Goal: Task Accomplishment & Management: Complete application form

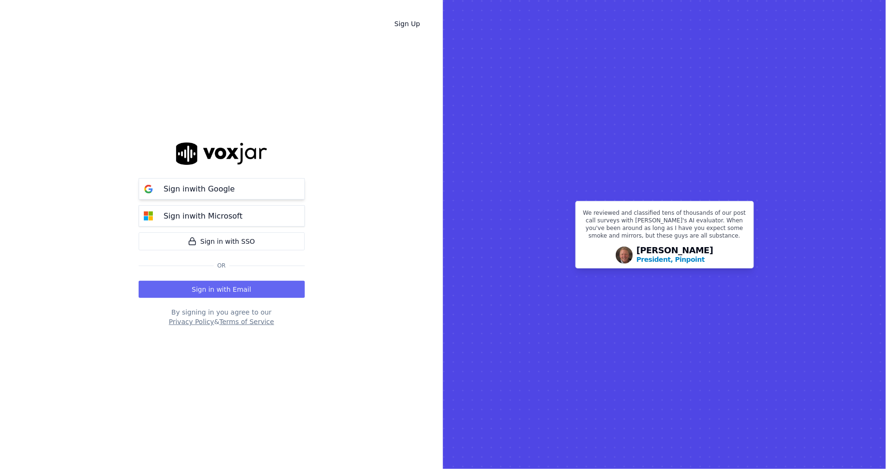
click at [192, 191] on p "Sign in with Google" at bounding box center [199, 188] width 71 height 11
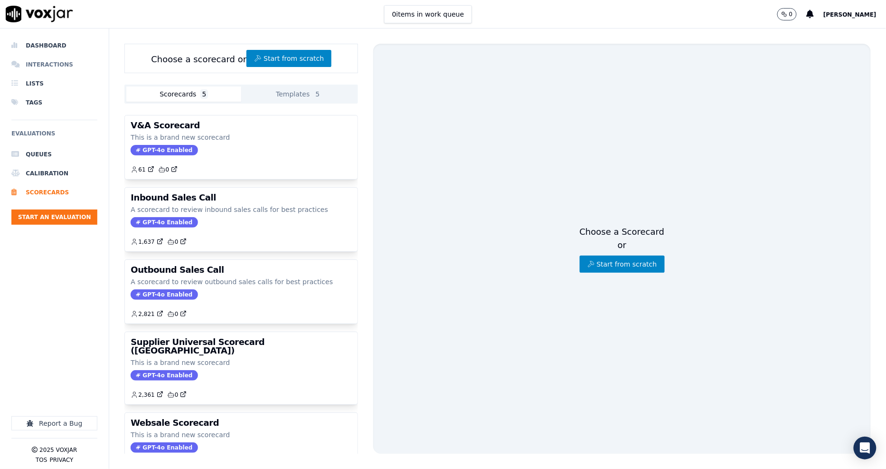
click at [48, 62] on li "Interactions" at bounding box center [54, 64] width 86 height 19
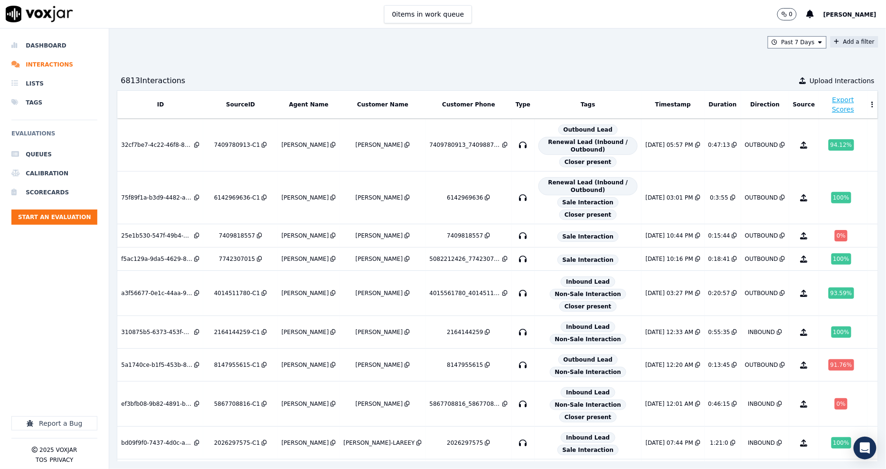
click at [831, 45] on button "Add a filter" at bounding box center [855, 41] width 48 height 11
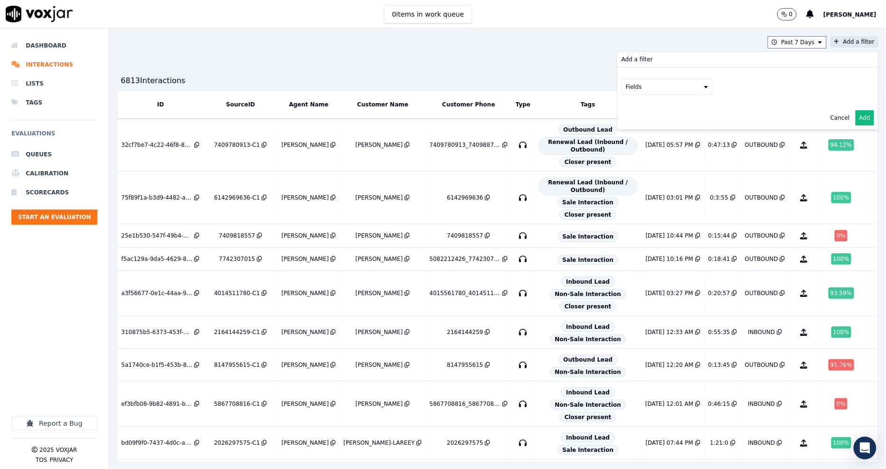
click at [663, 83] on button "Fields" at bounding box center [667, 87] width 91 height 16
click at [638, 179] on div "customers" at bounding box center [653, 183] width 30 height 8
click at [653, 110] on button "Fields" at bounding box center [678, 107] width 91 height 16
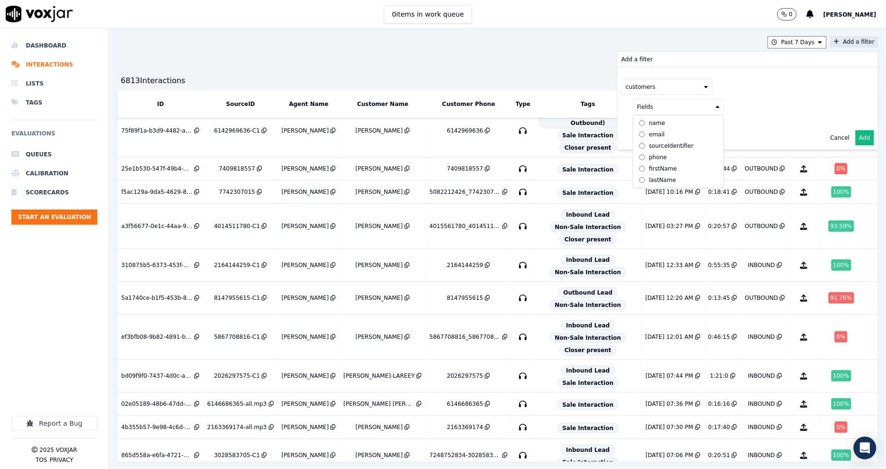
scroll to position [158, 0]
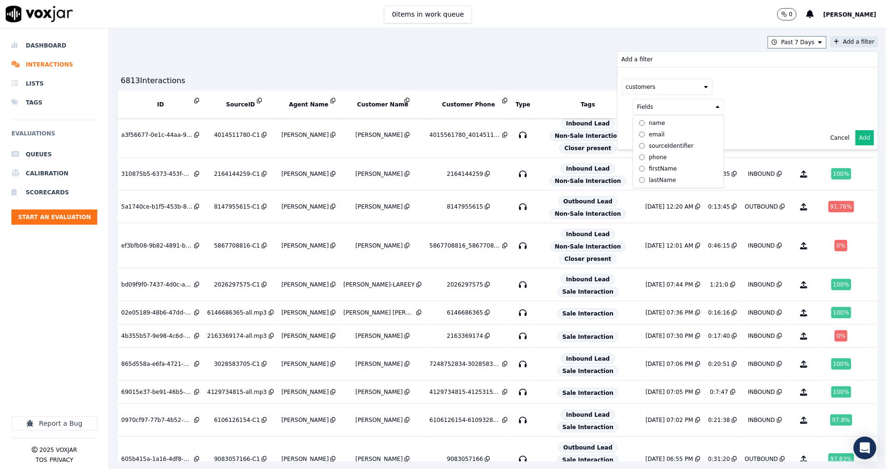
click at [649, 159] on div "phone" at bounding box center [658, 157] width 18 height 8
click at [728, 108] on button at bounding box center [796, 106] width 137 height 14
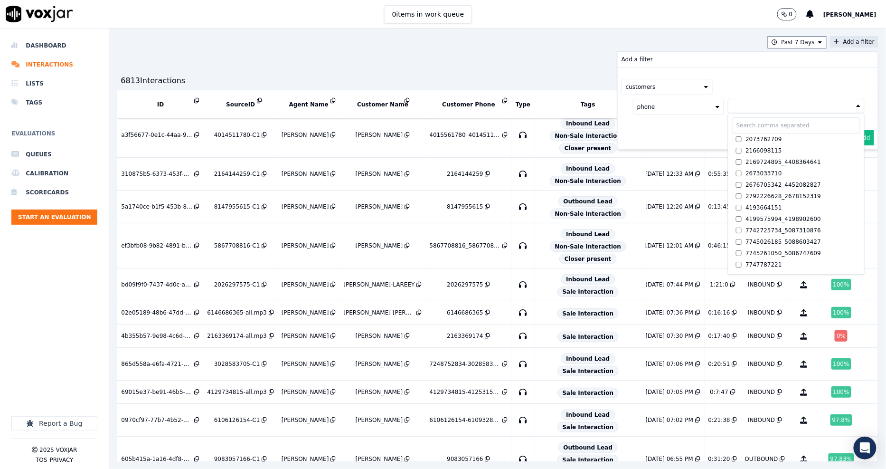
click at [732, 122] on input "text" at bounding box center [796, 125] width 128 height 16
paste input "6148163094"
type input "6148163094"
click at [682, 136] on div "Cancel Add" at bounding box center [748, 137] width 260 height 23
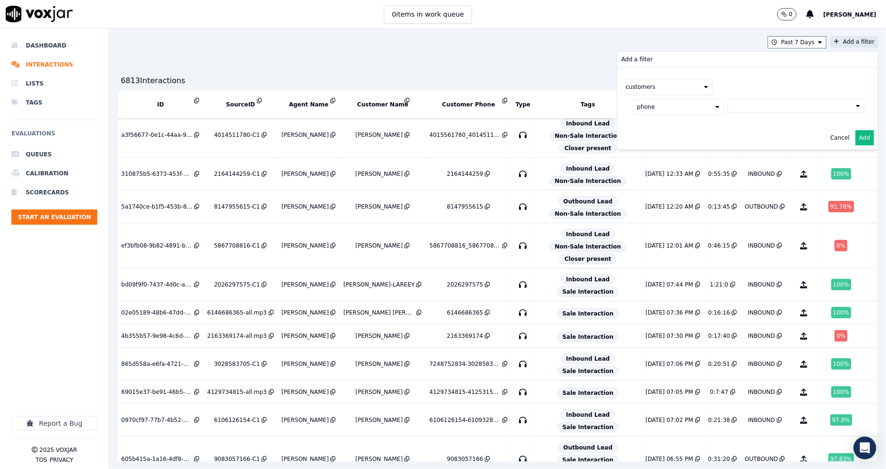
click at [728, 109] on button at bounding box center [796, 106] width 137 height 14
click at [732, 124] on input "6148163094" at bounding box center [796, 125] width 128 height 16
click at [679, 143] on div "customers phone 6149291043_6148163094 6148163094 6149291043_6148163094 AND" at bounding box center [748, 108] width 260 height 82
click at [856, 158] on button "Add" at bounding box center [865, 160] width 19 height 15
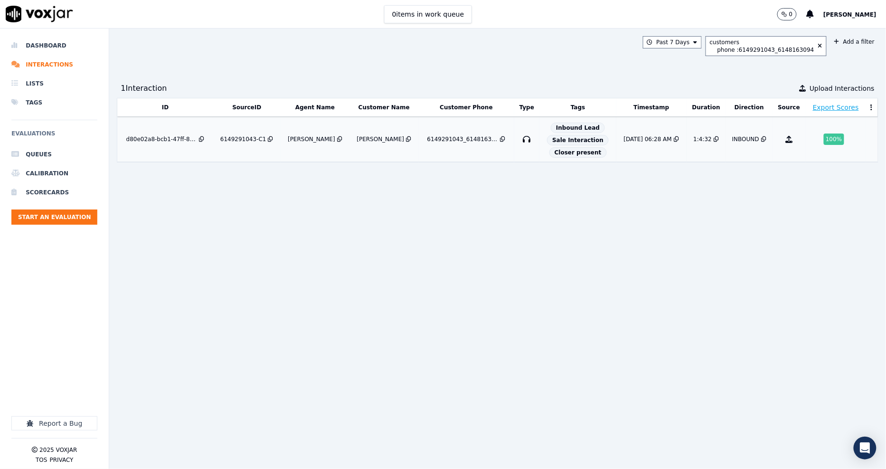
click at [240, 135] on td "6149291043-C1" at bounding box center [246, 139] width 67 height 45
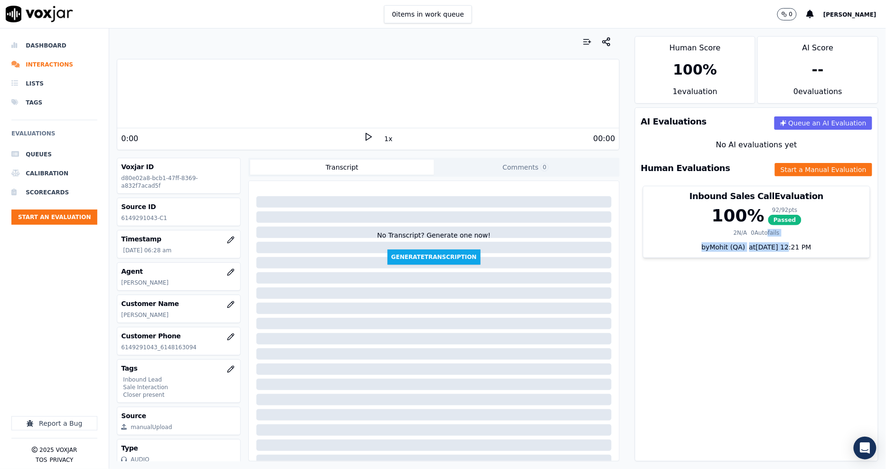
drag, startPoint x: 748, startPoint y: 227, endPoint x: 763, endPoint y: 302, distance: 76.0
click at [763, 302] on div "AI Evaluations Queue an AI Evaluation No AI evaluations yet Human Evaluations S…" at bounding box center [757, 284] width 244 height 354
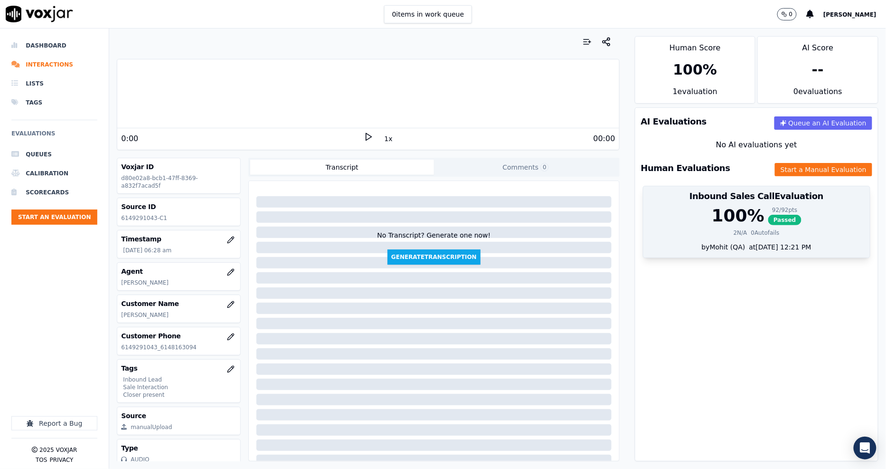
click at [768, 212] on div "92 / 92 pts" at bounding box center [784, 210] width 33 height 8
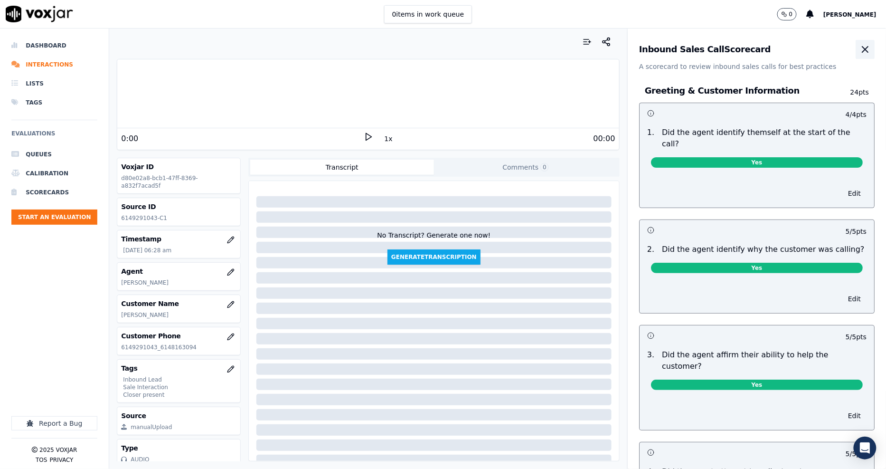
click at [860, 47] on icon "button" at bounding box center [865, 49] width 11 height 11
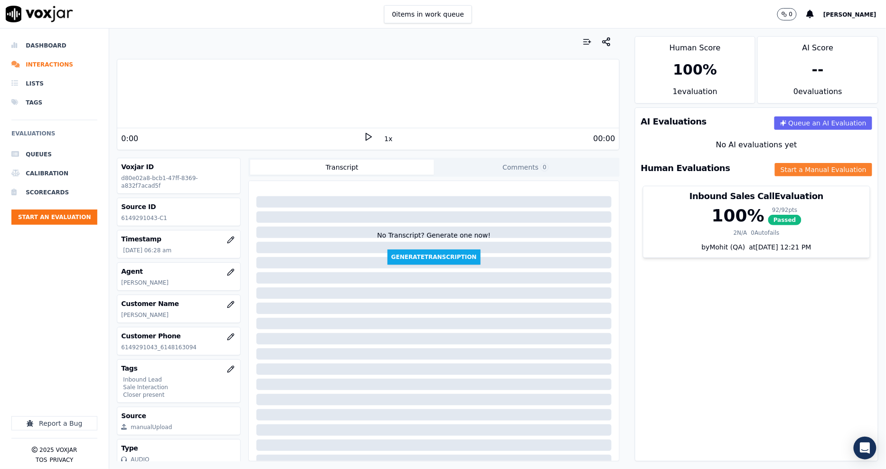
click at [798, 165] on button "Start a Manual Evaluation" at bounding box center [823, 169] width 97 height 13
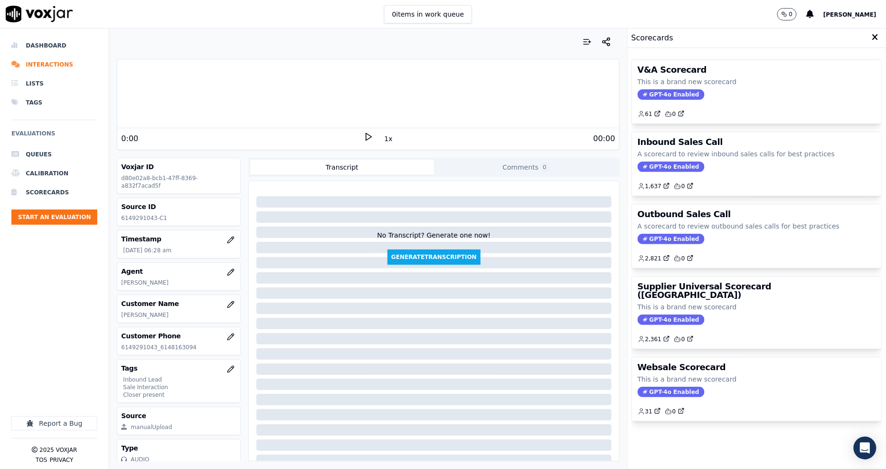
click at [718, 149] on div "Inbound Sales Call A scorecard to review inbound sales calls for best practices…" at bounding box center [757, 164] width 250 height 64
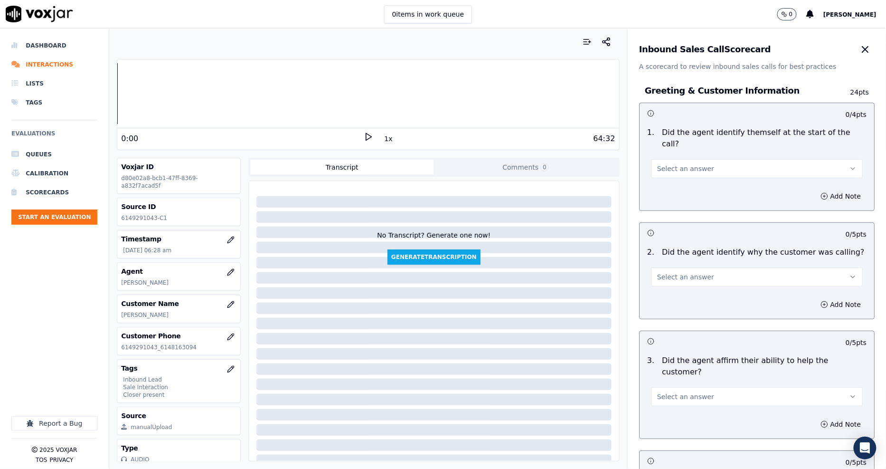
click at [657, 164] on span "Select an answer" at bounding box center [685, 168] width 57 height 9
drag, startPoint x: 659, startPoint y: 186, endPoint x: 660, endPoint y: 180, distance: 6.8
click at [660, 181] on div "Yes No N/A" at bounding box center [740, 193] width 198 height 49
click at [660, 180] on div "Yes" at bounding box center [740, 178] width 194 height 15
click at [658, 272] on span "Select an answer" at bounding box center [685, 276] width 57 height 9
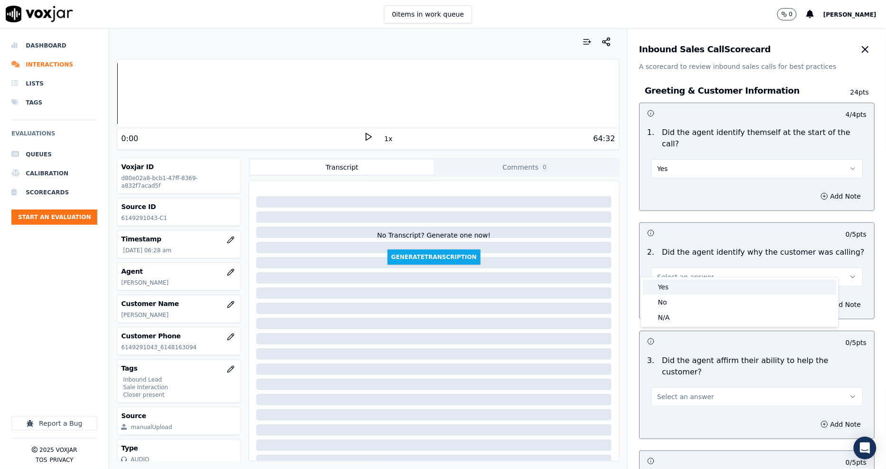
click at [661, 283] on div "Yes" at bounding box center [740, 286] width 194 height 15
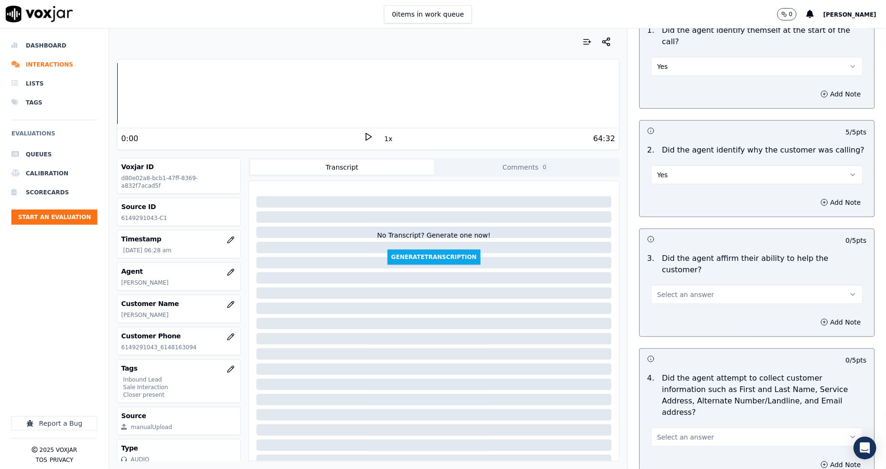
scroll to position [105, 0]
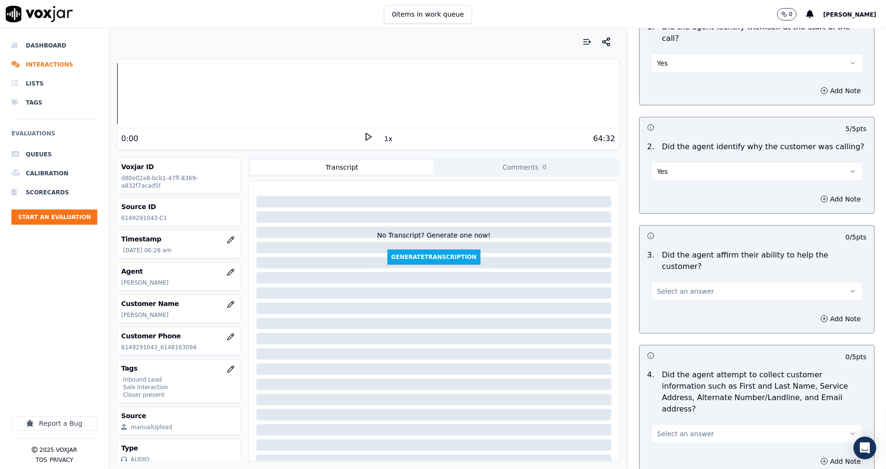
click at [673, 286] on span "Select an answer" at bounding box center [685, 290] width 57 height 9
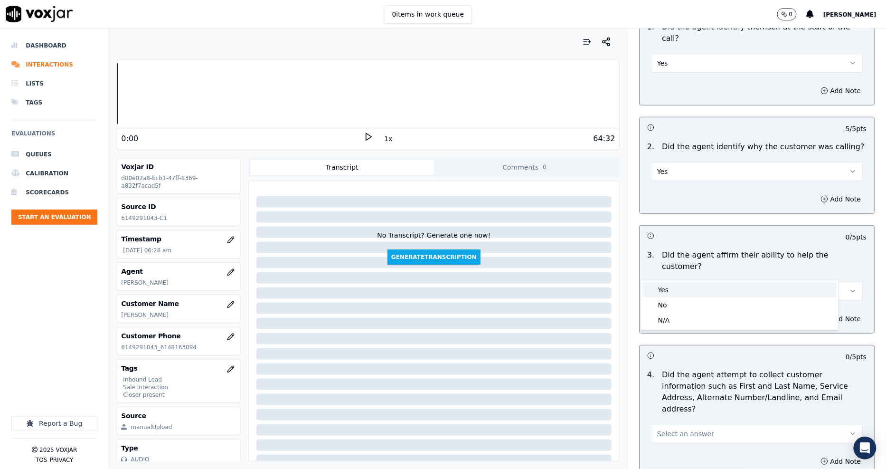
click at [670, 295] on div "Yes" at bounding box center [740, 289] width 194 height 15
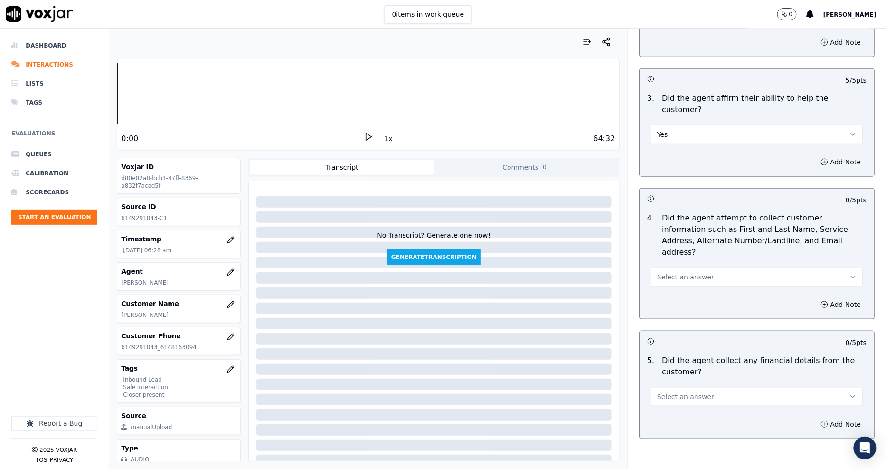
scroll to position [316, 0]
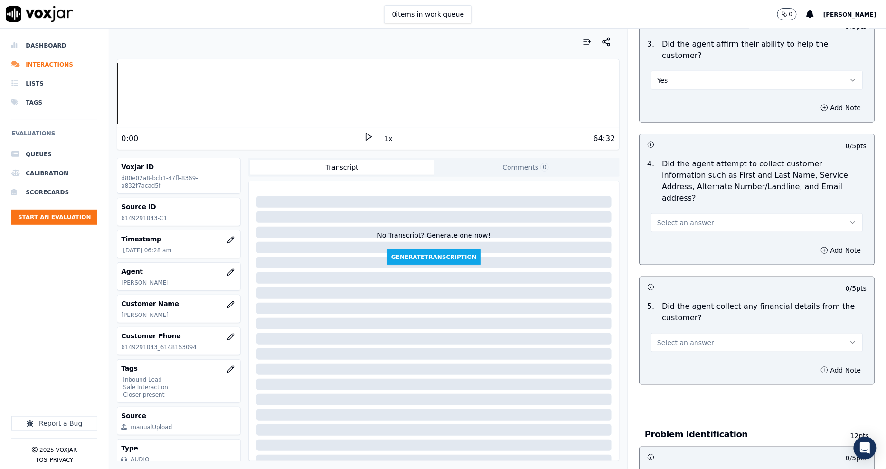
click at [657, 218] on span "Select an answer" at bounding box center [685, 222] width 57 height 9
click at [652, 209] on span at bounding box center [650, 210] width 7 height 7
click at [678, 333] on button "Select an answer" at bounding box center [757, 342] width 212 height 19
click at [670, 329] on div "Yes" at bounding box center [740, 329] width 194 height 15
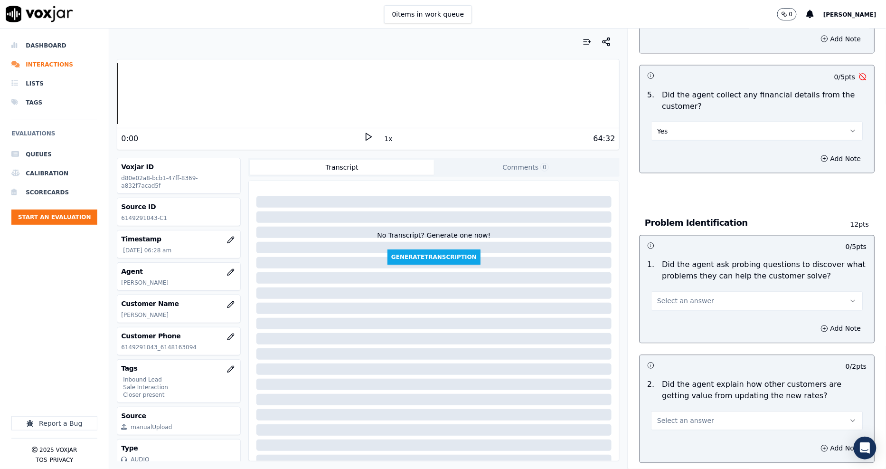
click at [675, 292] on button "Select an answer" at bounding box center [757, 301] width 212 height 19
click at [672, 295] on div "Yes" at bounding box center [740, 288] width 194 height 15
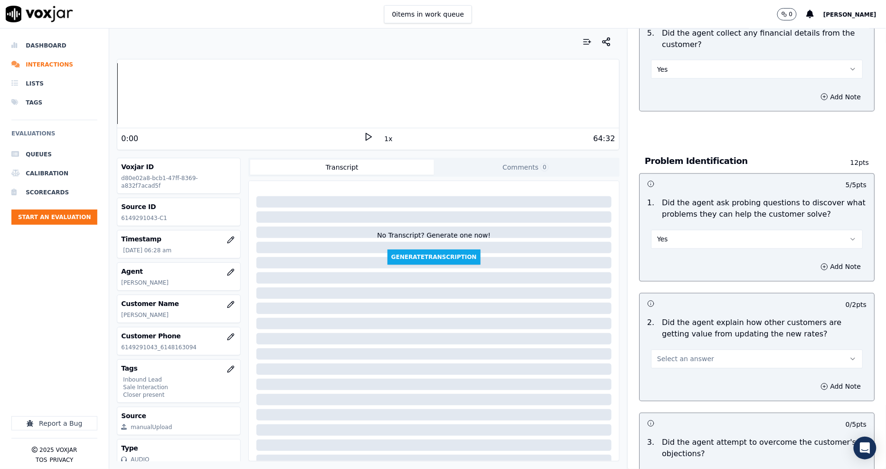
scroll to position [686, 0]
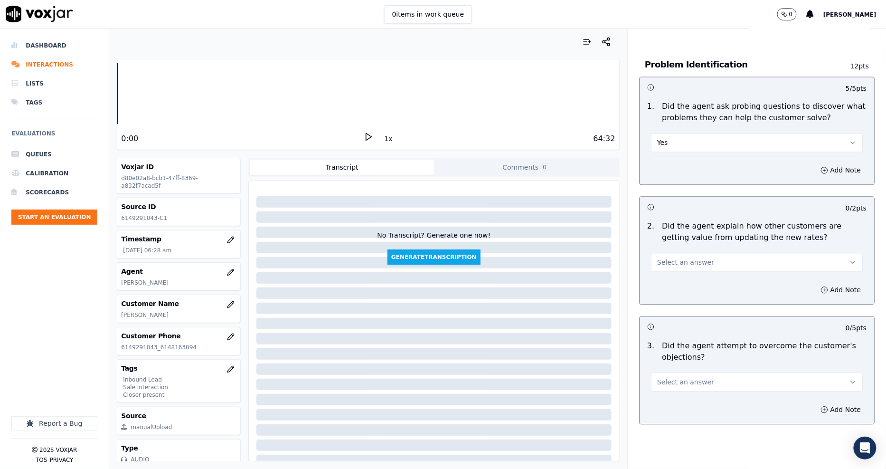
click at [668, 258] on span "Select an answer" at bounding box center [685, 262] width 57 height 9
click at [665, 253] on div "Yes" at bounding box center [740, 249] width 194 height 15
click at [663, 373] on button "Select an answer" at bounding box center [757, 382] width 212 height 19
click at [666, 369] on div "Yes" at bounding box center [740, 369] width 194 height 15
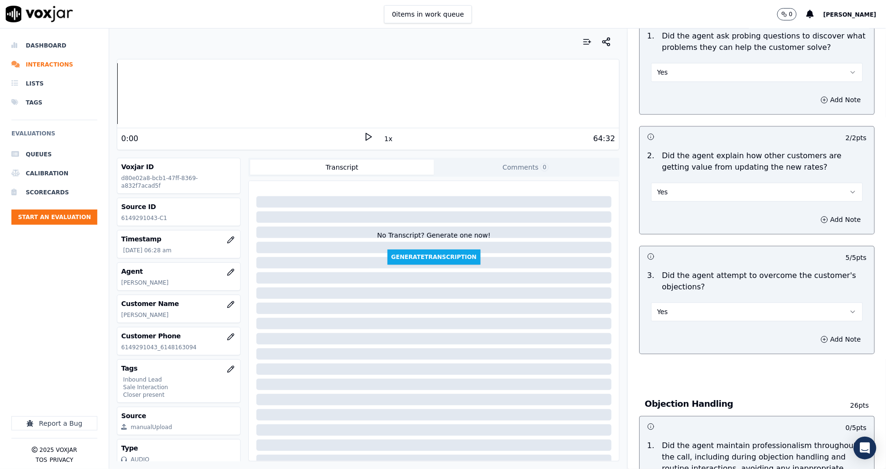
scroll to position [844, 0]
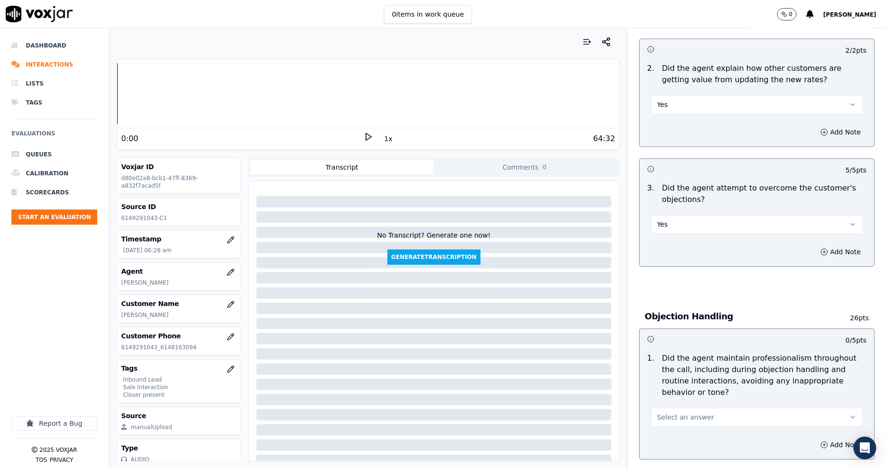
click at [672, 407] on button "Select an answer" at bounding box center [757, 416] width 212 height 19
click at [672, 398] on div "Yes" at bounding box center [740, 404] width 194 height 15
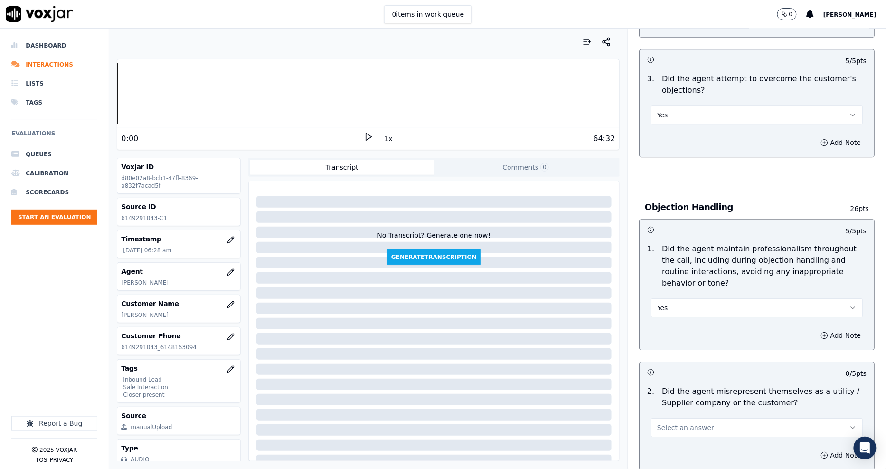
scroll to position [1055, 0]
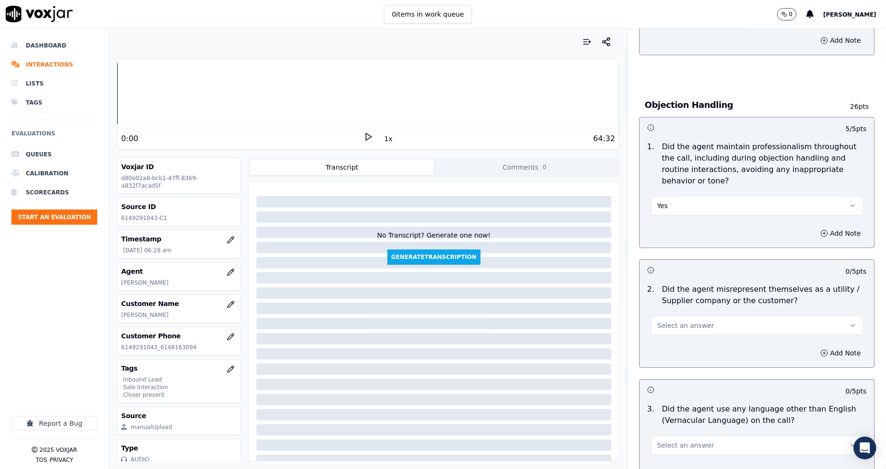
click at [681, 321] on span "Select an answer" at bounding box center [685, 325] width 57 height 9
click at [677, 312] on div "Yes" at bounding box center [740, 312] width 194 height 15
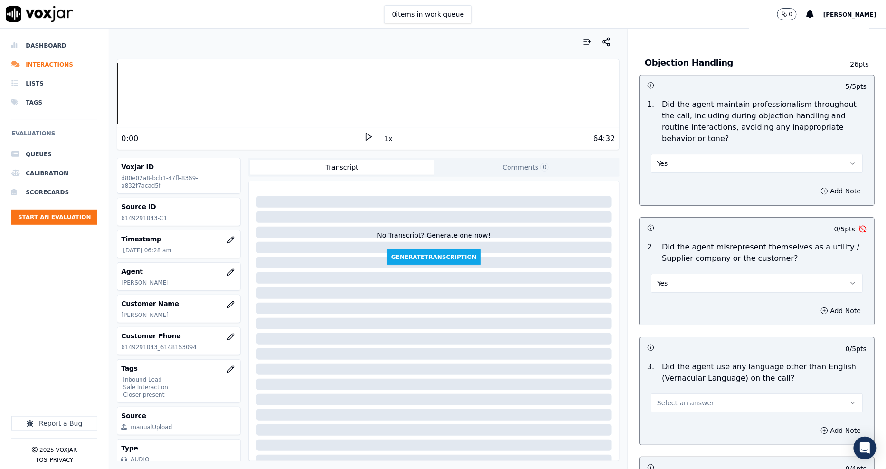
scroll to position [1161, 0]
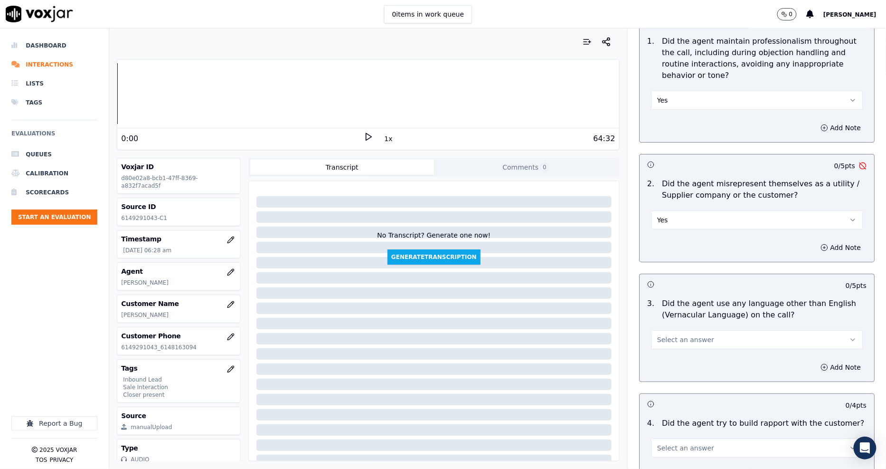
click at [677, 335] on span "Select an answer" at bounding box center [685, 339] width 57 height 9
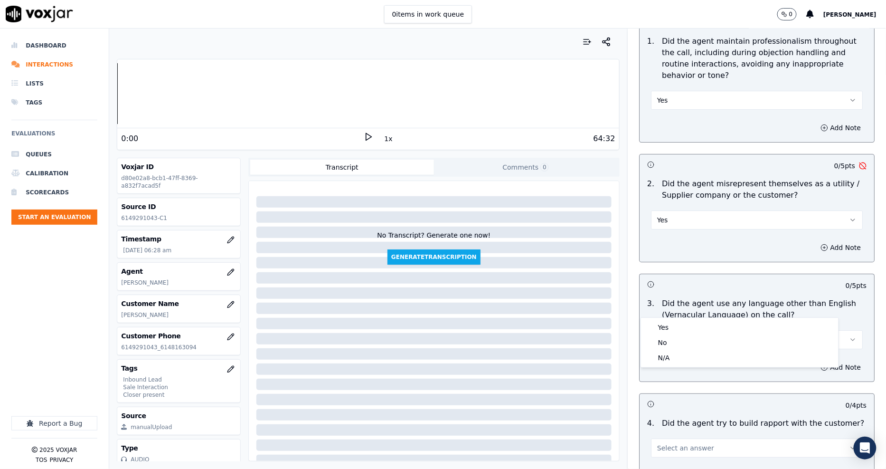
click at [686, 210] on button "Yes" at bounding box center [757, 219] width 212 height 19
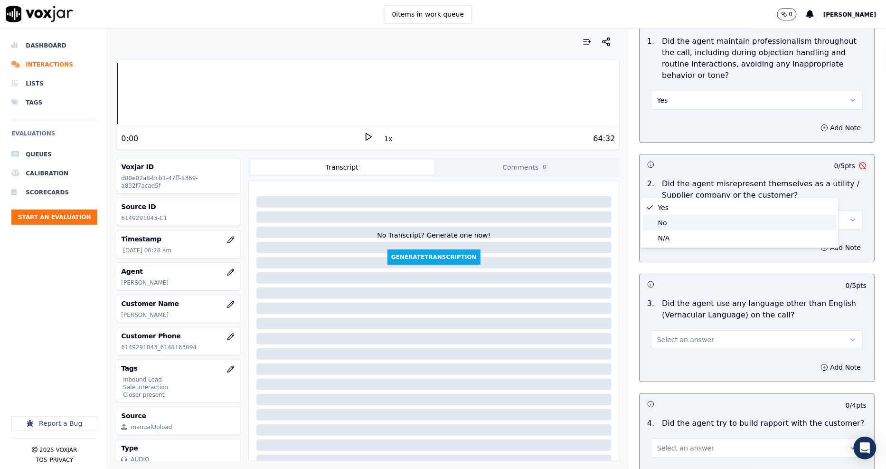
click at [680, 227] on div "No" at bounding box center [740, 222] width 194 height 15
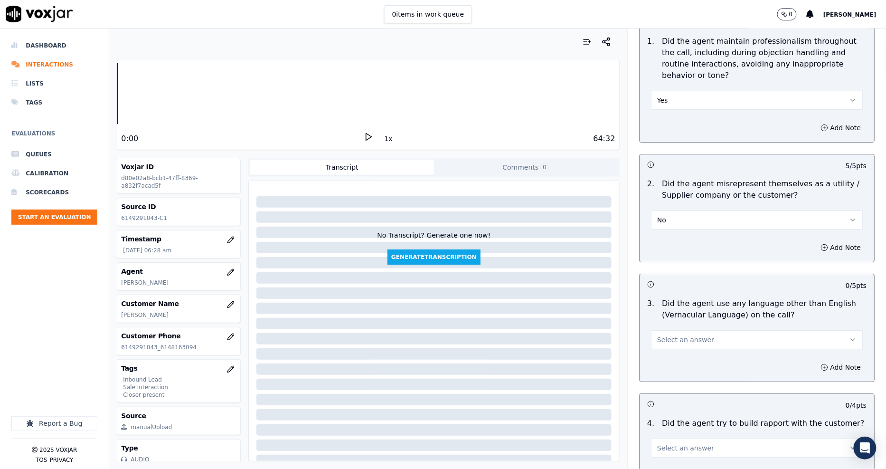
click at [674, 335] on span "Select an answer" at bounding box center [685, 339] width 57 height 9
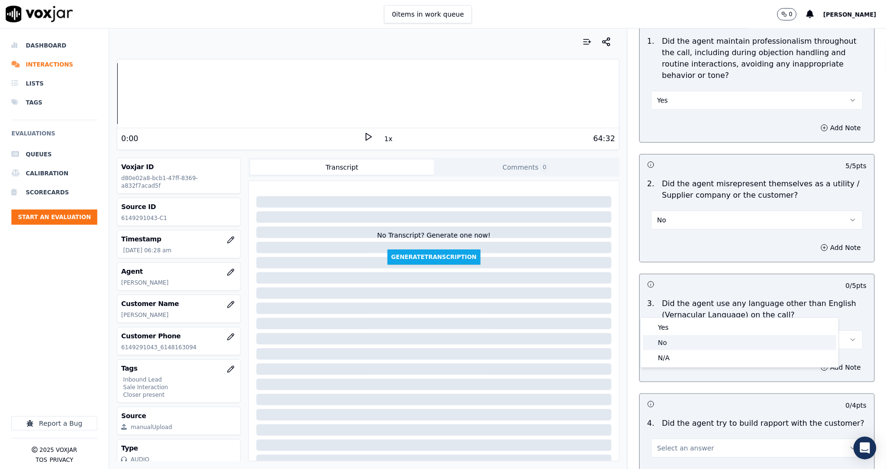
click at [682, 344] on div "No" at bounding box center [740, 342] width 194 height 15
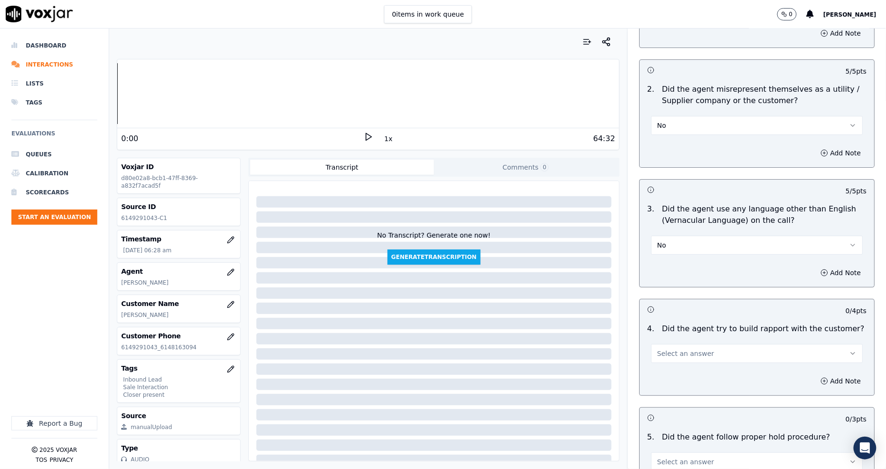
scroll to position [1372, 0]
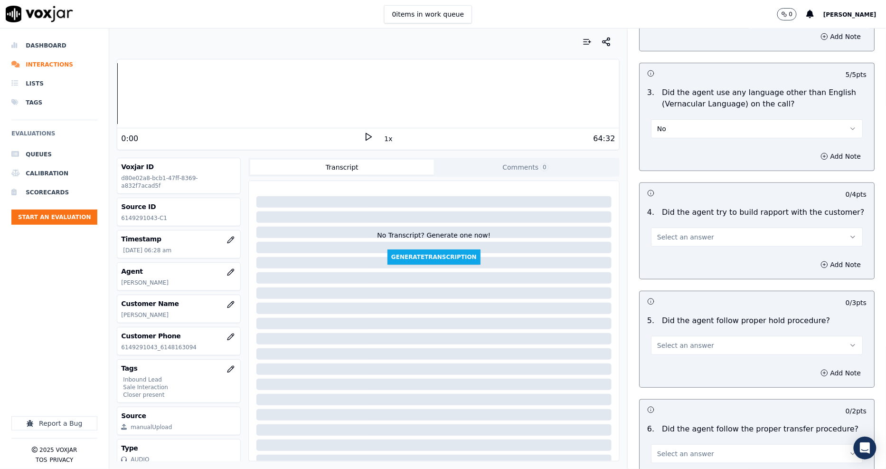
click at [691, 232] on span "Select an answer" at bounding box center [685, 236] width 57 height 9
click at [679, 225] on div "Yes" at bounding box center [740, 224] width 194 height 15
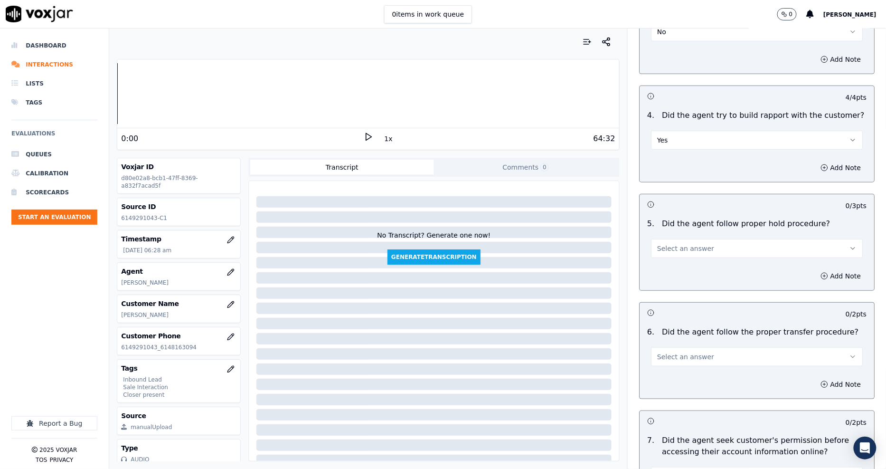
scroll to position [1477, 0]
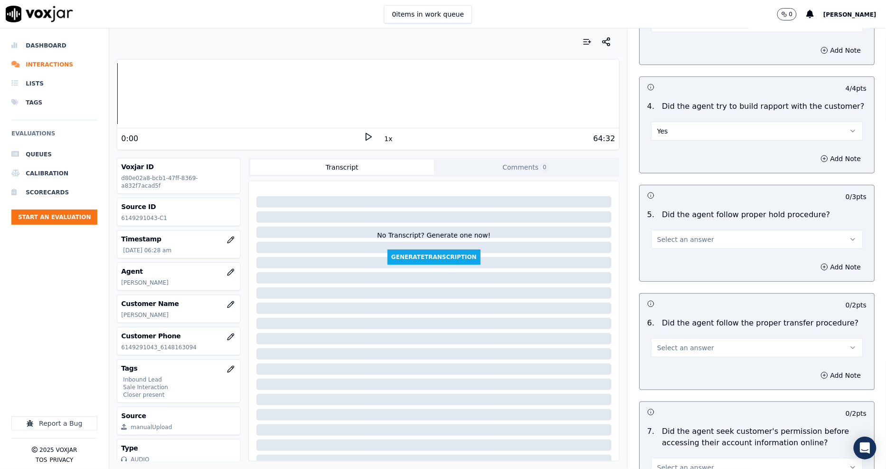
click at [675, 230] on button "Select an answer" at bounding box center [757, 239] width 212 height 19
click at [675, 253] on div "N/A" at bounding box center [740, 257] width 194 height 15
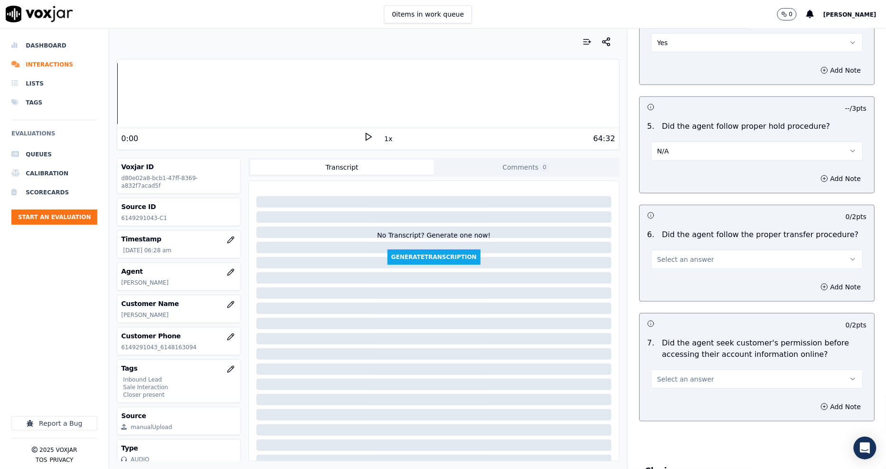
scroll to position [1583, 0]
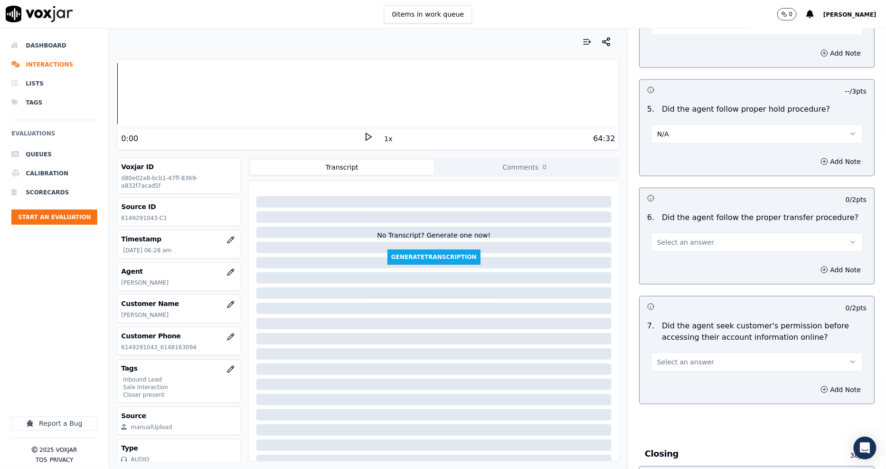
click at [667, 237] on span "Select an answer" at bounding box center [685, 241] width 57 height 9
click at [669, 235] on div "Yes" at bounding box center [740, 229] width 194 height 15
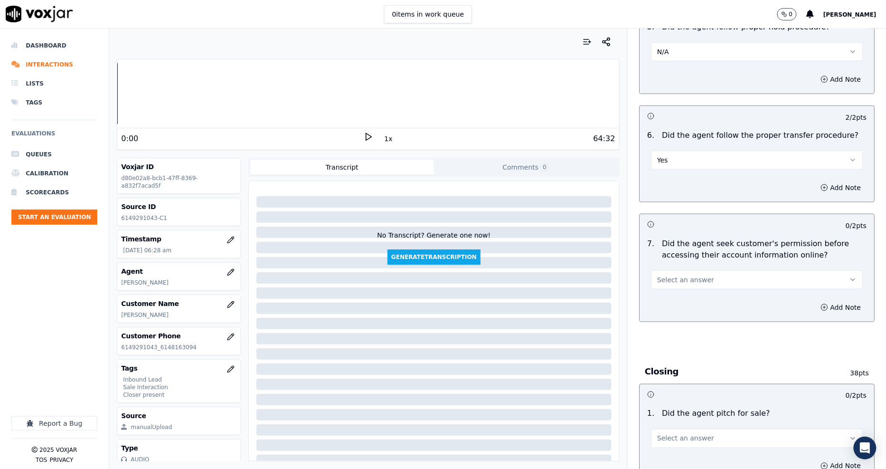
scroll to position [1741, 0]
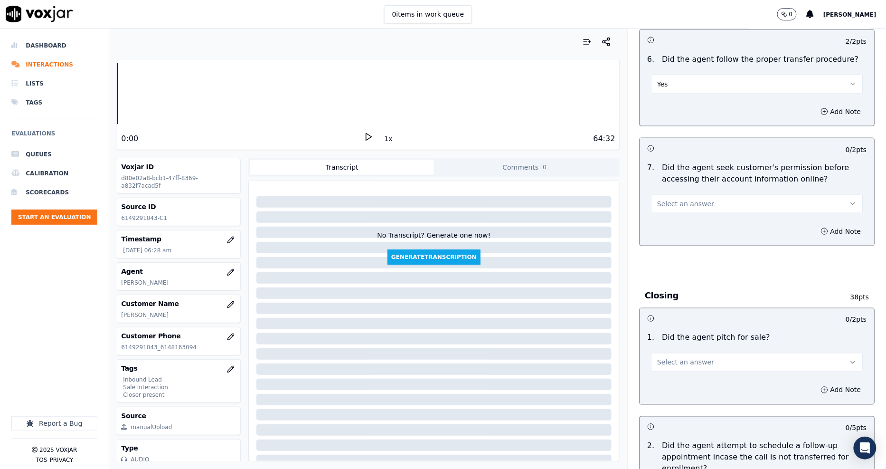
click at [668, 199] on span "Select an answer" at bounding box center [685, 203] width 57 height 9
click at [670, 194] on div "Yes" at bounding box center [740, 191] width 194 height 15
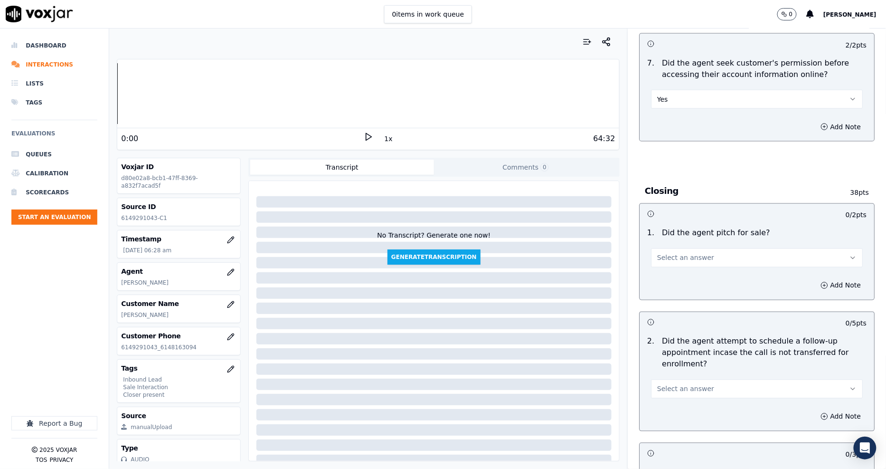
scroll to position [1846, 0]
click at [668, 247] on button "Select an answer" at bounding box center [757, 256] width 212 height 19
click at [668, 247] on div "Yes" at bounding box center [740, 244] width 194 height 15
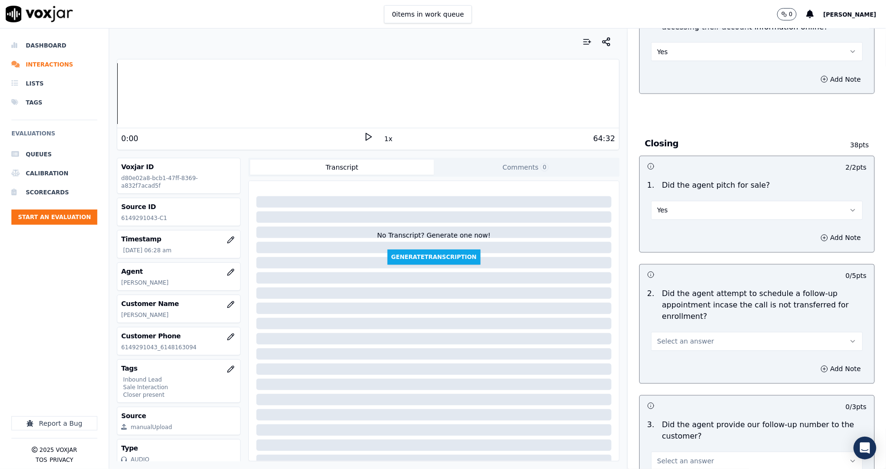
scroll to position [1952, 0]
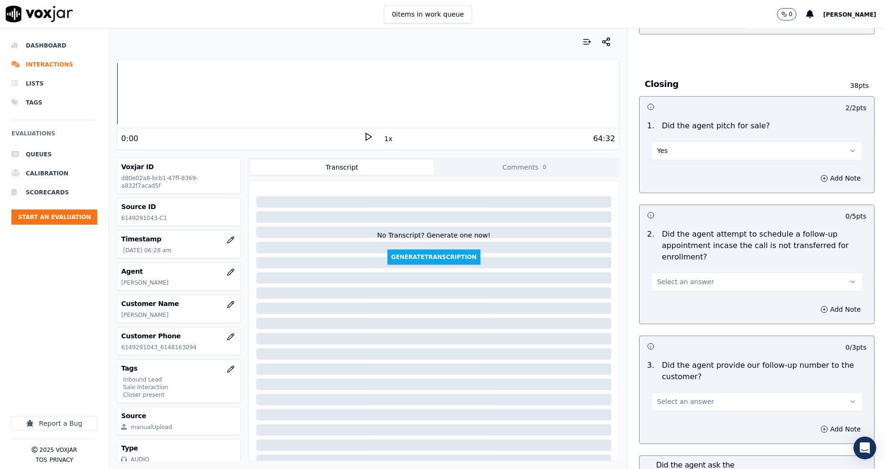
click at [664, 229] on p "Did the agent attempt to schedule a follow-up appointment incase the call is no…" at bounding box center [764, 246] width 205 height 34
click at [665, 273] on button "Select an answer" at bounding box center [757, 282] width 212 height 19
click at [672, 298] on div "N/A" at bounding box center [740, 300] width 194 height 15
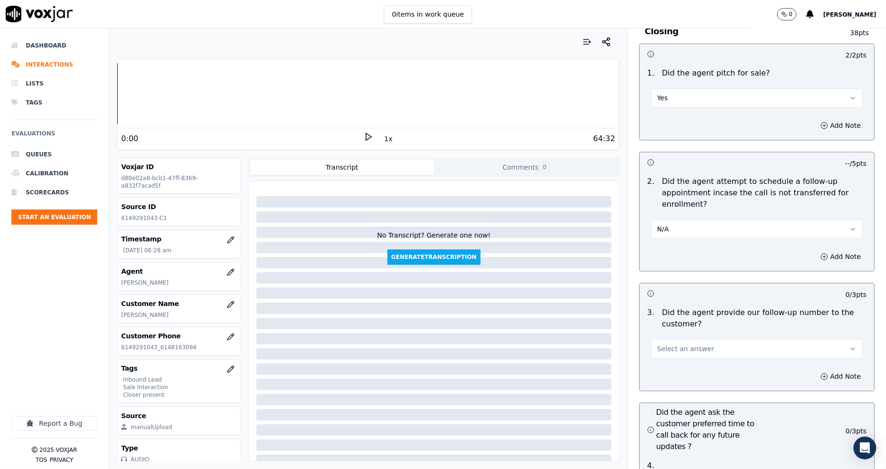
scroll to position [2110, 0]
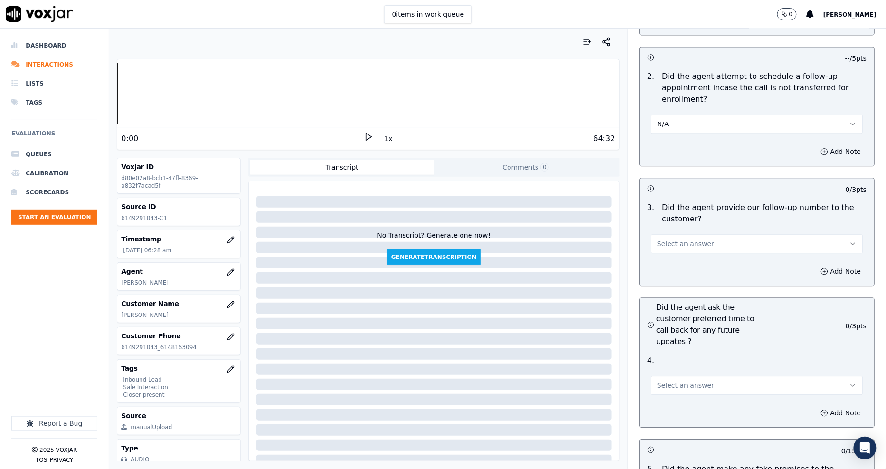
click at [673, 239] on span "Select an answer" at bounding box center [685, 243] width 57 height 9
click at [672, 233] on div "Yes" at bounding box center [740, 231] width 194 height 15
click at [665, 376] on button "Select an answer" at bounding box center [757, 385] width 212 height 19
click at [663, 378] on div "Yes" at bounding box center [740, 373] width 194 height 15
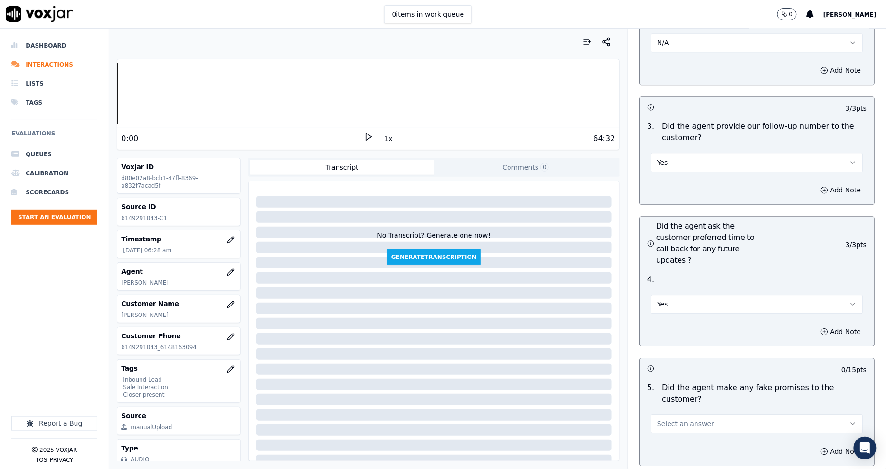
scroll to position [2269, 0]
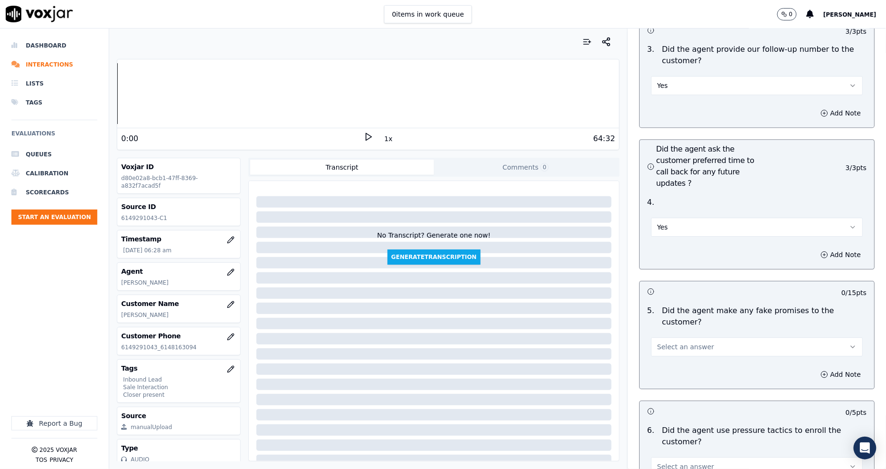
click at [673, 337] on button "Select an answer" at bounding box center [757, 346] width 212 height 19
click at [672, 327] on div "Yes" at bounding box center [740, 322] width 194 height 15
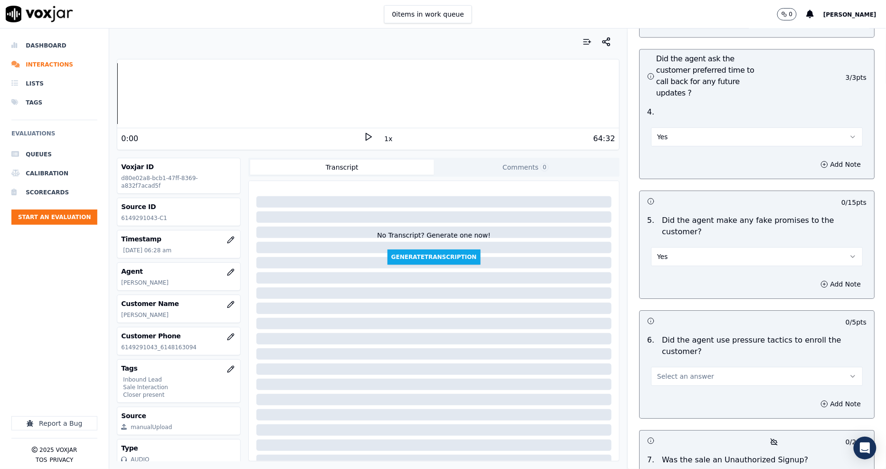
scroll to position [2427, 0]
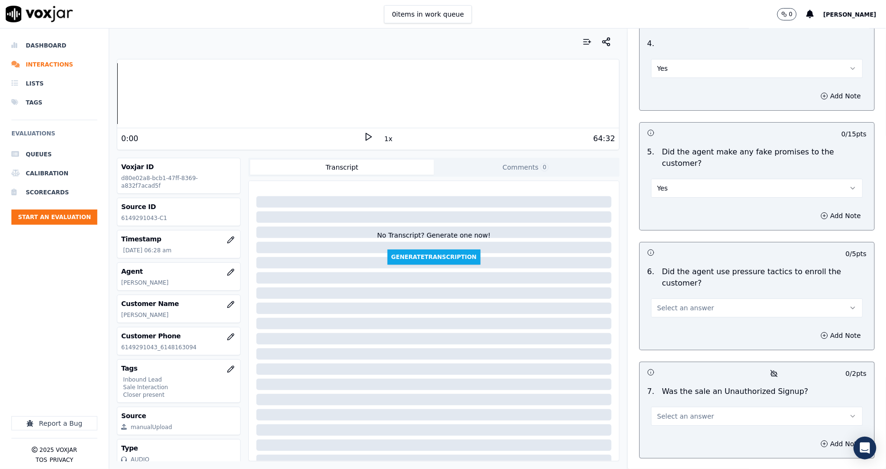
click at [673, 303] on span "Select an answer" at bounding box center [685, 307] width 57 height 9
click at [672, 270] on div "Yes" at bounding box center [740, 272] width 194 height 15
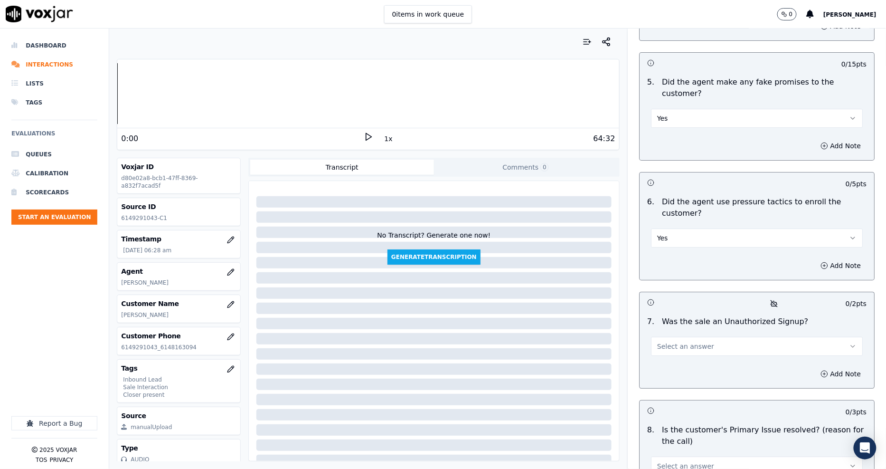
scroll to position [2561, 0]
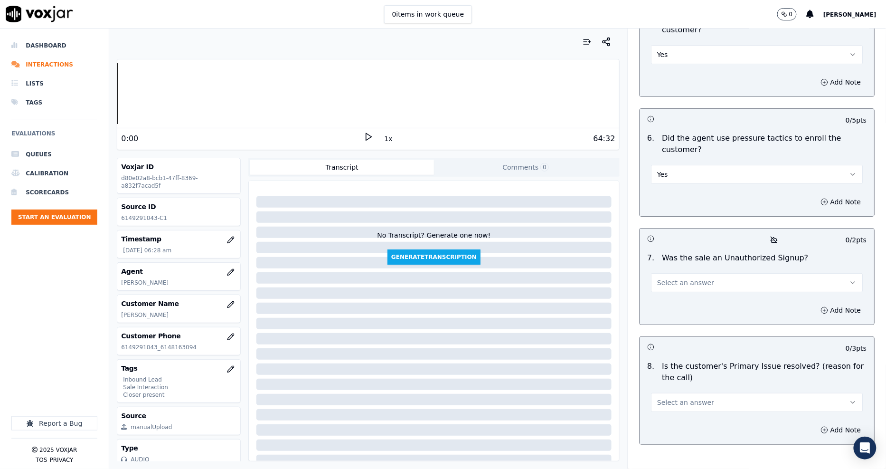
click at [671, 278] on span "Select an answer" at bounding box center [685, 282] width 57 height 9
click at [668, 263] on div "No" at bounding box center [740, 262] width 194 height 15
click at [665, 393] on button "Select an answer" at bounding box center [757, 402] width 212 height 19
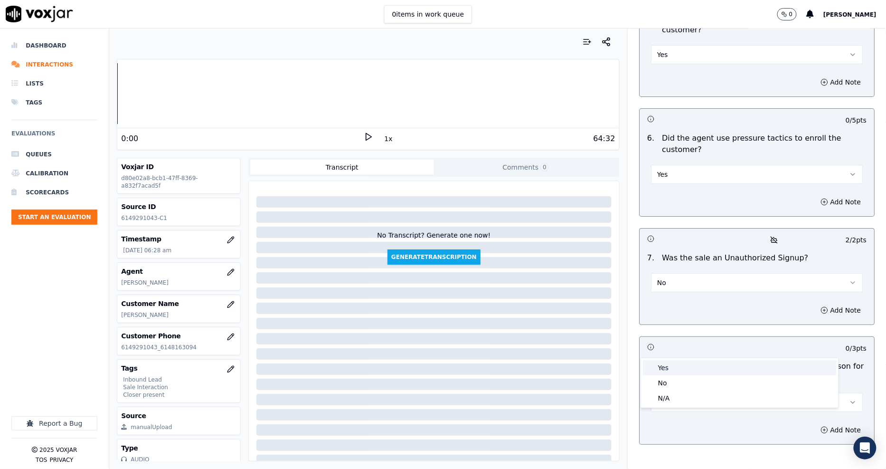
click at [665, 362] on div "Yes" at bounding box center [740, 367] width 194 height 15
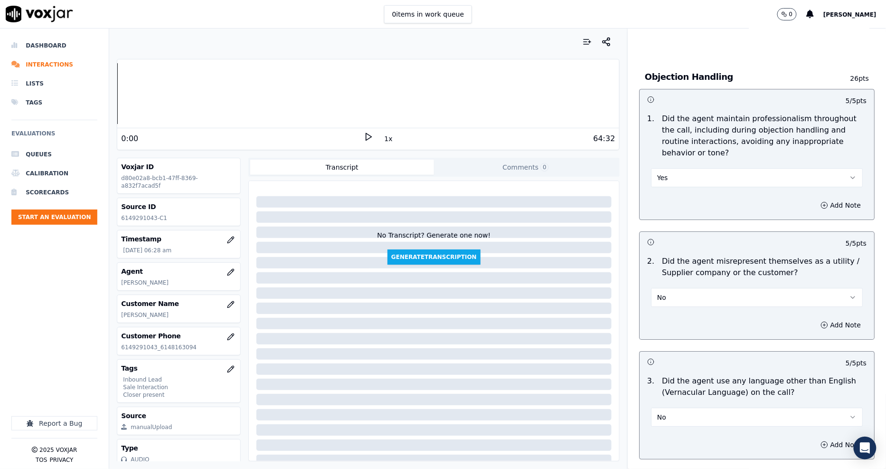
scroll to position [1241, 0]
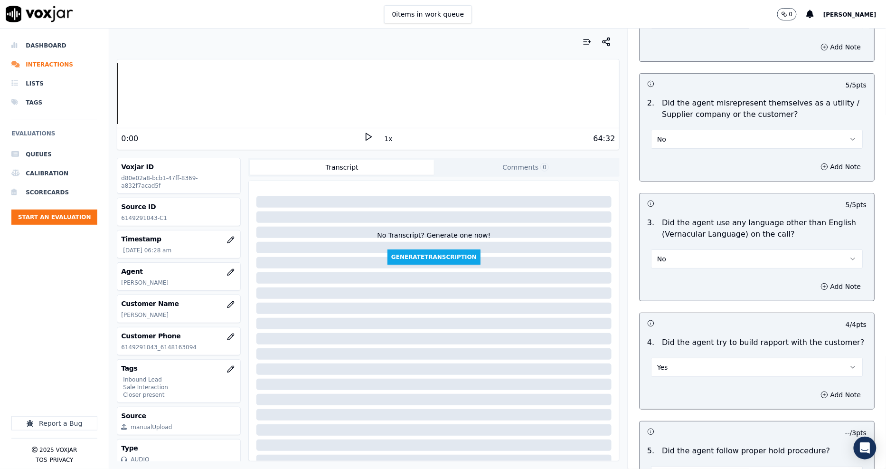
click at [683, 249] on button "No" at bounding box center [757, 258] width 212 height 19
click at [640, 333] on div "4 . Did the agent try to build rapport with the customer? Yes" at bounding box center [757, 356] width 235 height 47
click at [681, 358] on button "Yes" at bounding box center [757, 367] width 212 height 19
click at [671, 387] on div "N/A" at bounding box center [740, 385] width 194 height 15
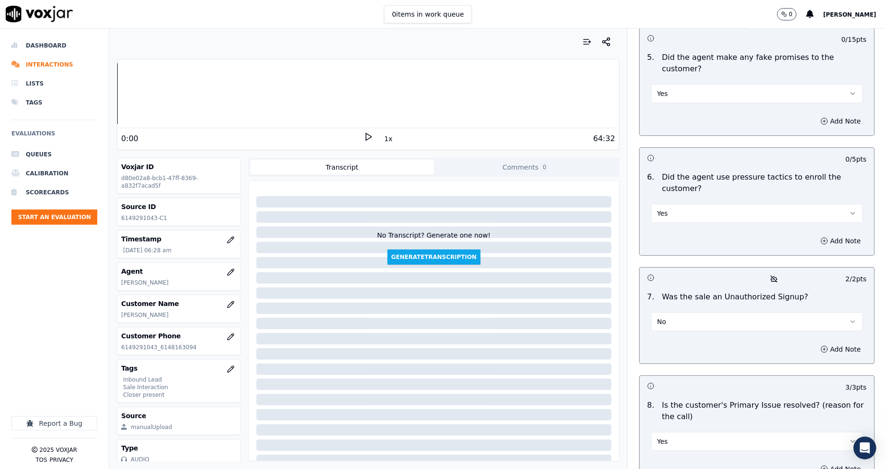
scroll to position [2561, 0]
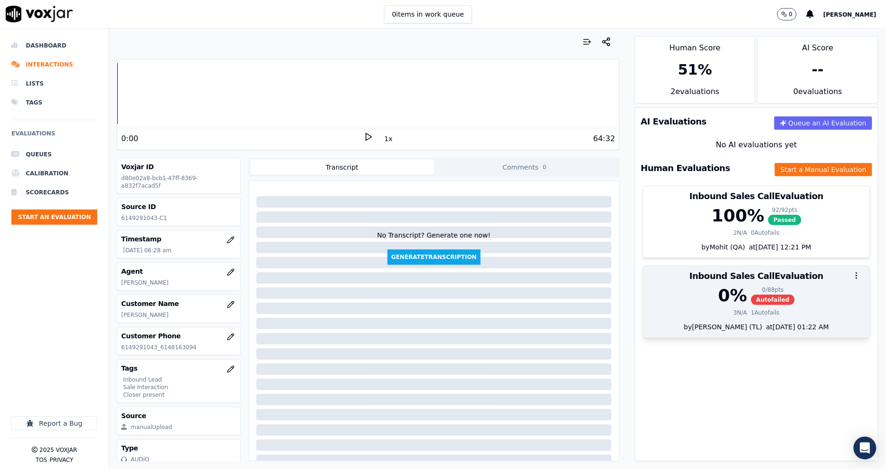
click at [773, 281] on div at bounding box center [756, 275] width 227 height 19
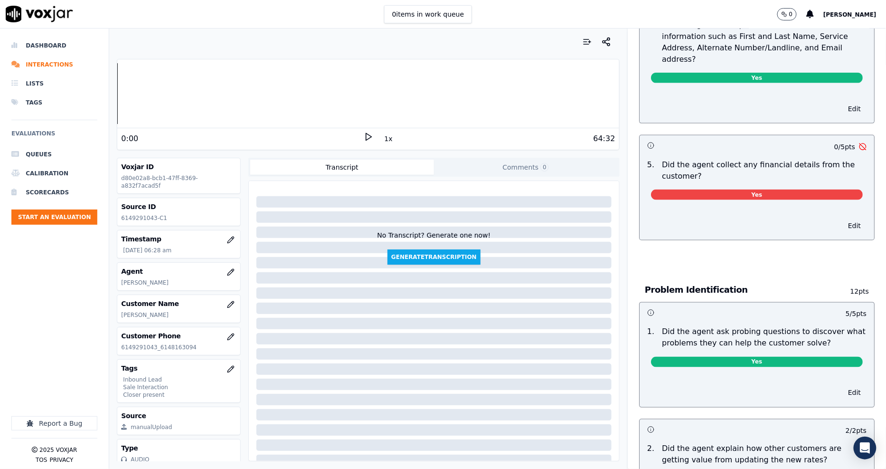
scroll to position [422, 0]
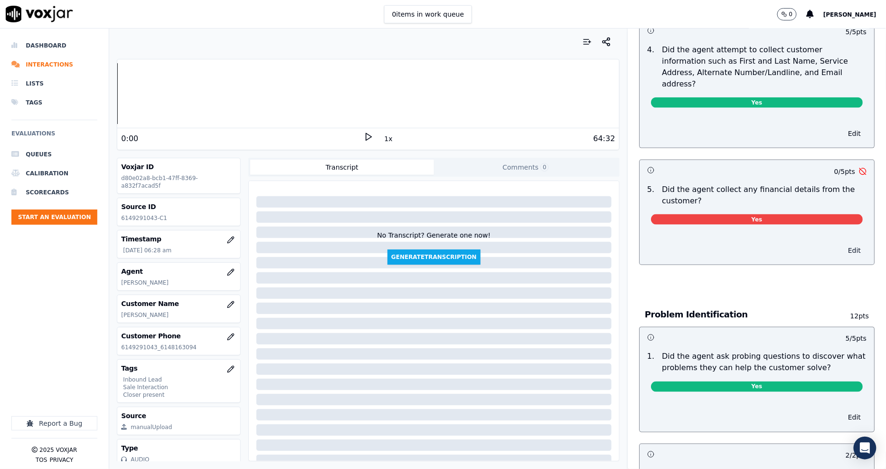
click at [842, 244] on button "Edit" at bounding box center [854, 250] width 24 height 13
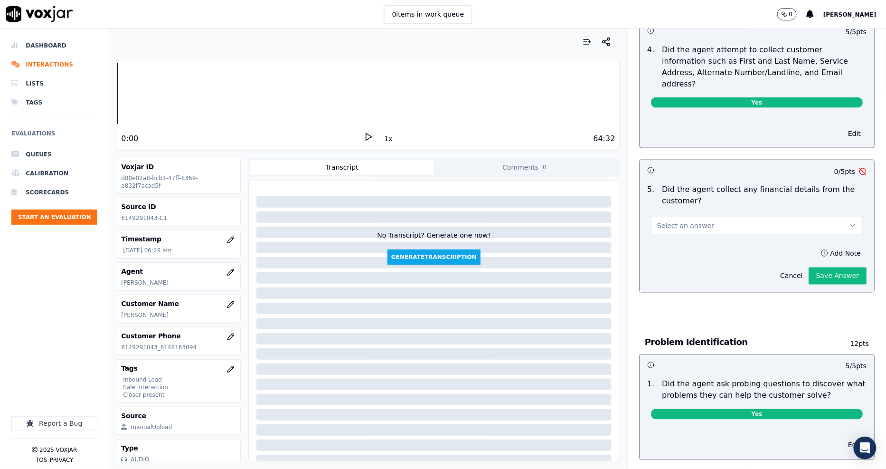
click at [754, 216] on button "Select an answer" at bounding box center [757, 225] width 212 height 19
click at [705, 230] on div "No" at bounding box center [740, 227] width 194 height 15
click at [813, 267] on button "Save Answer" at bounding box center [838, 275] width 58 height 17
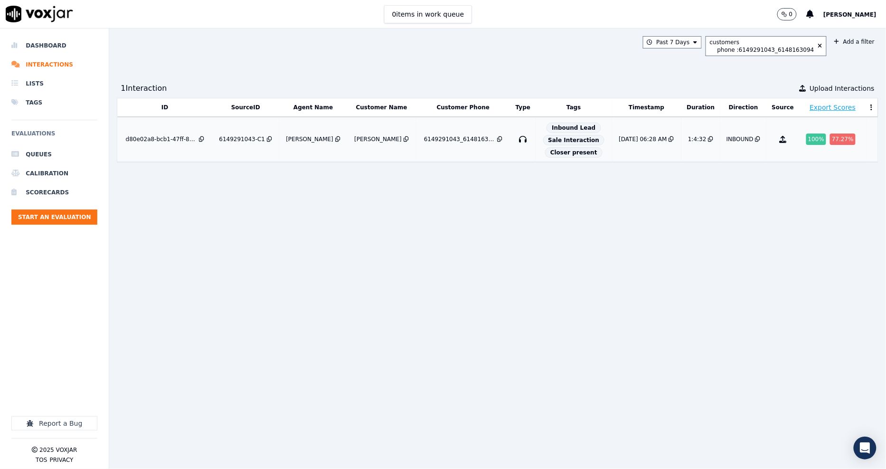
click at [251, 138] on div "6149291043-C1" at bounding box center [242, 139] width 46 height 8
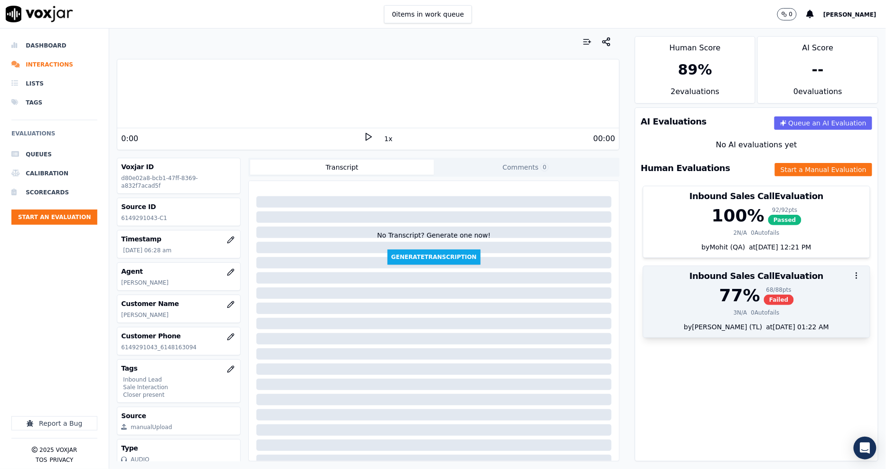
click at [766, 300] on span "Failed" at bounding box center [779, 299] width 30 height 10
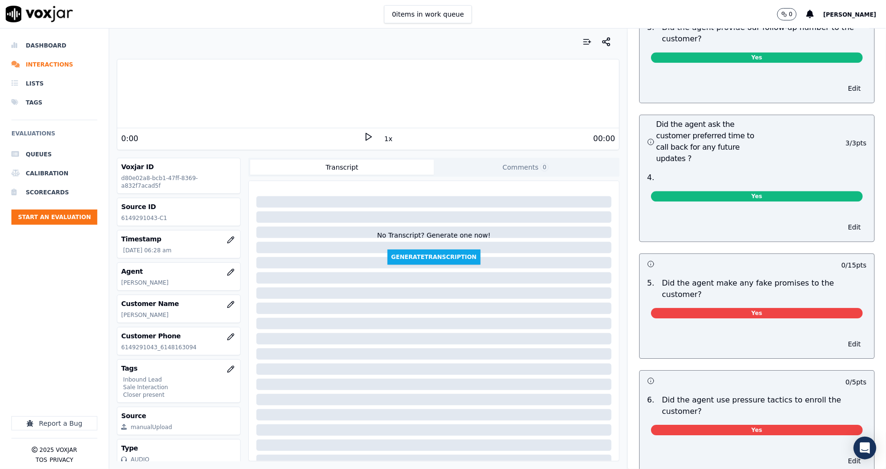
scroll to position [2321, 0]
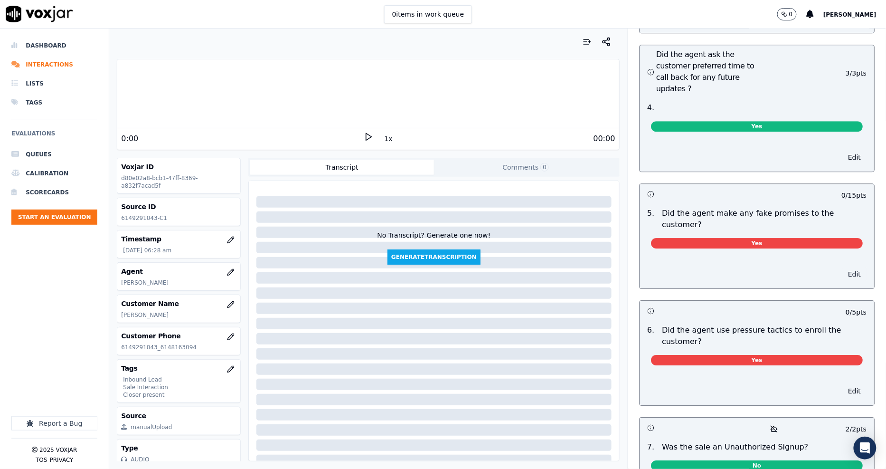
click at [842, 267] on button "Edit" at bounding box center [854, 273] width 24 height 13
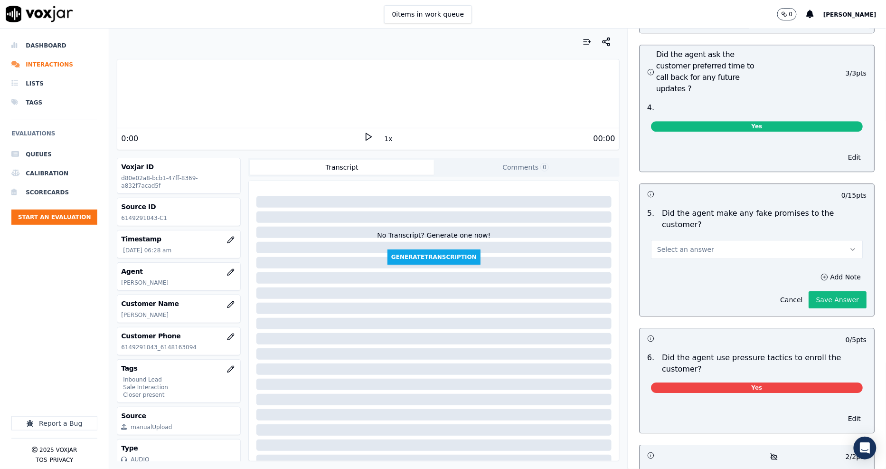
click at [785, 240] on button "Select an answer" at bounding box center [757, 249] width 212 height 19
click at [720, 245] on div "No" at bounding box center [740, 242] width 194 height 15
click at [827, 291] on button "Save Answer" at bounding box center [838, 299] width 58 height 17
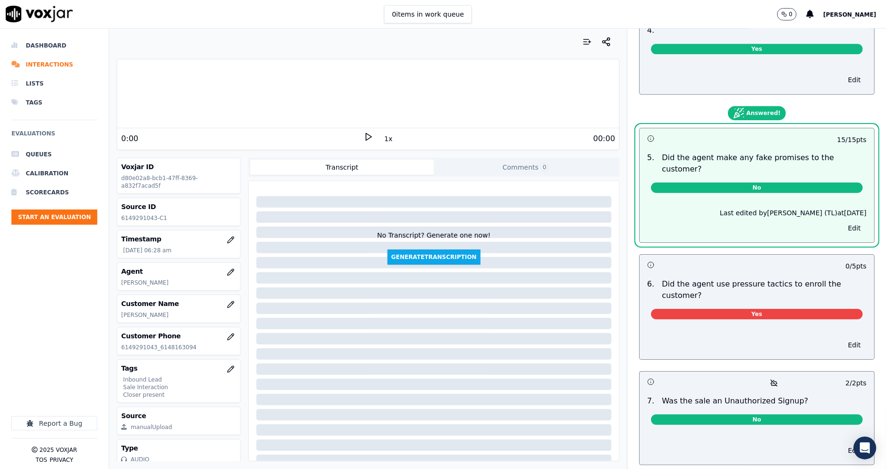
scroll to position [2480, 0]
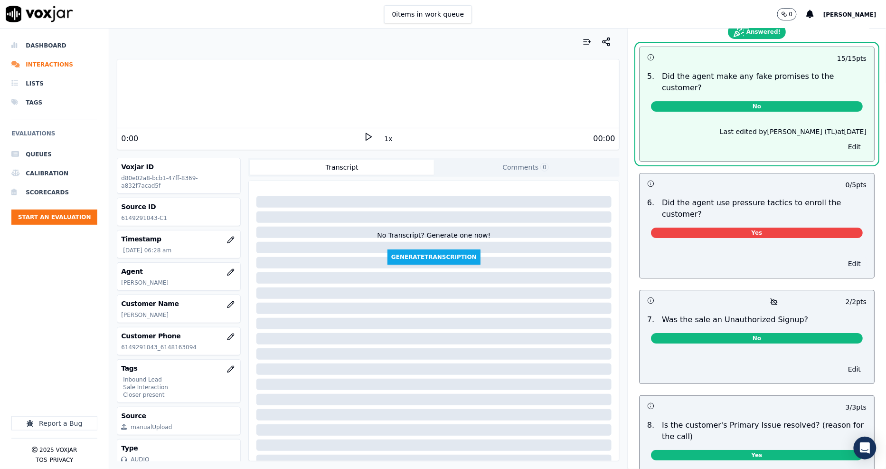
click at [842, 257] on button "Edit" at bounding box center [854, 263] width 24 height 13
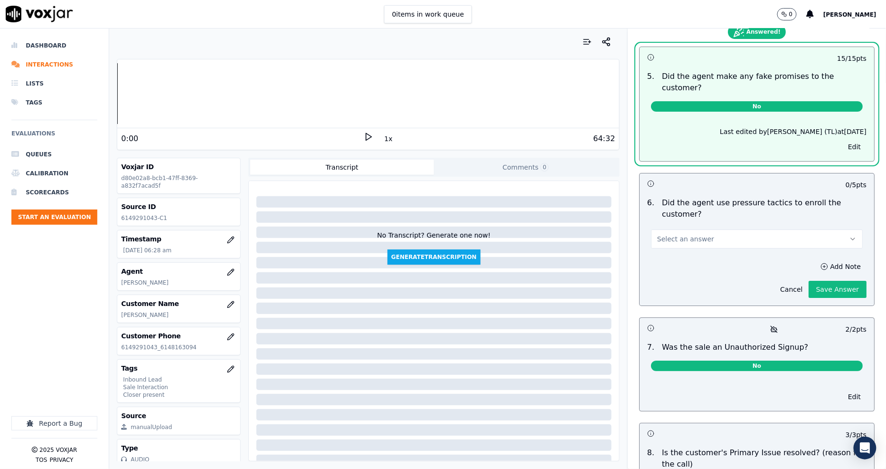
click at [729, 229] on button "Select an answer" at bounding box center [757, 238] width 212 height 19
click at [710, 220] on div "No" at bounding box center [740, 221] width 194 height 15
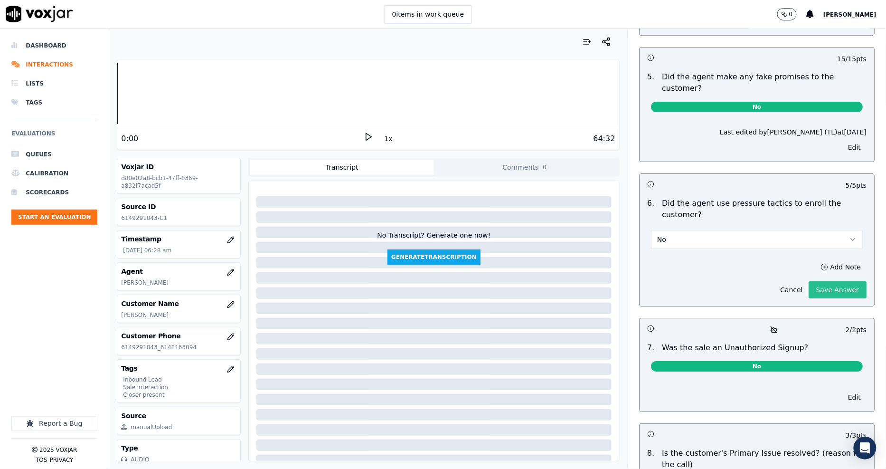
click at [822, 281] on button "Save Answer" at bounding box center [838, 289] width 58 height 17
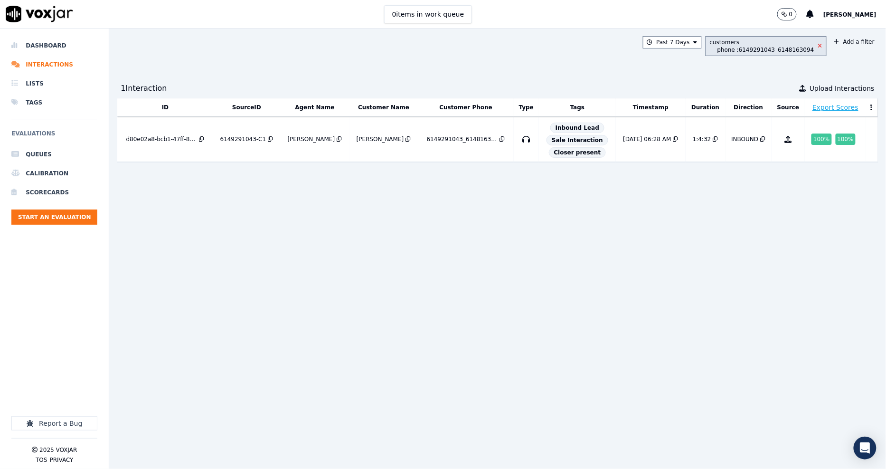
click at [818, 45] on icon at bounding box center [820, 46] width 4 height 6
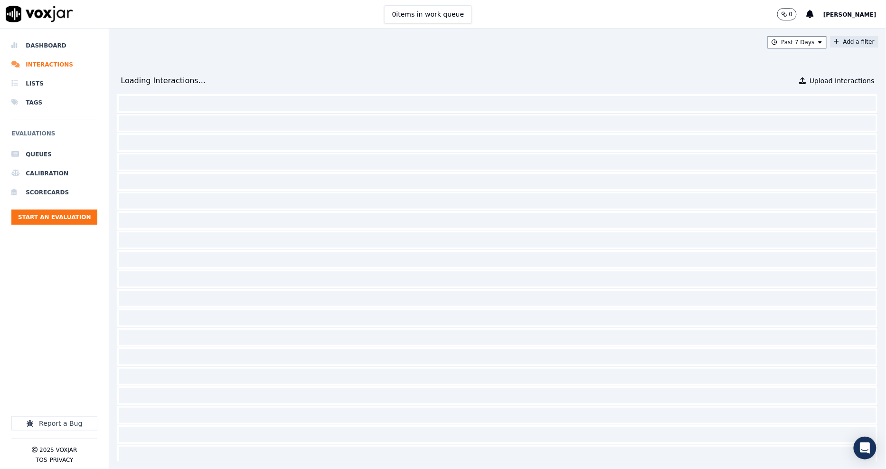
click at [831, 40] on button "Add a filter" at bounding box center [855, 41] width 48 height 11
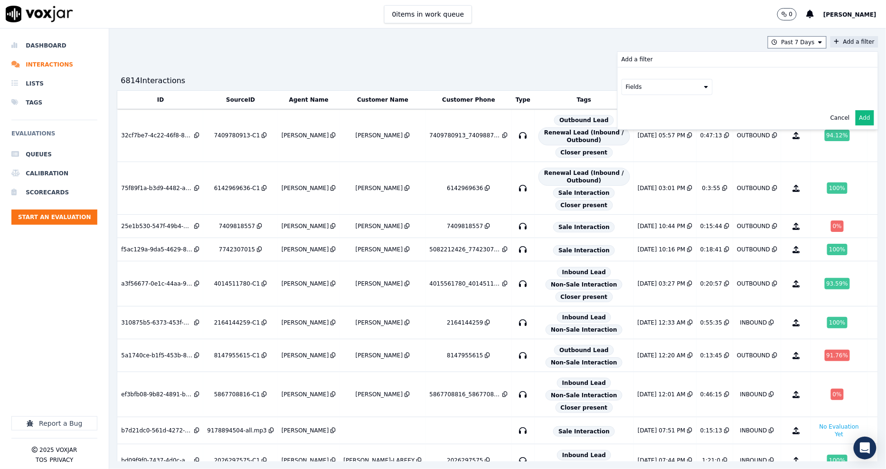
click at [652, 91] on button "Fields" at bounding box center [667, 87] width 91 height 16
click at [638, 179] on div "customers" at bounding box center [653, 183] width 30 height 8
click at [692, 106] on button "Fields" at bounding box center [678, 107] width 91 height 16
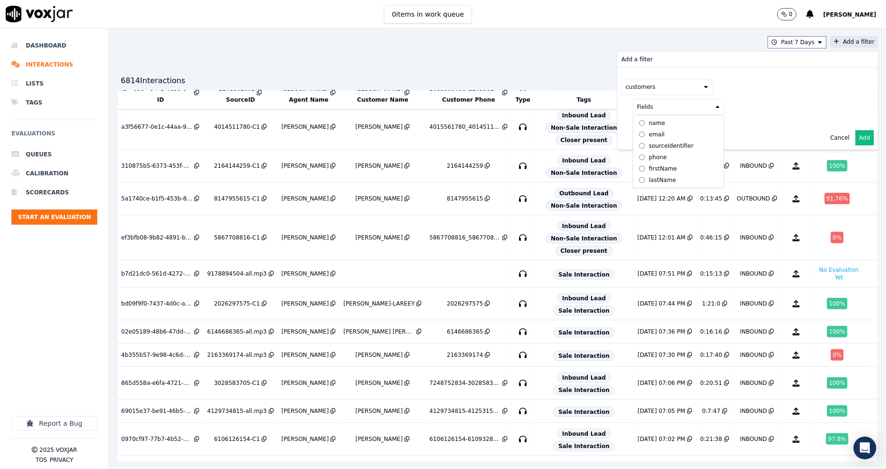
scroll to position [158, 0]
click at [649, 157] on div "phone" at bounding box center [658, 157] width 18 height 8
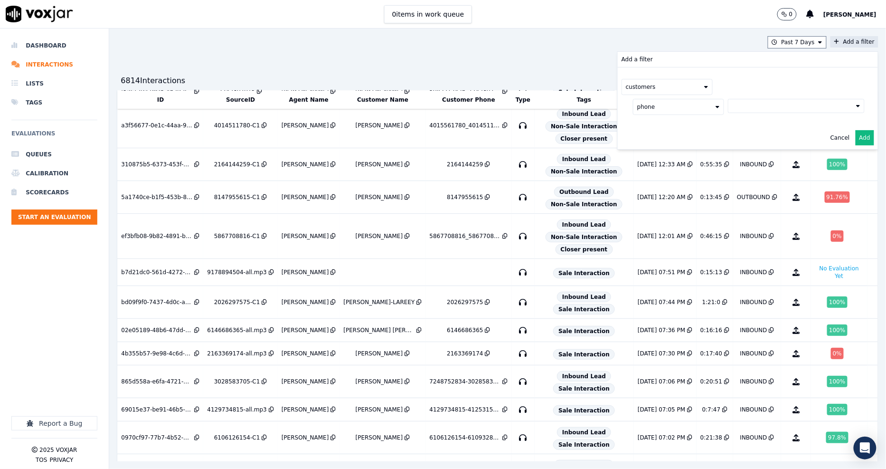
click at [747, 104] on button at bounding box center [796, 106] width 137 height 14
click at [740, 126] on input "text" at bounding box center [796, 125] width 128 height 16
paste input "3807101810"
type input "3807101810"
click at [732, 139] on label "3807101810" at bounding box center [796, 138] width 128 height 11
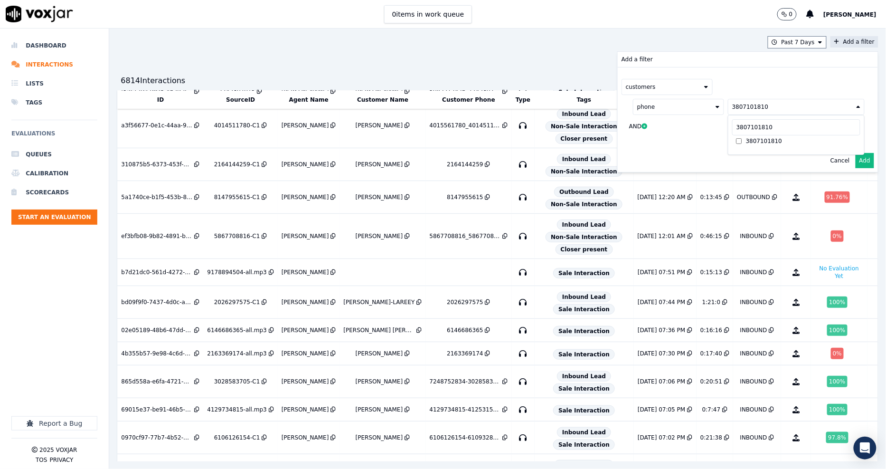
click at [681, 143] on div "customers phone 3807101810 3807101810 3807101810 AND" at bounding box center [748, 108] width 260 height 82
click at [856, 159] on button "Add" at bounding box center [865, 160] width 19 height 15
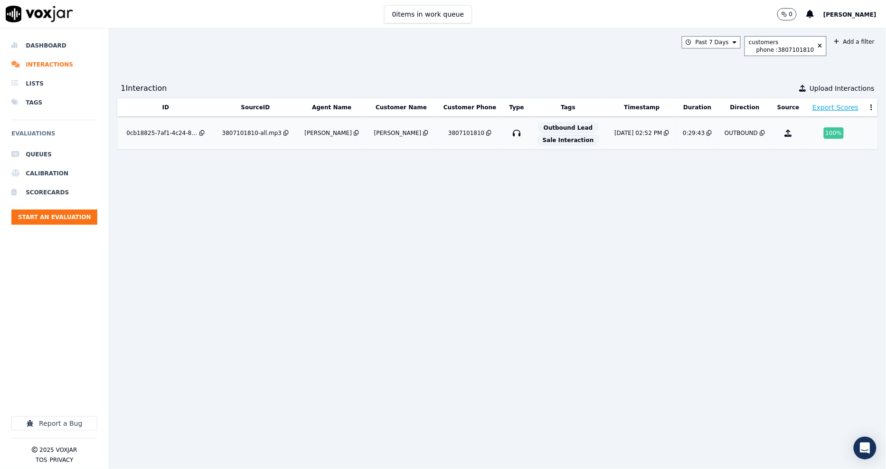
click at [237, 132] on div "3807101810-all.mp3" at bounding box center [251, 133] width 59 height 8
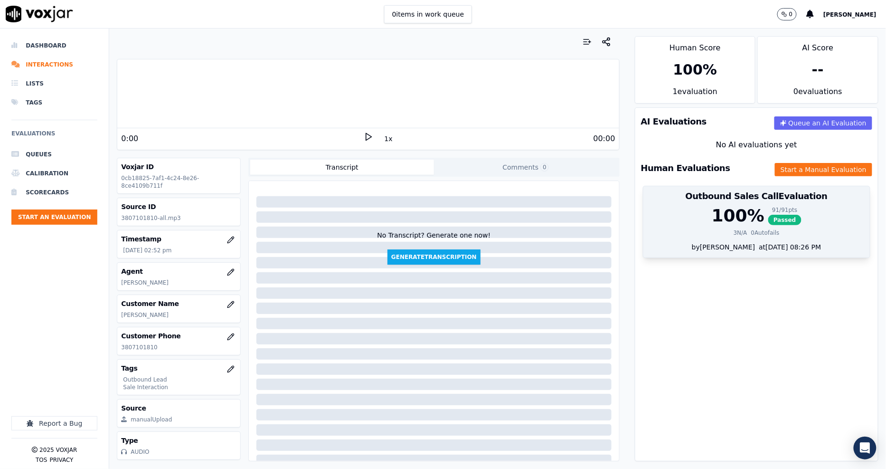
click at [762, 228] on div "100 % 91 / 91 pts Passed 3 N/A 0 Autofails" at bounding box center [756, 224] width 227 height 36
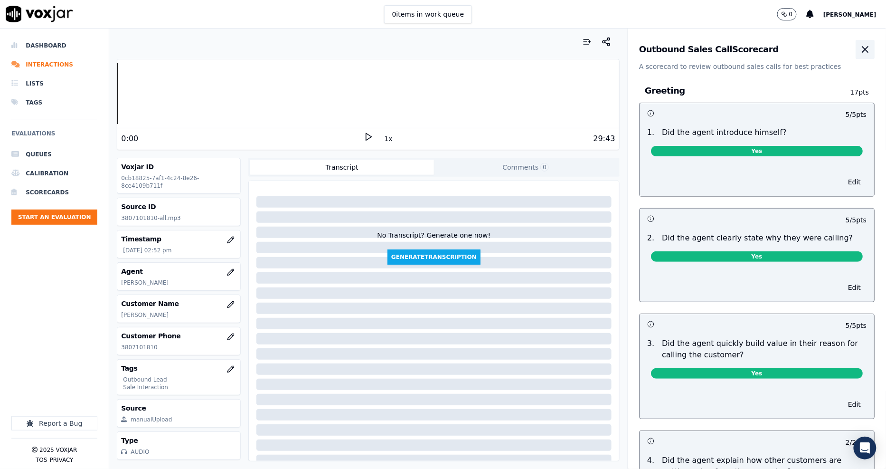
click at [860, 49] on icon "button" at bounding box center [865, 49] width 11 height 11
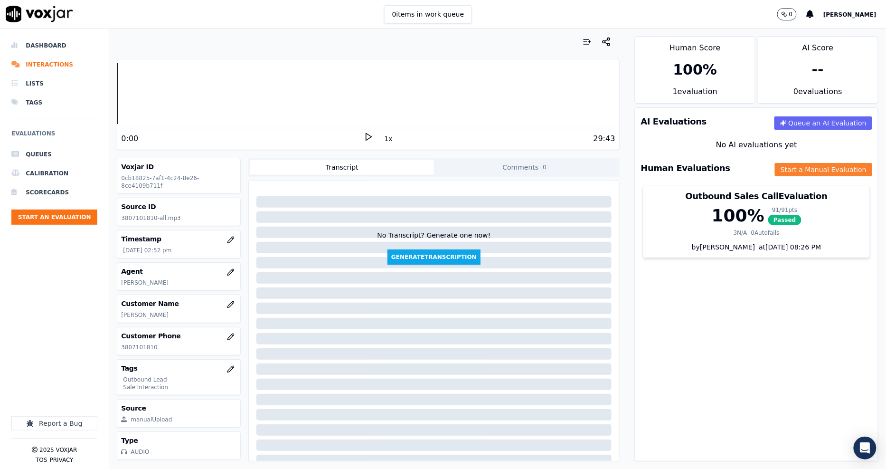
click at [781, 171] on button "Start a Manual Evaluation" at bounding box center [823, 169] width 97 height 13
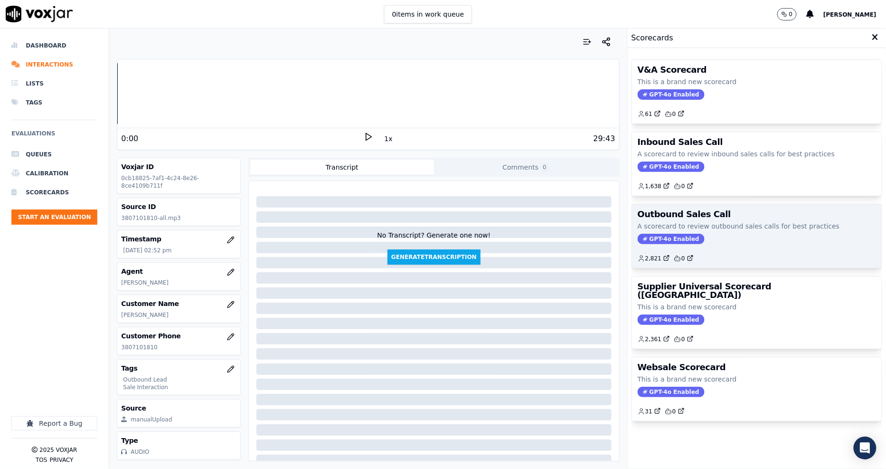
click at [713, 228] on p "A scorecard to review outbound sales calls for best practices" at bounding box center [757, 225] width 238 height 9
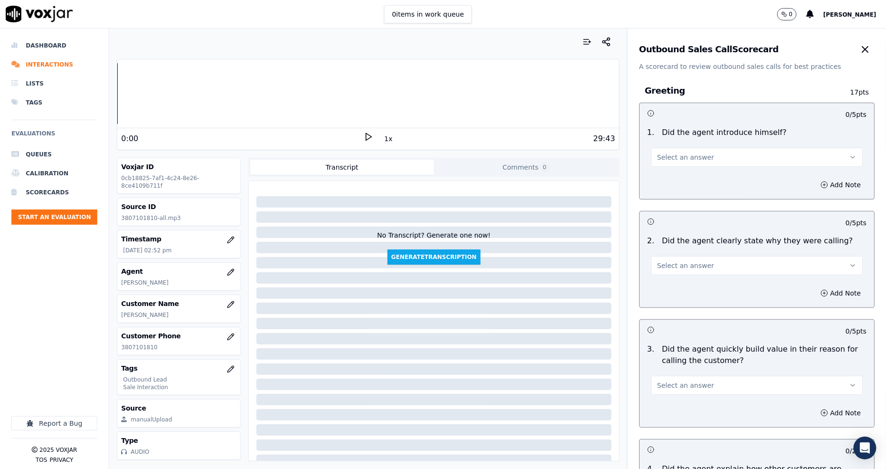
click at [667, 160] on span "Select an answer" at bounding box center [685, 156] width 57 height 9
click at [668, 178] on div "Yes" at bounding box center [740, 178] width 194 height 15
click at [683, 262] on span "Select an answer" at bounding box center [685, 265] width 57 height 9
click at [669, 298] on div "No" at bounding box center [740, 301] width 194 height 15
click at [666, 265] on button "No" at bounding box center [757, 265] width 212 height 19
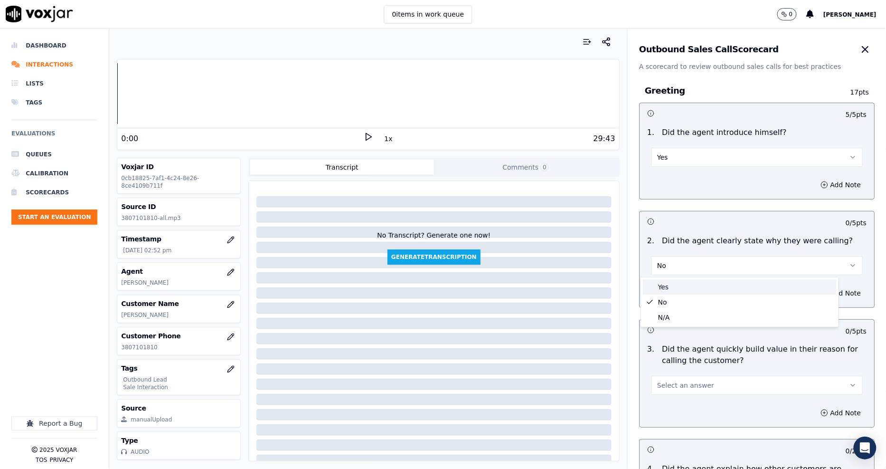
click at [666, 290] on div "Yes" at bounding box center [740, 286] width 194 height 15
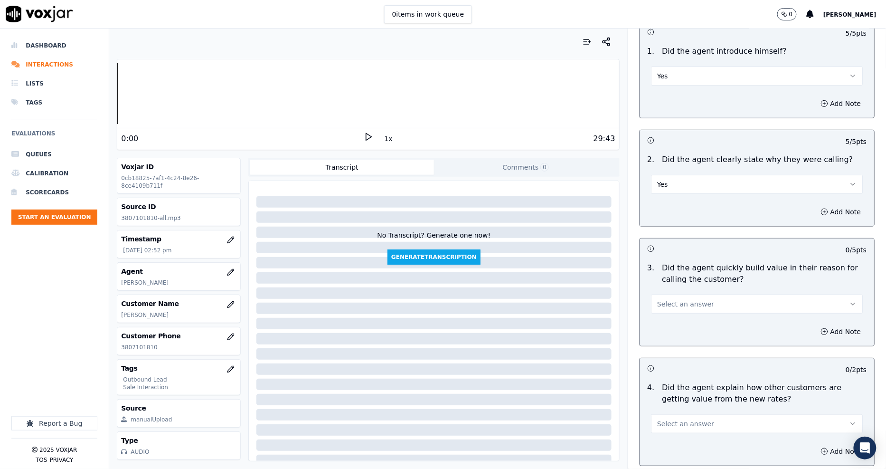
scroll to position [158, 0]
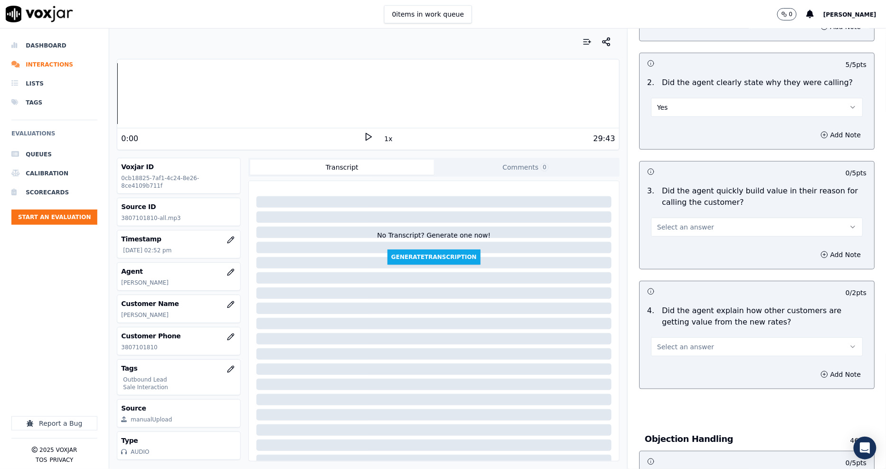
click at [680, 220] on button "Select an answer" at bounding box center [757, 227] width 212 height 19
click at [677, 249] on div "Yes" at bounding box center [740, 248] width 194 height 15
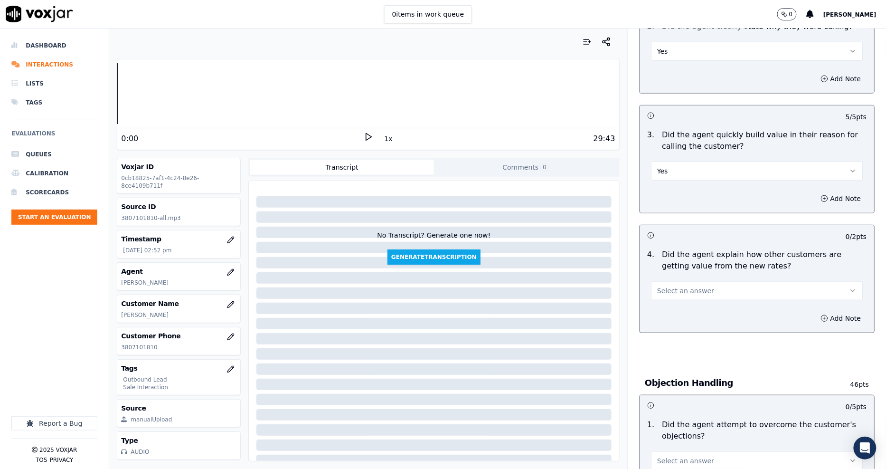
scroll to position [264, 0]
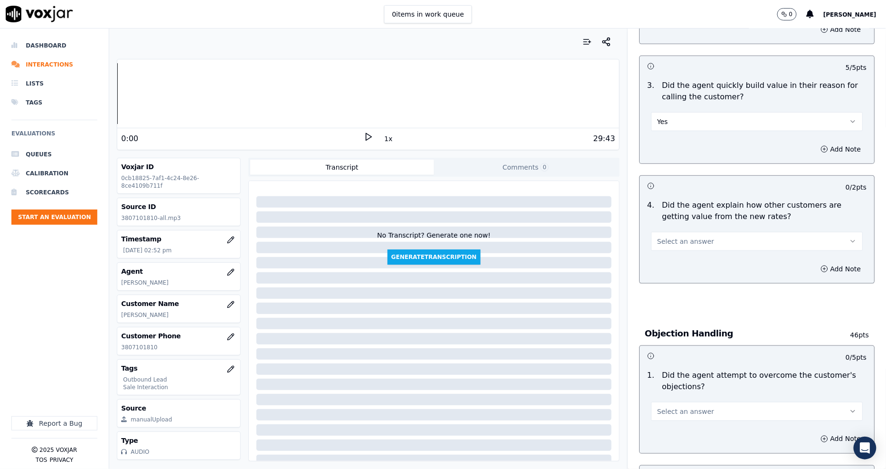
click at [677, 233] on button "Select an answer" at bounding box center [757, 241] width 212 height 19
drag, startPoint x: 672, startPoint y: 253, endPoint x: 672, endPoint y: 262, distance: 9.1
click at [672, 256] on div "Yes No N/A" at bounding box center [740, 277] width 198 height 49
click at [672, 262] on div "Yes" at bounding box center [740, 262] width 194 height 15
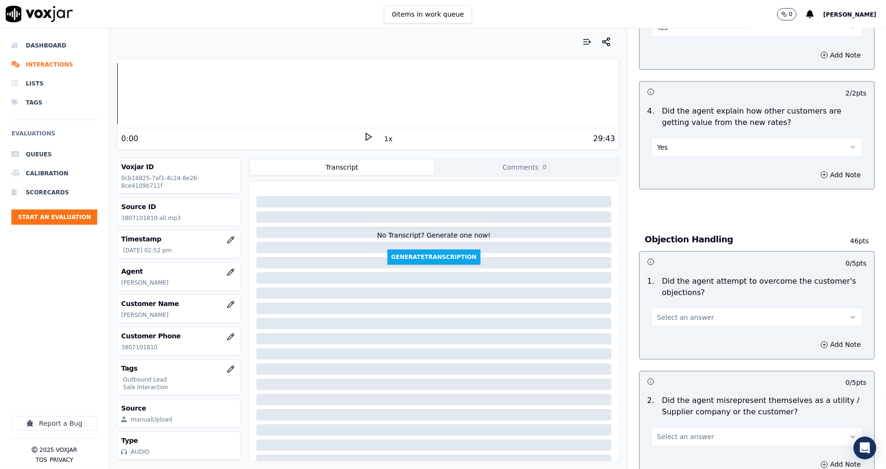
scroll to position [475, 0]
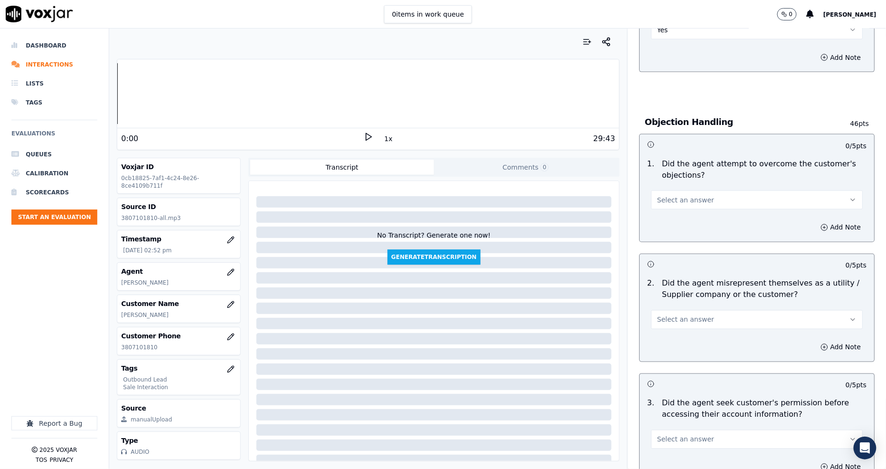
click at [662, 198] on span "Select an answer" at bounding box center [685, 199] width 57 height 9
click at [661, 220] on div "Yes" at bounding box center [740, 221] width 194 height 15
click at [672, 321] on span "Select an answer" at bounding box center [685, 319] width 57 height 9
click at [673, 360] on div "No" at bounding box center [740, 356] width 194 height 15
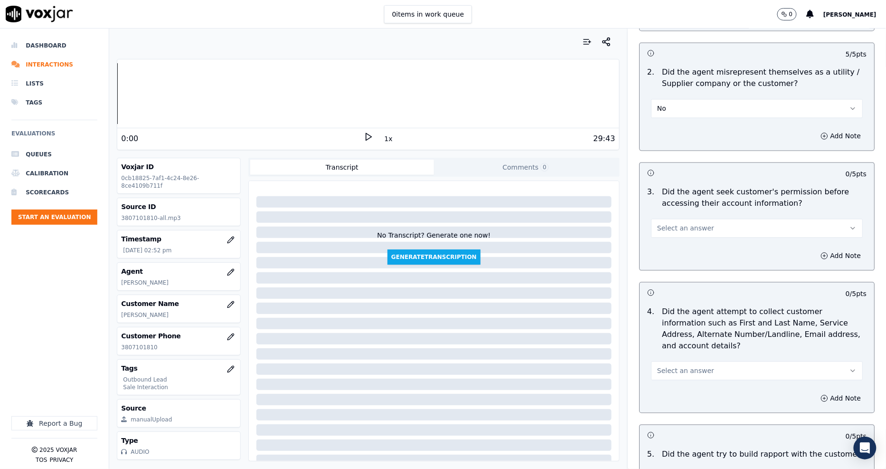
click at [676, 232] on span "Select an answer" at bounding box center [685, 228] width 57 height 9
click at [672, 259] on div "No" at bounding box center [740, 264] width 194 height 15
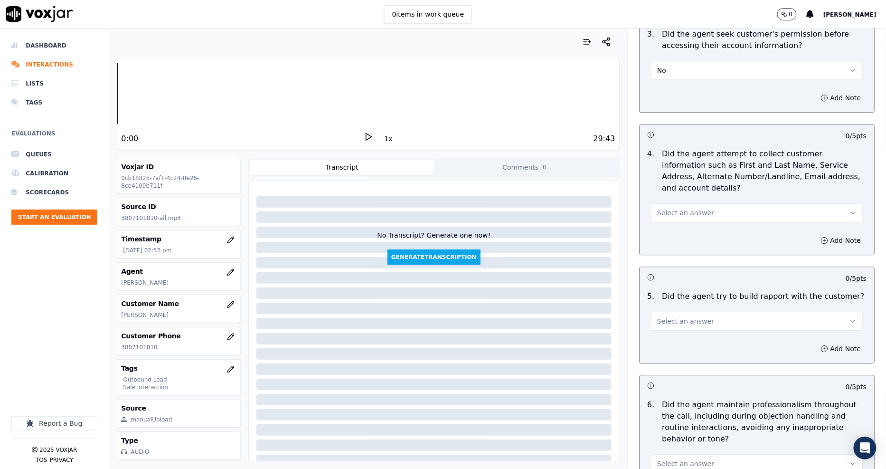
click at [671, 203] on button "Select an answer" at bounding box center [757, 212] width 212 height 19
click at [671, 217] on div "Yes" at bounding box center [740, 222] width 194 height 15
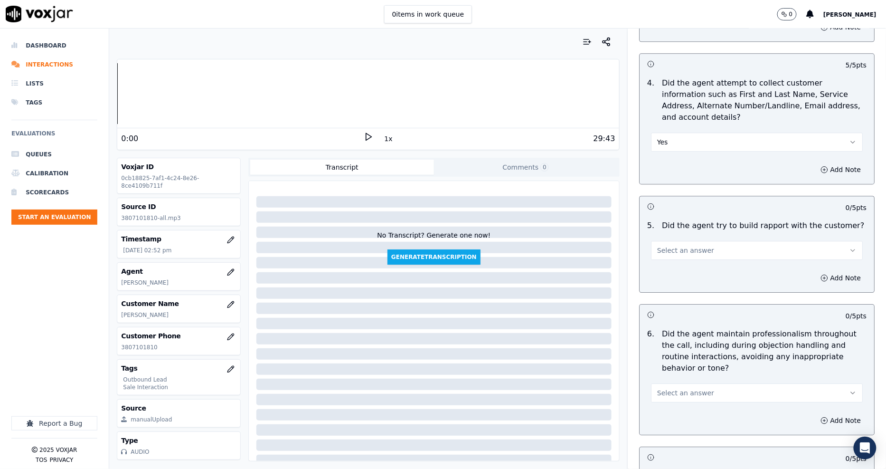
scroll to position [1003, 0]
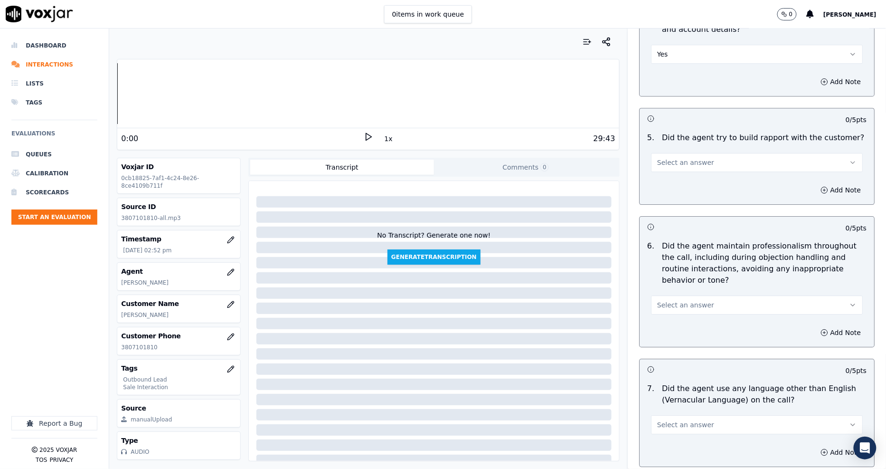
click at [661, 158] on span "Select an answer" at bounding box center [685, 162] width 57 height 9
click at [666, 202] on div "N/A" at bounding box center [740, 203] width 194 height 15
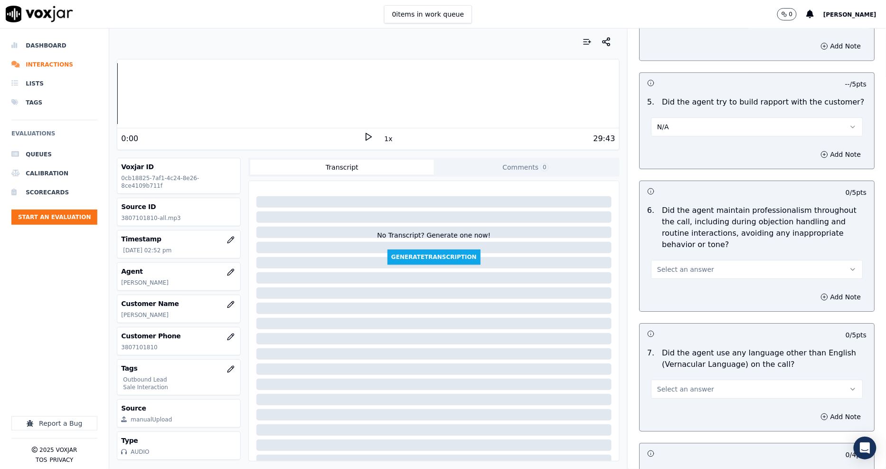
scroll to position [1055, 0]
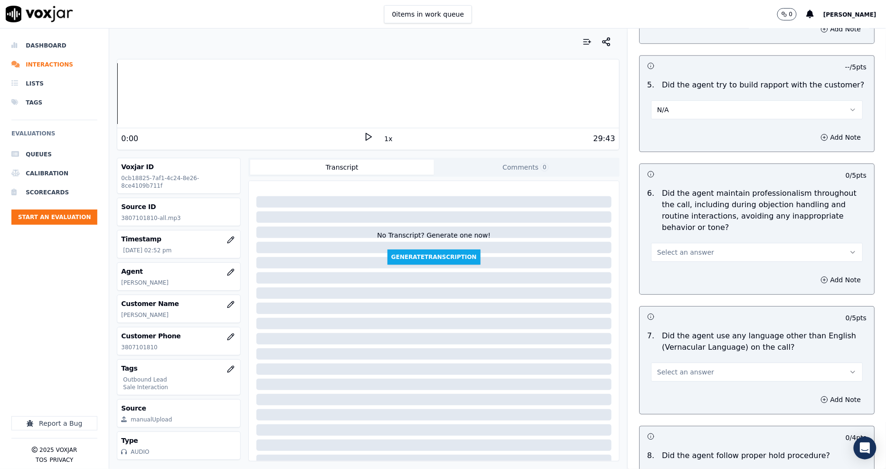
click at [657, 247] on span "Select an answer" at bounding box center [685, 251] width 57 height 9
click at [659, 262] on div "Yes" at bounding box center [740, 262] width 194 height 15
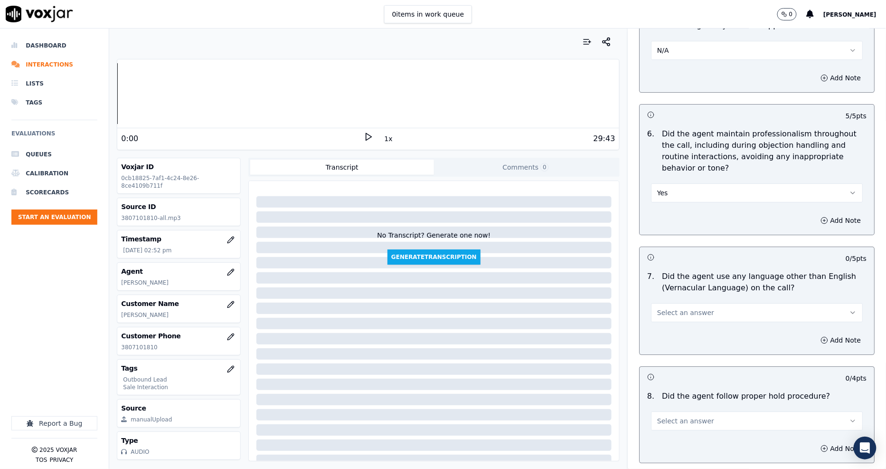
scroll to position [1161, 0]
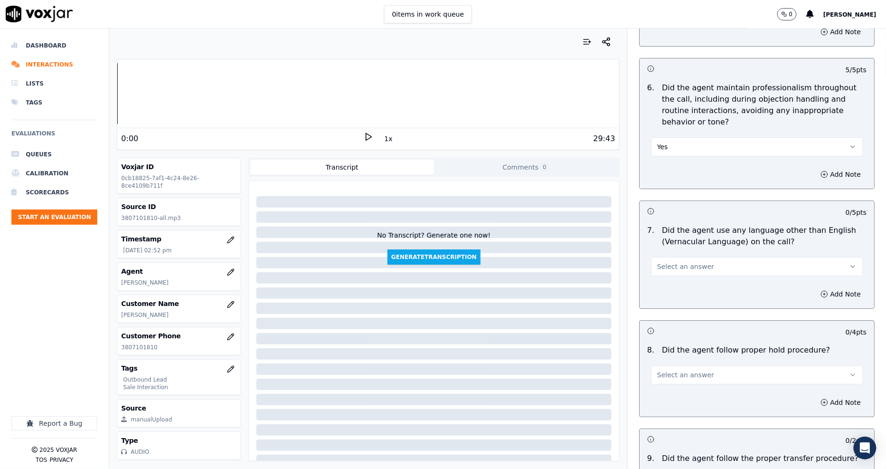
click at [668, 262] on span "Select an answer" at bounding box center [685, 266] width 57 height 9
click at [662, 288] on div "No" at bounding box center [740, 291] width 194 height 15
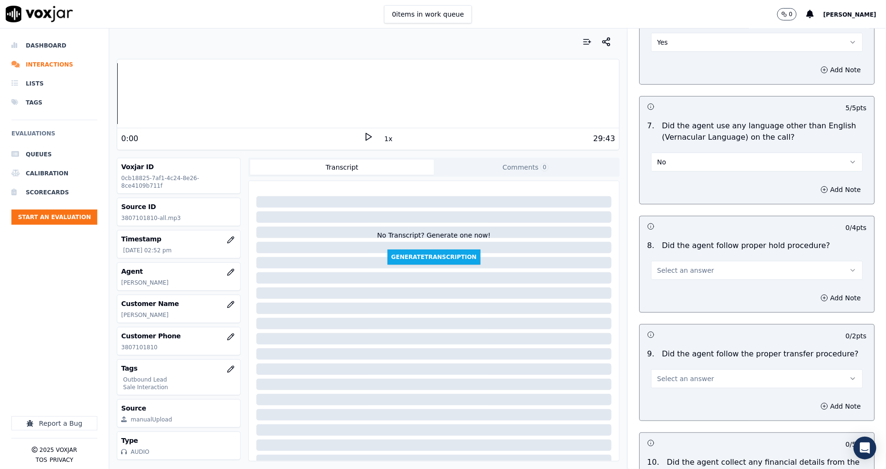
scroll to position [1266, 0]
click at [665, 265] on span "Select an answer" at bounding box center [685, 269] width 57 height 9
click at [663, 311] on div "N/A" at bounding box center [740, 310] width 194 height 15
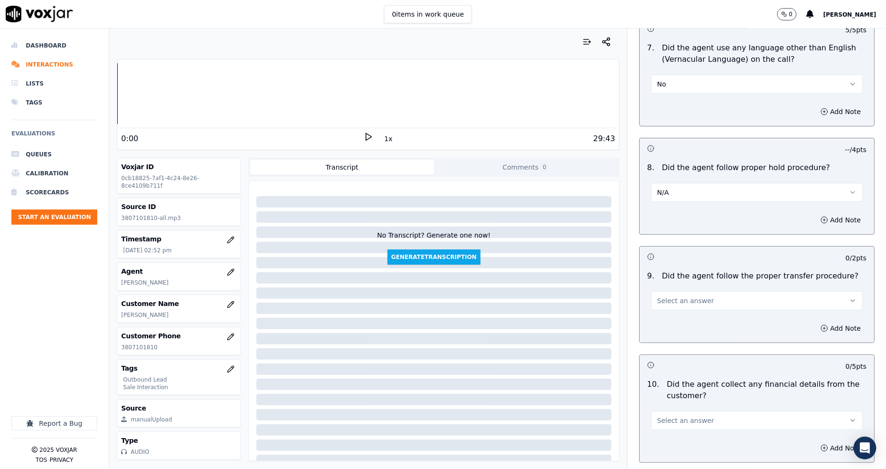
scroll to position [1425, 0]
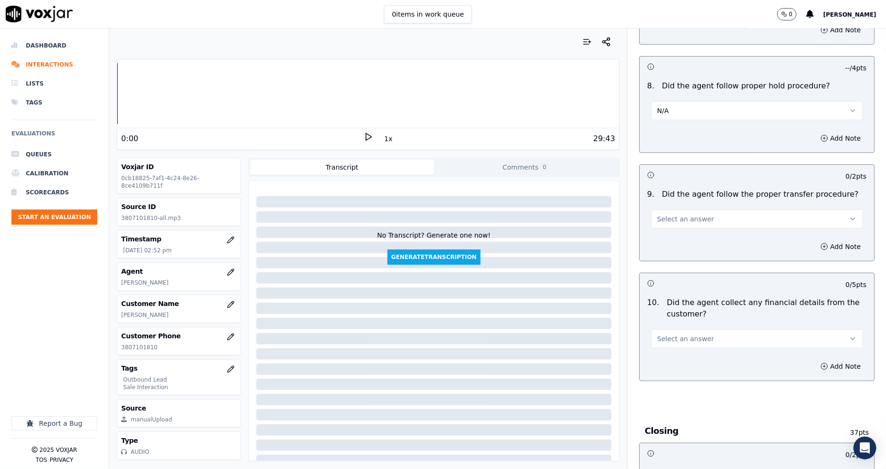
click at [672, 214] on span "Select an answer" at bounding box center [685, 218] width 57 height 9
click at [673, 231] on div "Yes" at bounding box center [740, 229] width 194 height 15
click at [663, 334] on span "Select an answer" at bounding box center [685, 338] width 57 height 9
click at [662, 367] on div "No" at bounding box center [740, 364] width 194 height 15
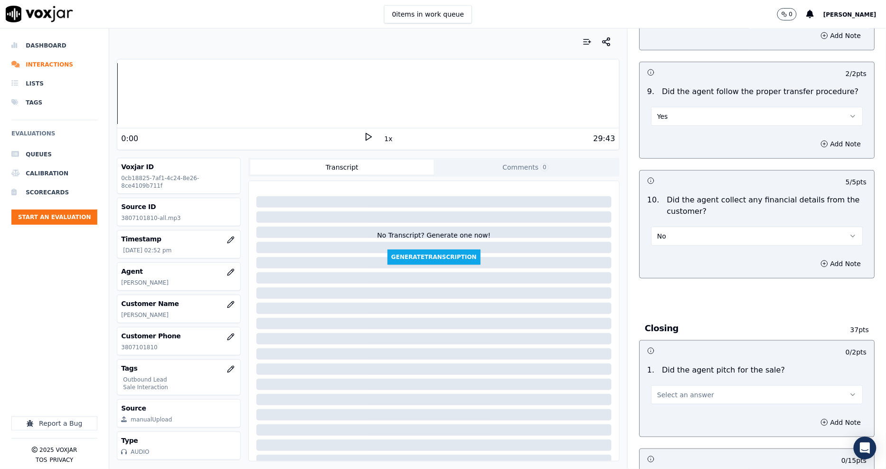
scroll to position [1636, 0]
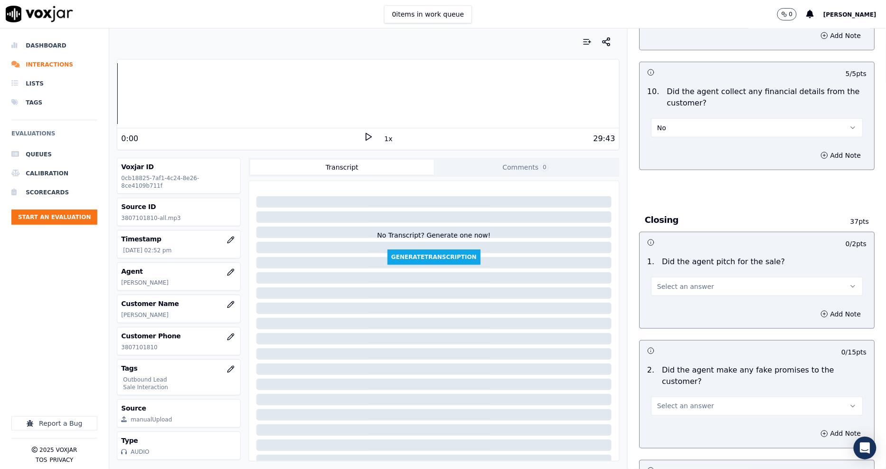
click at [682, 285] on button "Select an answer" at bounding box center [757, 286] width 212 height 19
click at [675, 294] on div "Yes" at bounding box center [740, 296] width 194 height 15
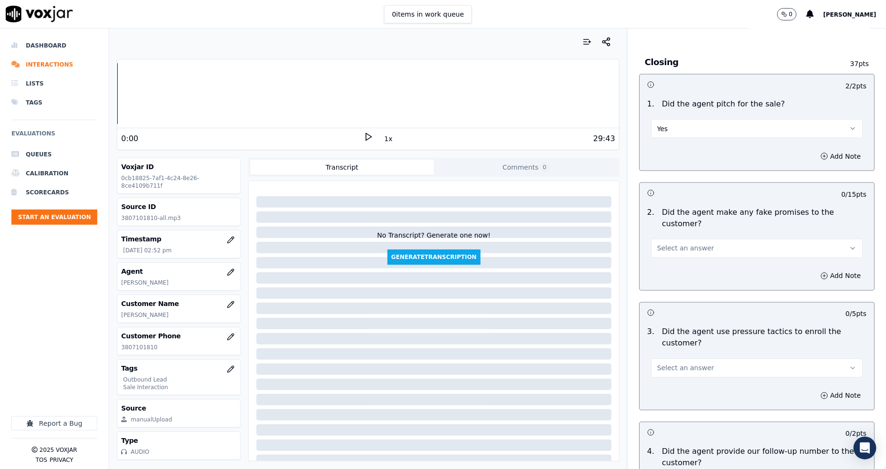
scroll to position [1794, 0]
click at [662, 243] on span "Select an answer" at bounding box center [685, 247] width 57 height 9
click at [663, 258] on div "No" at bounding box center [740, 262] width 194 height 15
click at [665, 358] on button "Select an answer" at bounding box center [757, 367] width 212 height 19
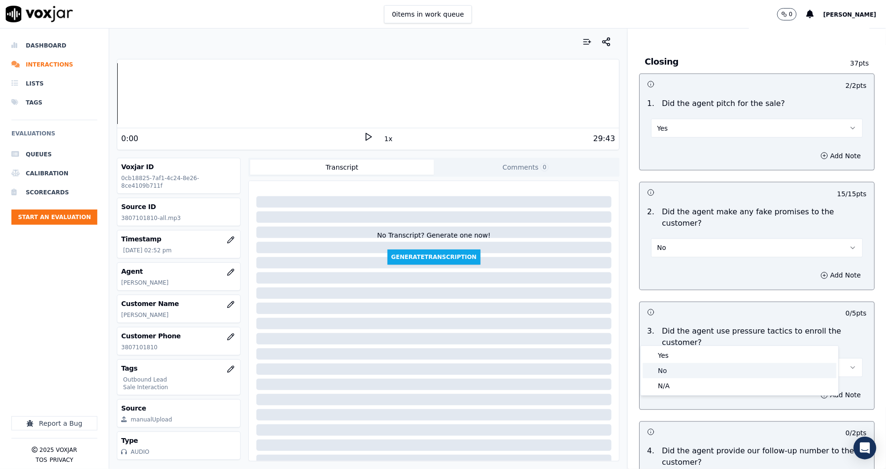
click at [660, 371] on div "No" at bounding box center [740, 370] width 194 height 15
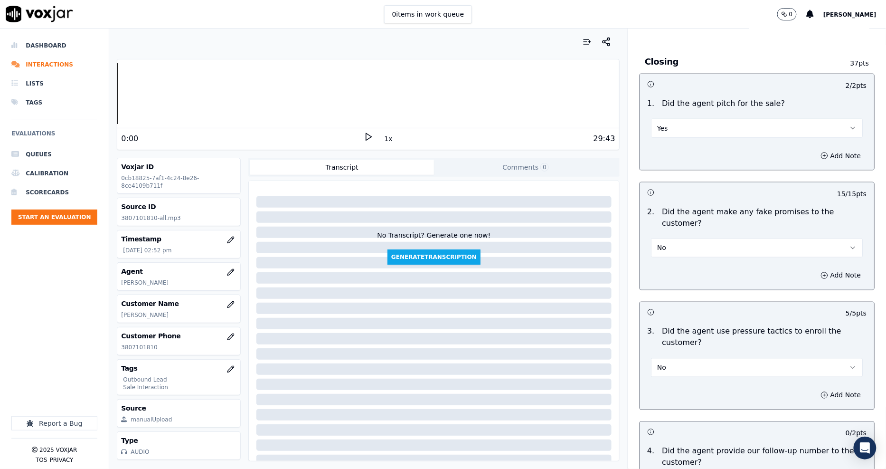
scroll to position [1952, 0]
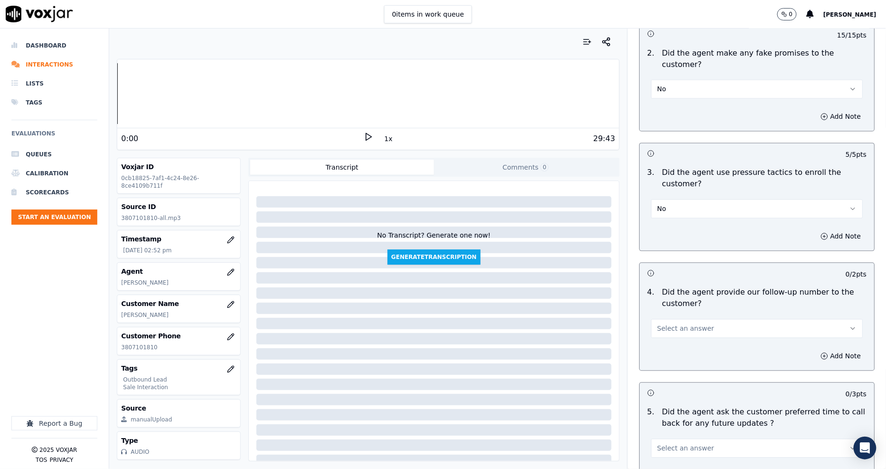
click at [664, 310] on div "Select an answer" at bounding box center [756, 324] width 227 height 28
click at [662, 319] on button "Select an answer" at bounding box center [757, 328] width 212 height 19
click at [661, 316] on div "Yes" at bounding box center [740, 316] width 194 height 15
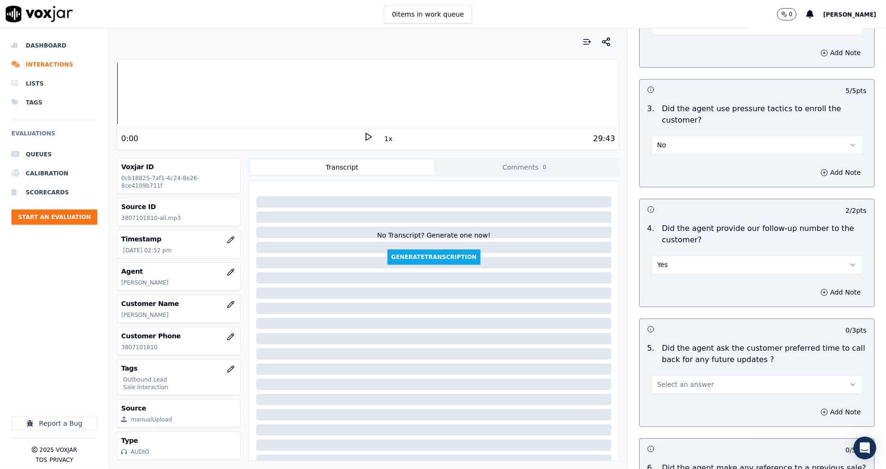
scroll to position [2110, 0]
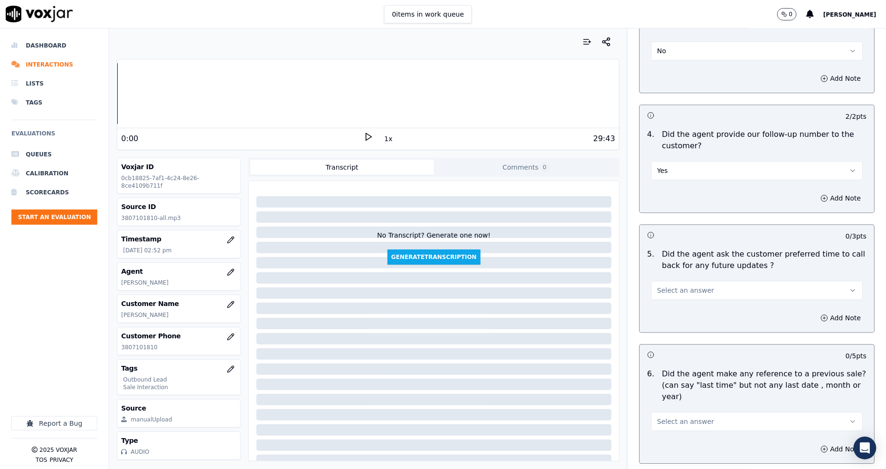
click at [665, 281] on button "Select an answer" at bounding box center [757, 290] width 212 height 19
click at [663, 276] on div "Yes" at bounding box center [740, 278] width 194 height 15
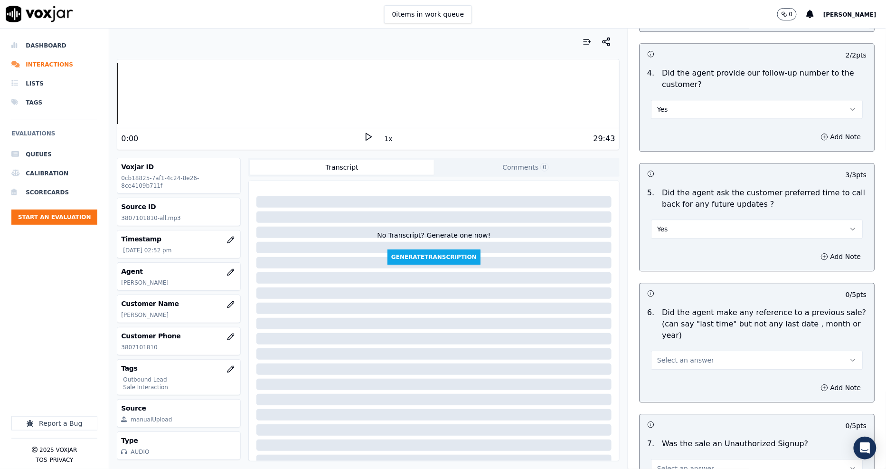
scroll to position [2216, 0]
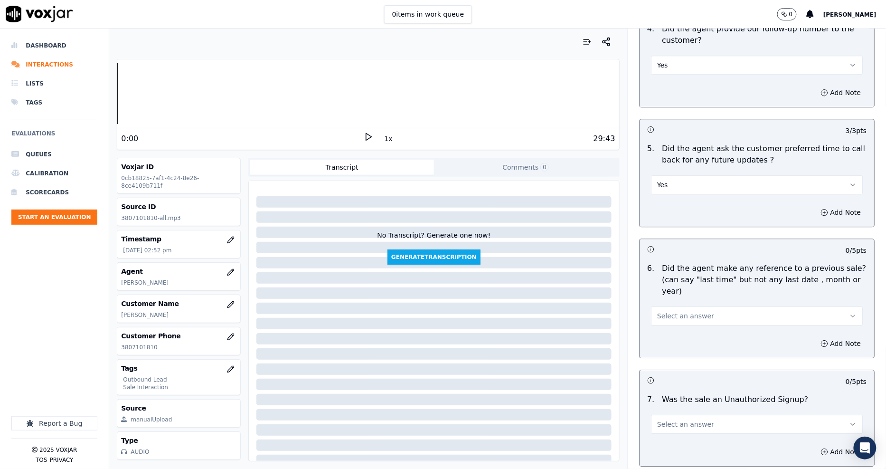
click at [657, 329] on div "Add Note" at bounding box center [757, 343] width 235 height 28
click at [657, 311] on span "Select an answer" at bounding box center [685, 315] width 57 height 9
click at [659, 307] on div "No" at bounding box center [740, 307] width 194 height 15
click at [665, 419] on span "Select an answer" at bounding box center [685, 423] width 57 height 9
click at [667, 410] on div "No" at bounding box center [740, 415] width 194 height 15
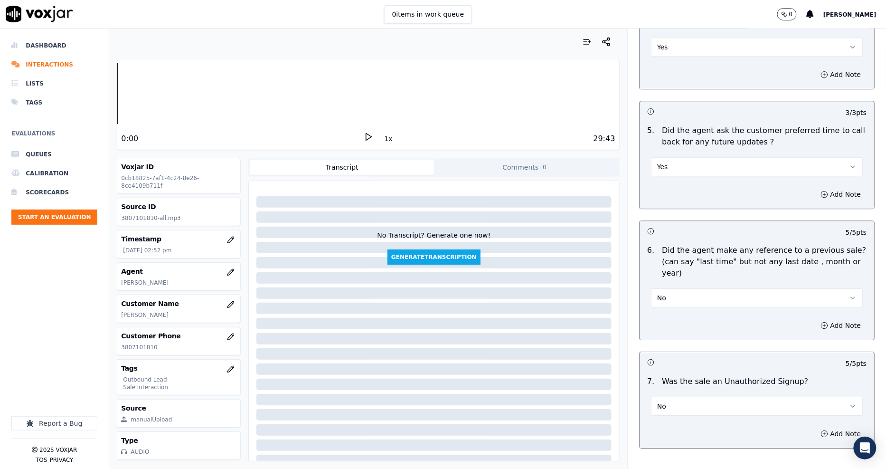
scroll to position [2249, 0]
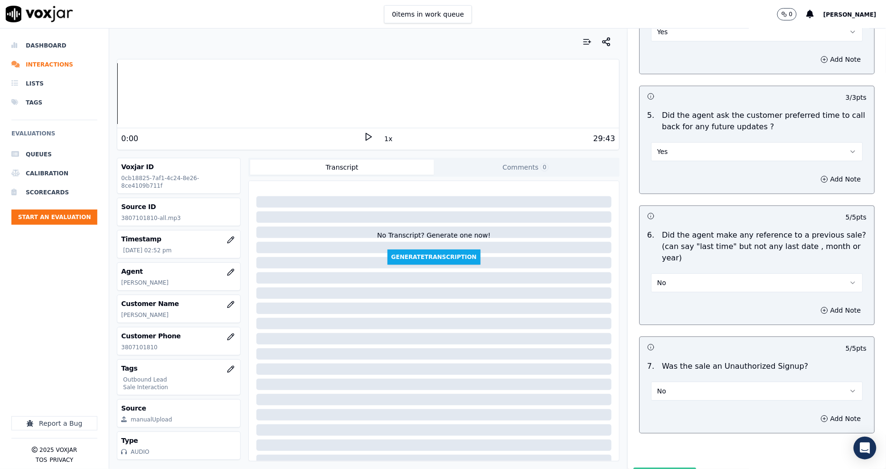
click at [646, 467] on button "Submit Scores" at bounding box center [665, 475] width 63 height 17
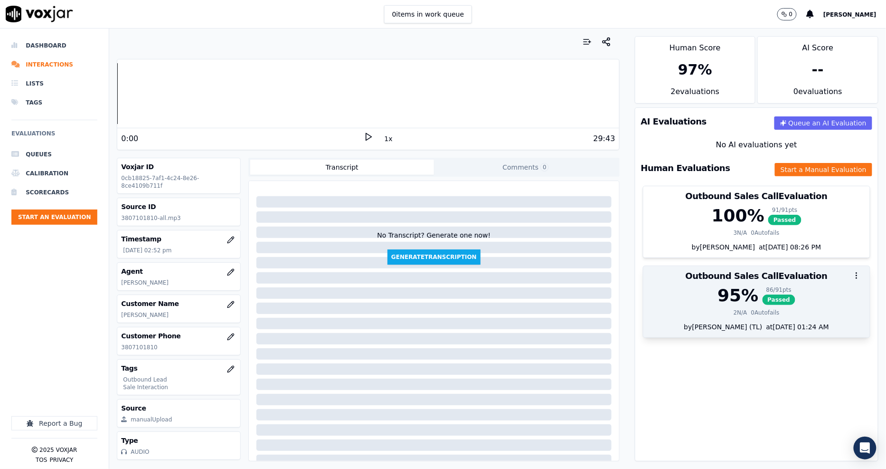
click at [763, 288] on div "86 / 91 pts" at bounding box center [779, 290] width 33 height 8
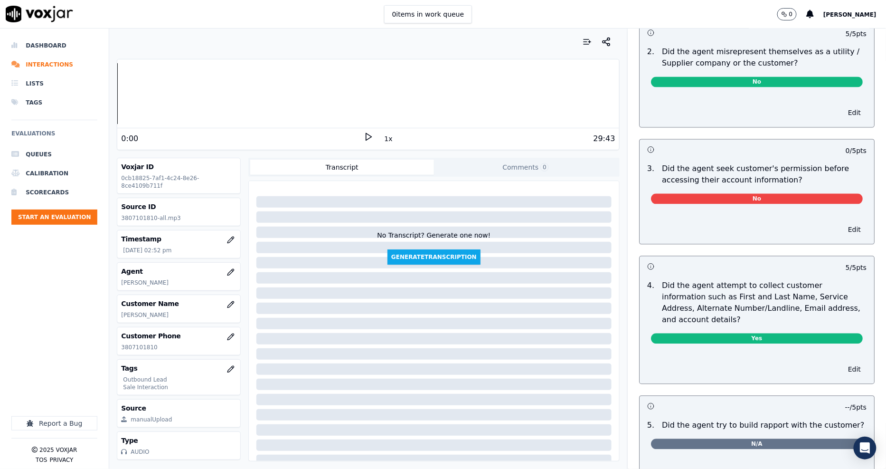
scroll to position [738, 0]
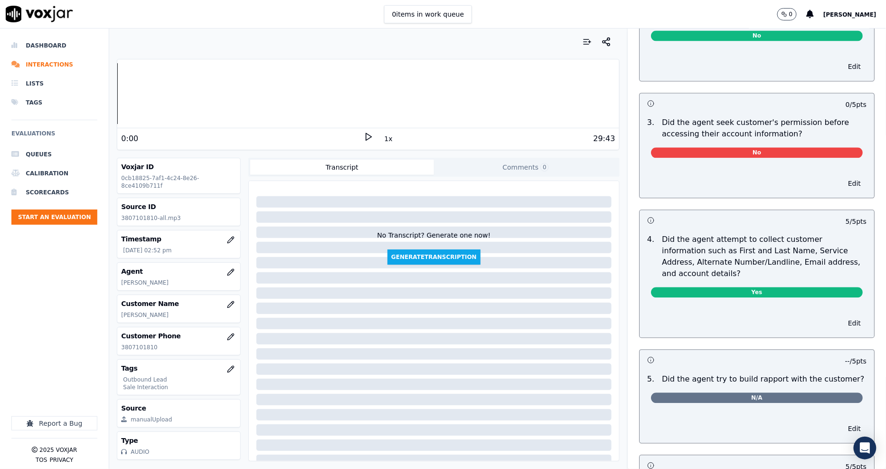
click at [775, 150] on span "No" at bounding box center [757, 152] width 212 height 10
click at [842, 183] on button "Edit" at bounding box center [854, 183] width 24 height 13
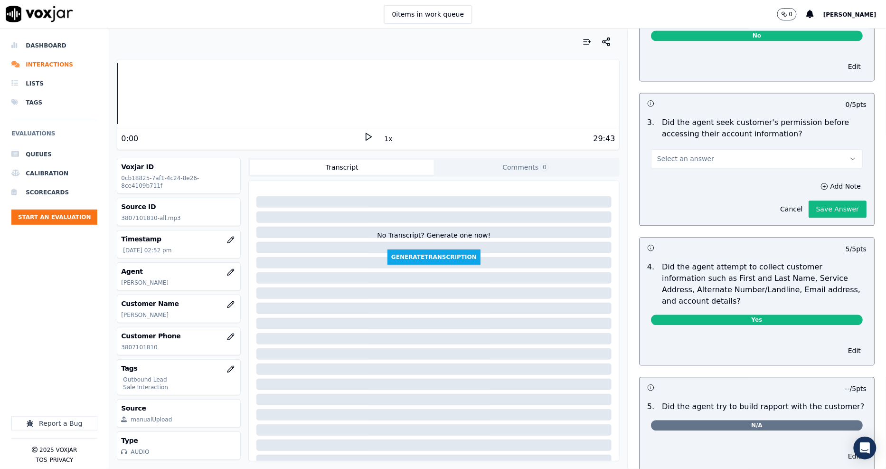
click at [747, 155] on button "Select an answer" at bounding box center [757, 158] width 212 height 19
click at [710, 183] on div "Yes" at bounding box center [740, 180] width 194 height 15
click at [828, 207] on button "Save Answer" at bounding box center [838, 208] width 58 height 17
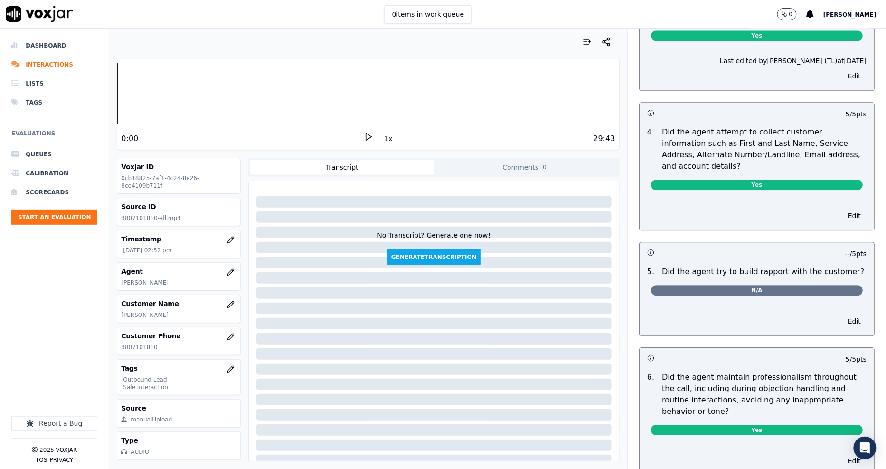
scroll to position [897, 0]
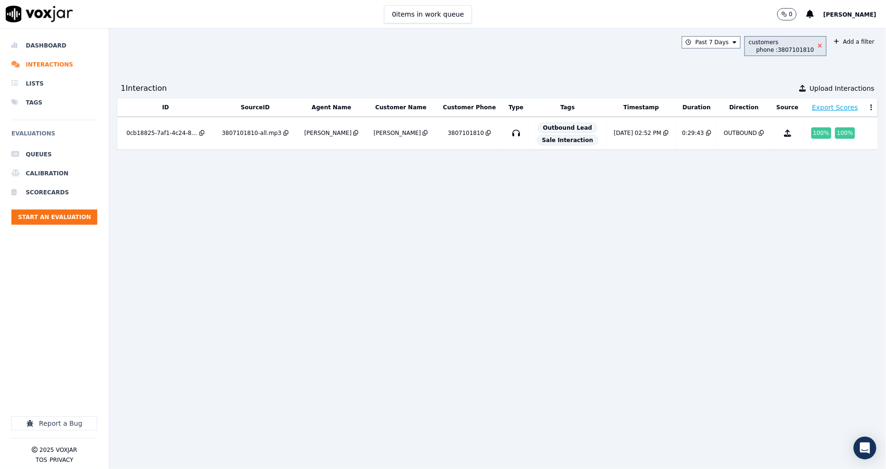
click at [818, 45] on icon at bounding box center [820, 46] width 4 height 6
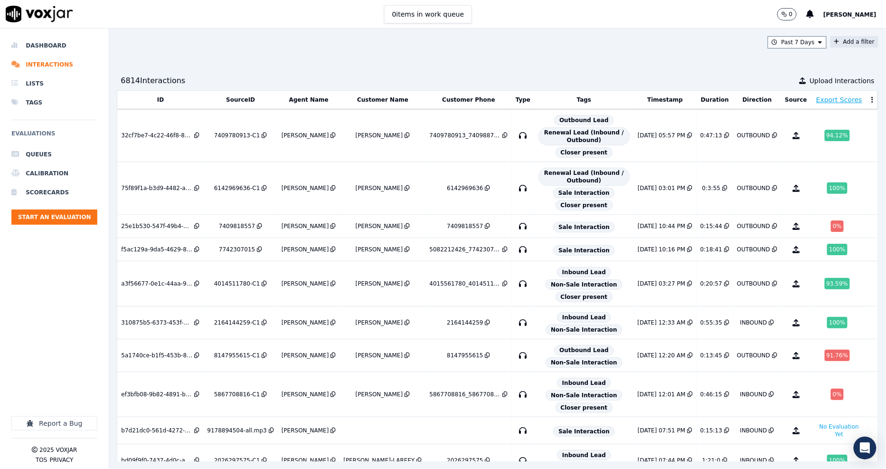
click at [836, 41] on button "Add a filter" at bounding box center [855, 41] width 48 height 11
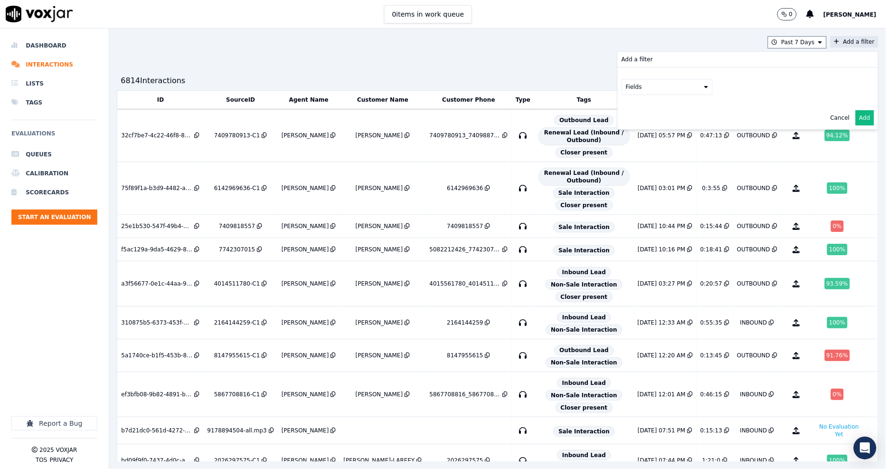
click at [831, 42] on button "Add a filter Add a filter Fields Cancel Add" at bounding box center [855, 41] width 48 height 11
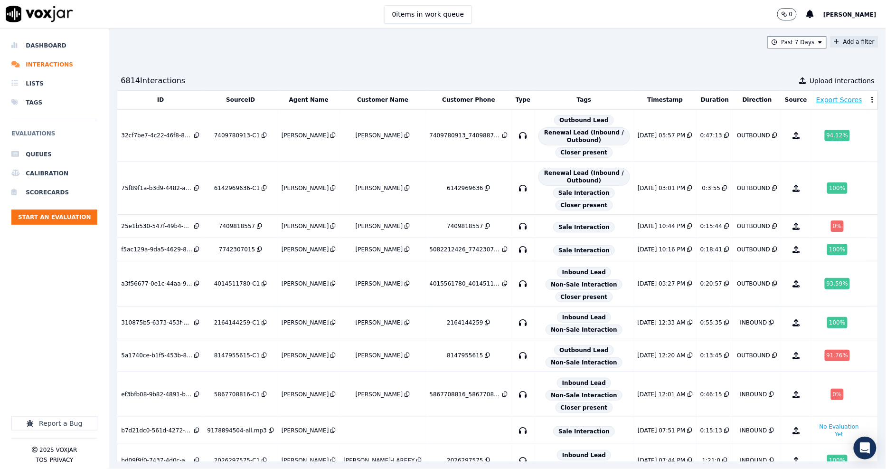
click at [831, 43] on button "Add a filter" at bounding box center [855, 41] width 48 height 11
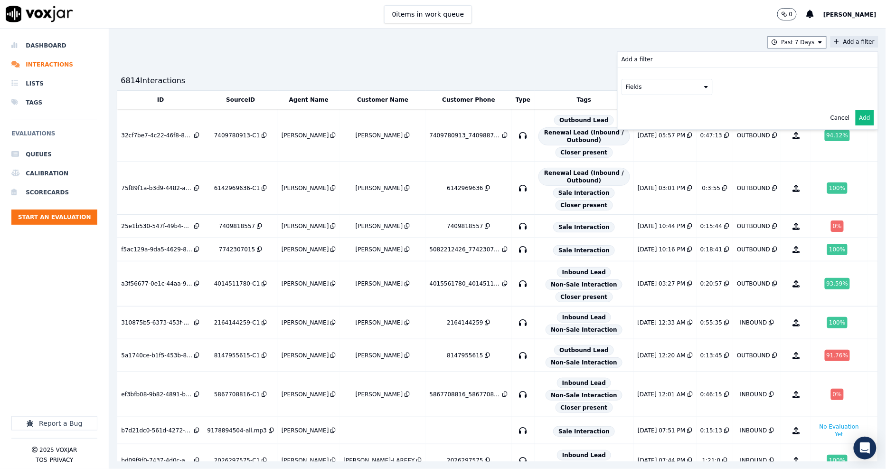
click at [662, 88] on button "Fields" at bounding box center [667, 87] width 91 height 16
click at [638, 179] on div "customers" at bounding box center [653, 183] width 30 height 8
click at [685, 108] on button "Fields" at bounding box center [678, 107] width 91 height 16
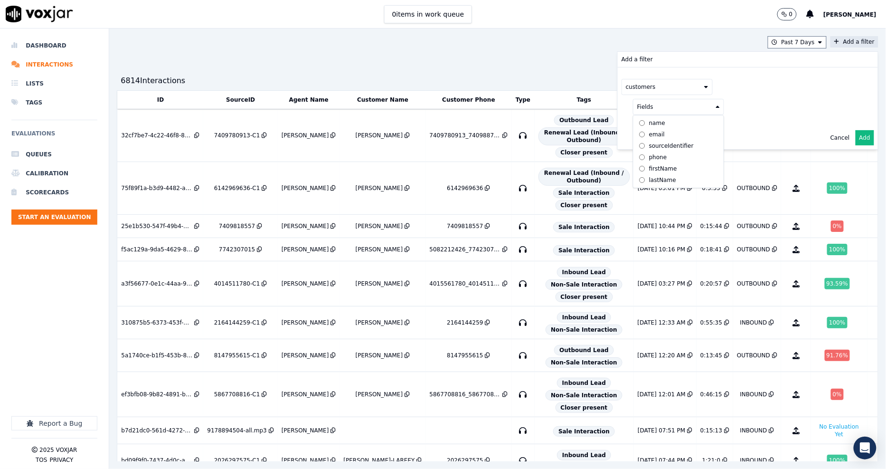
click at [649, 159] on div "phone" at bounding box center [658, 157] width 18 height 8
click at [728, 111] on button at bounding box center [796, 106] width 137 height 14
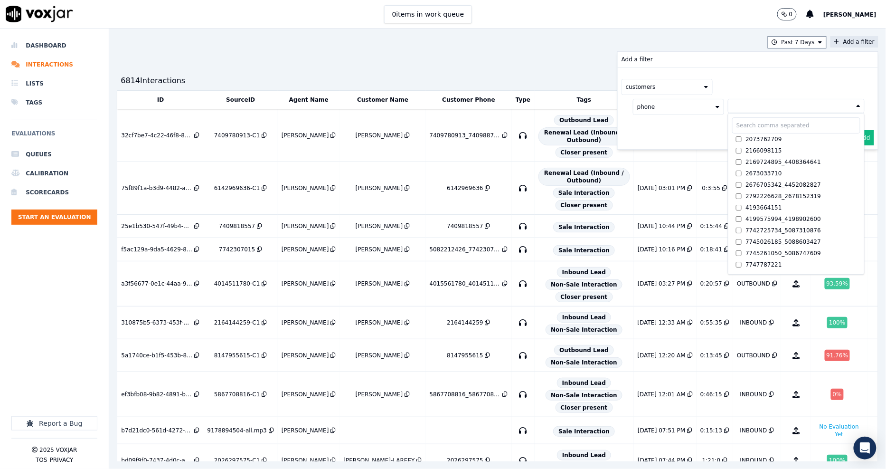
click at [733, 130] on input "text" at bounding box center [796, 125] width 128 height 16
paste input "6109064518"
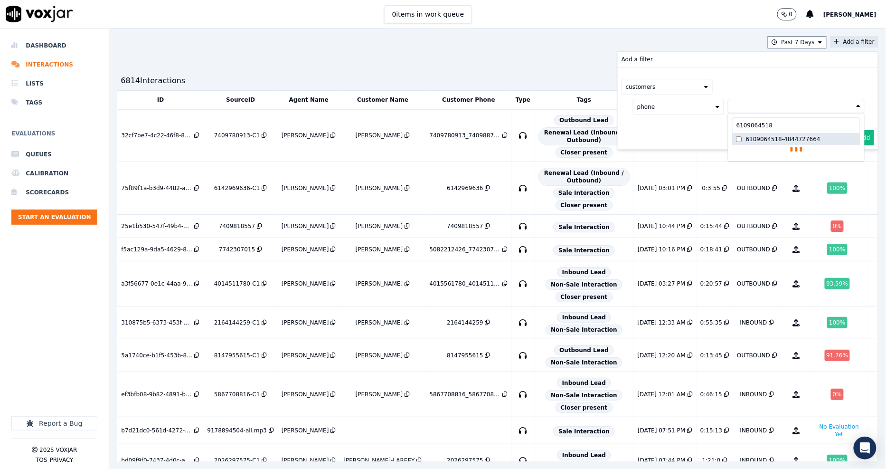
type input "6109064518"
click at [732, 138] on label "6109064518-4844727664" at bounding box center [796, 138] width 128 height 11
click at [685, 139] on div "customers phone 6109064518-4844727664 6109064518 6109064518-4844727664 AND" at bounding box center [748, 108] width 260 height 82
click at [856, 158] on button "Add" at bounding box center [865, 160] width 19 height 15
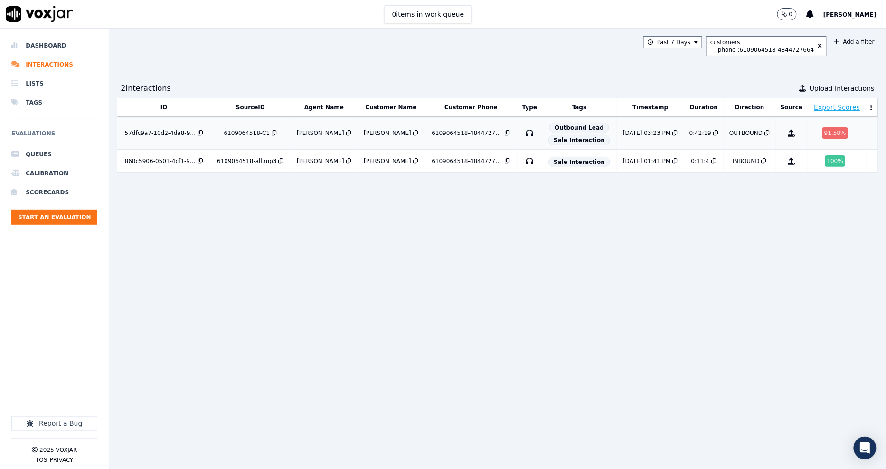
click at [253, 131] on div "6109064518-C1" at bounding box center [247, 133] width 46 height 8
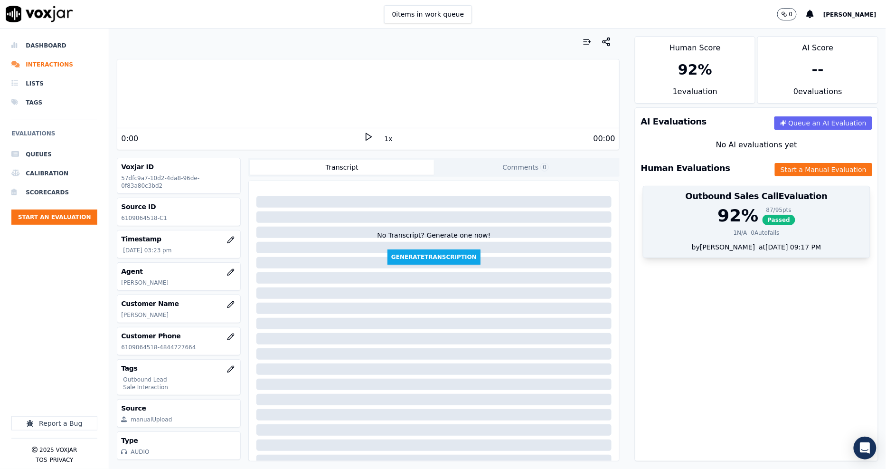
click at [720, 214] on div "92 %" at bounding box center [738, 215] width 41 height 19
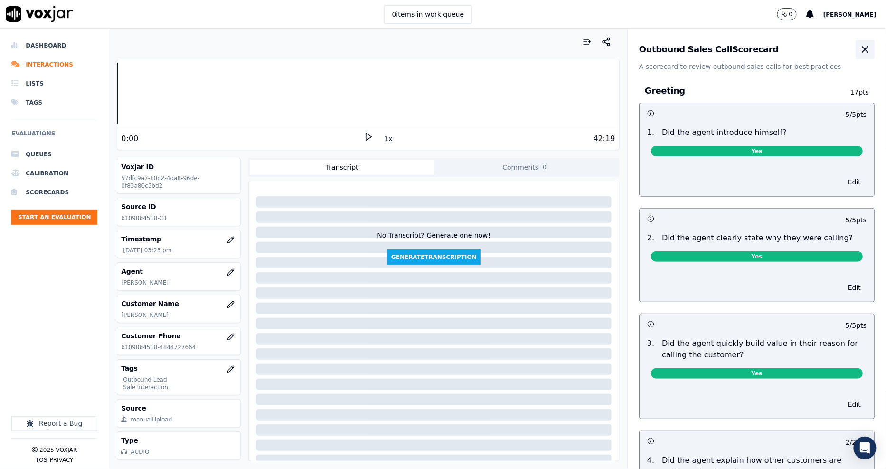
click at [860, 49] on icon "button" at bounding box center [865, 49] width 11 height 11
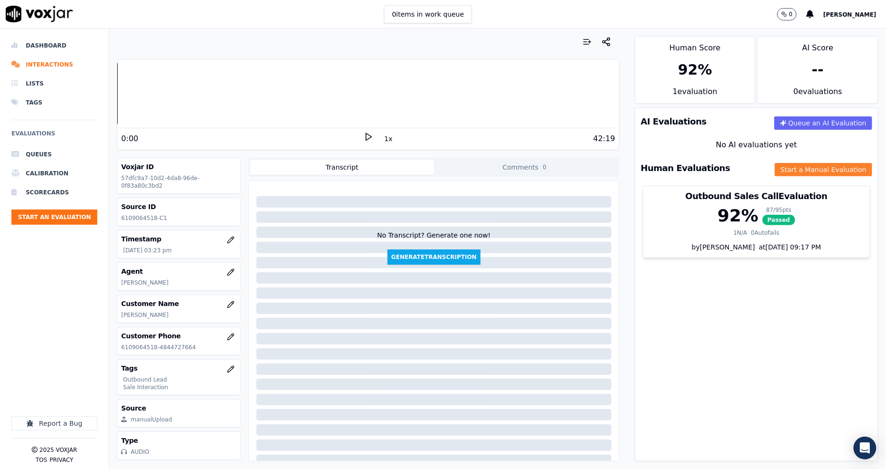
click at [785, 166] on button "Start a Manual Evaluation" at bounding box center [823, 169] width 97 height 13
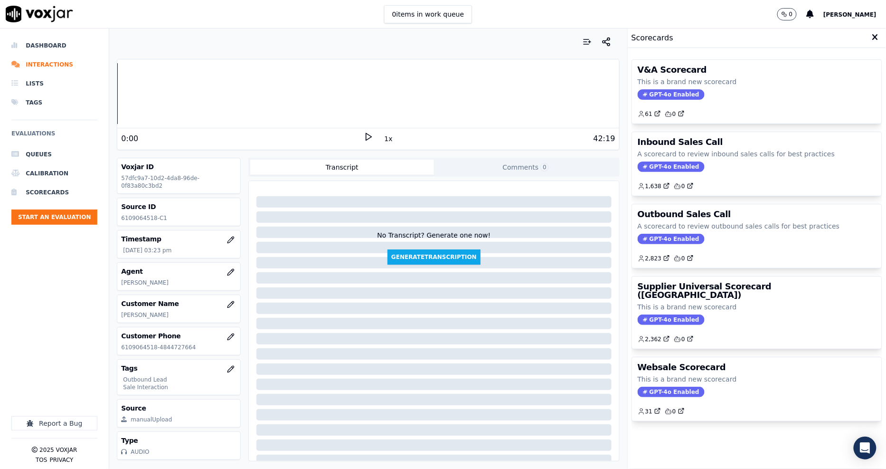
click at [854, 37] on div "Scorecards" at bounding box center [757, 37] width 258 height 19
click at [872, 37] on icon at bounding box center [875, 37] width 6 height 9
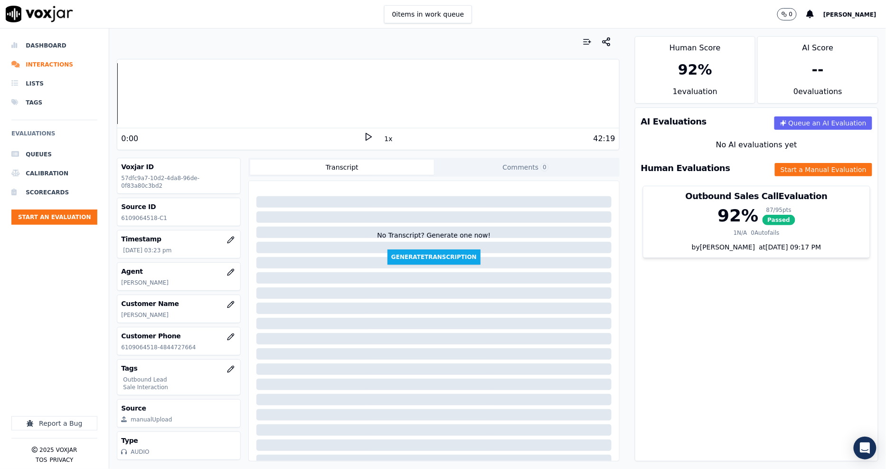
click at [799, 155] on div "Human Evaluations Start a Manual Evaluation" at bounding box center [756, 168] width 243 height 28
click at [801, 163] on button "Start a Manual Evaluation" at bounding box center [823, 169] width 97 height 13
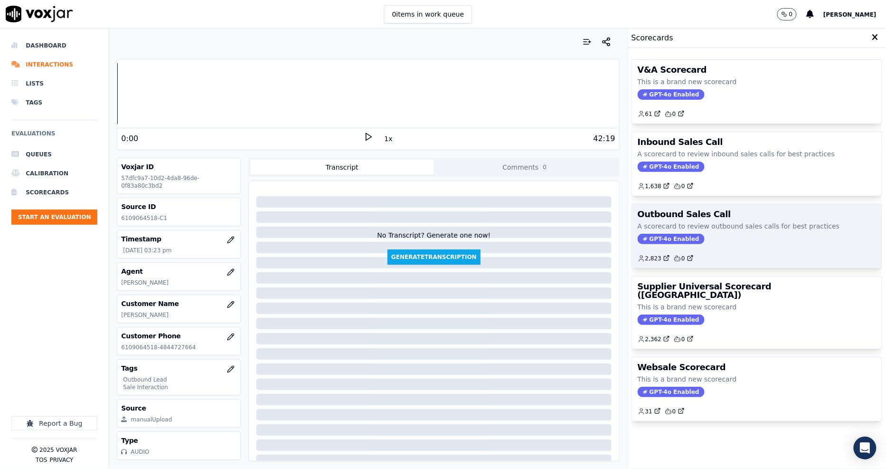
click at [708, 220] on div "Outbound Sales Call A scorecard to review outbound sales calls for best practic…" at bounding box center [757, 236] width 250 height 64
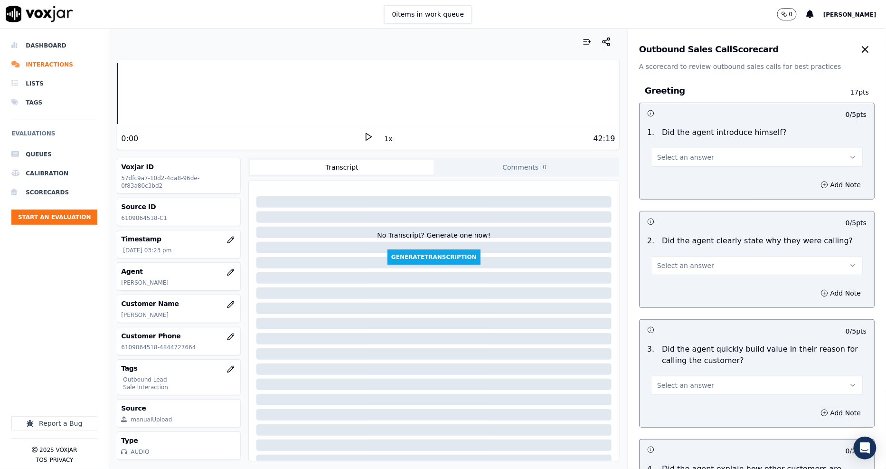
click at [696, 152] on button "Select an answer" at bounding box center [757, 157] width 212 height 19
click at [691, 174] on div "Yes" at bounding box center [740, 178] width 194 height 15
click at [687, 261] on span "Select an answer" at bounding box center [685, 265] width 57 height 9
click at [672, 287] on div "Yes" at bounding box center [740, 286] width 194 height 15
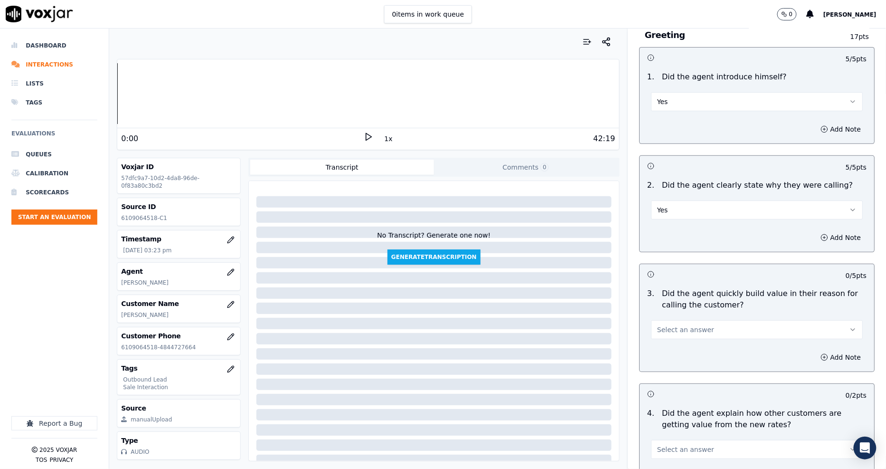
scroll to position [158, 0]
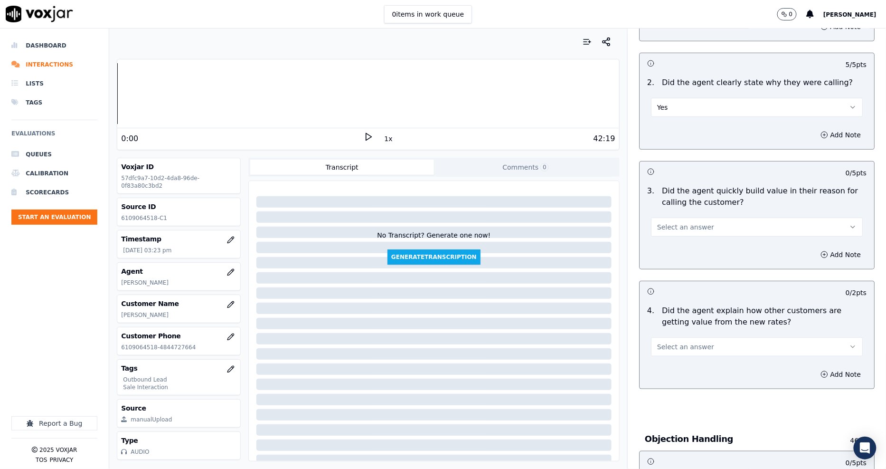
click at [671, 221] on button "Select an answer" at bounding box center [757, 227] width 212 height 19
click at [665, 243] on div "Yes" at bounding box center [740, 248] width 194 height 15
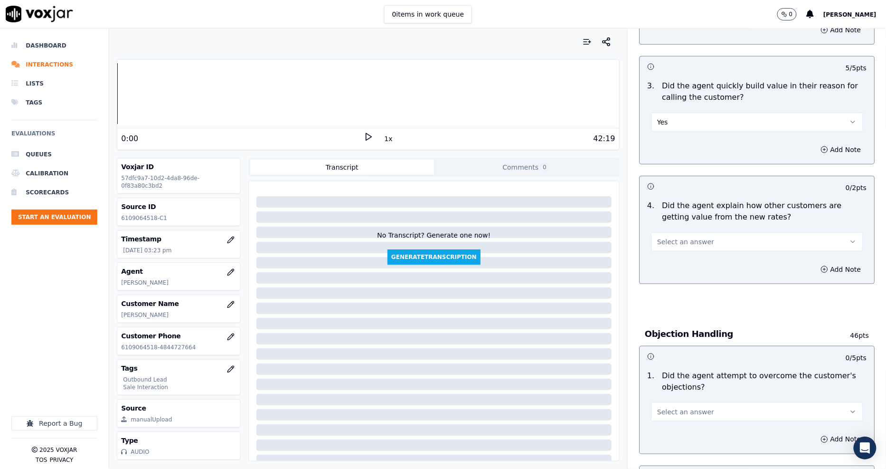
scroll to position [264, 0]
click at [665, 244] on span "Select an answer" at bounding box center [685, 241] width 57 height 9
click at [664, 255] on div "Yes" at bounding box center [740, 262] width 194 height 15
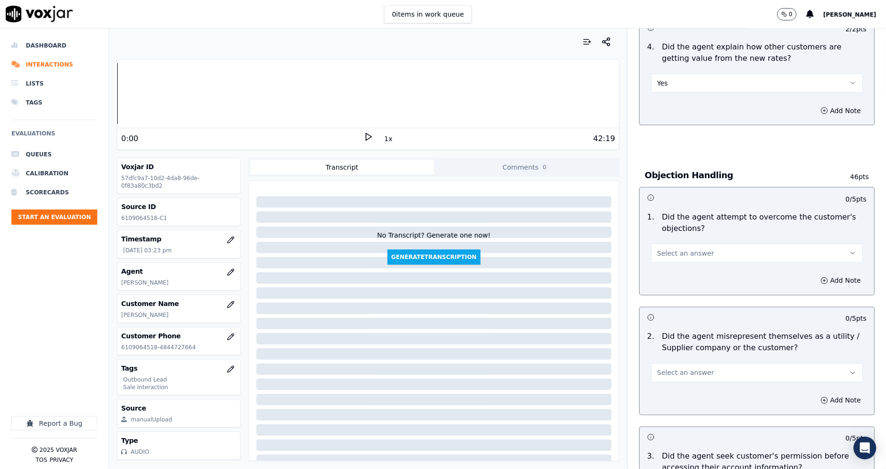
click at [666, 253] on span "Select an answer" at bounding box center [685, 252] width 57 height 9
click at [666, 276] on div "Yes" at bounding box center [740, 274] width 194 height 15
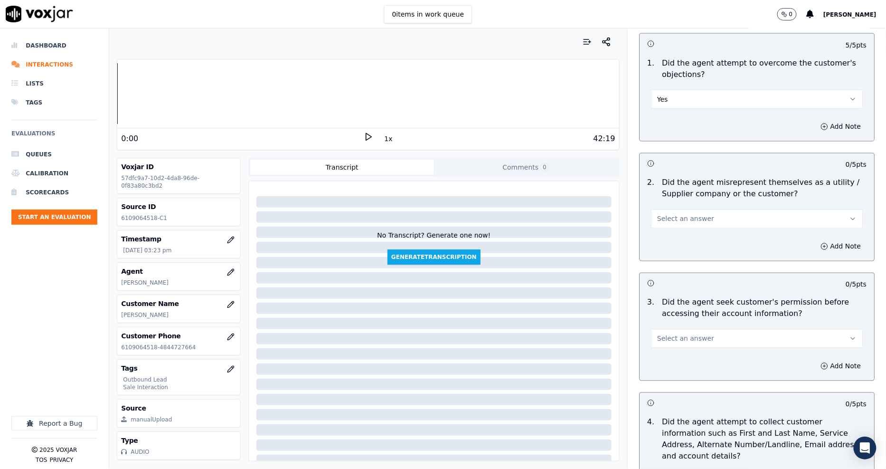
scroll to position [580, 0]
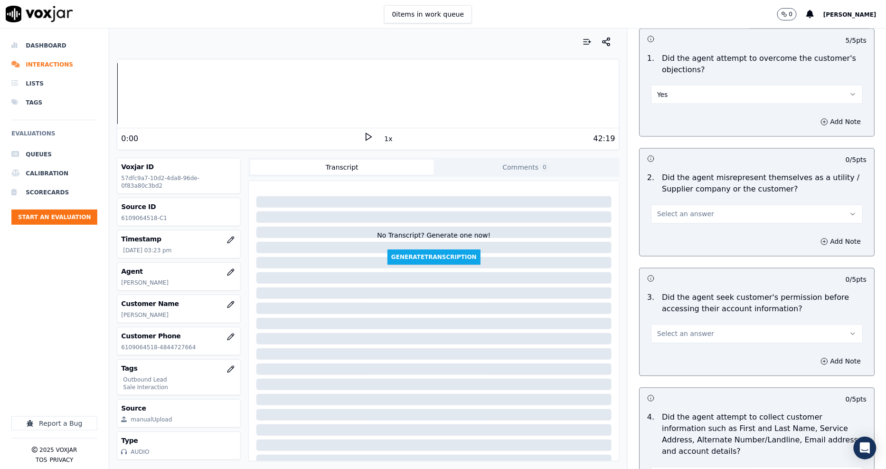
click at [662, 217] on span "Select an answer" at bounding box center [685, 213] width 57 height 9
click at [671, 242] on div "Yes" at bounding box center [740, 235] width 194 height 15
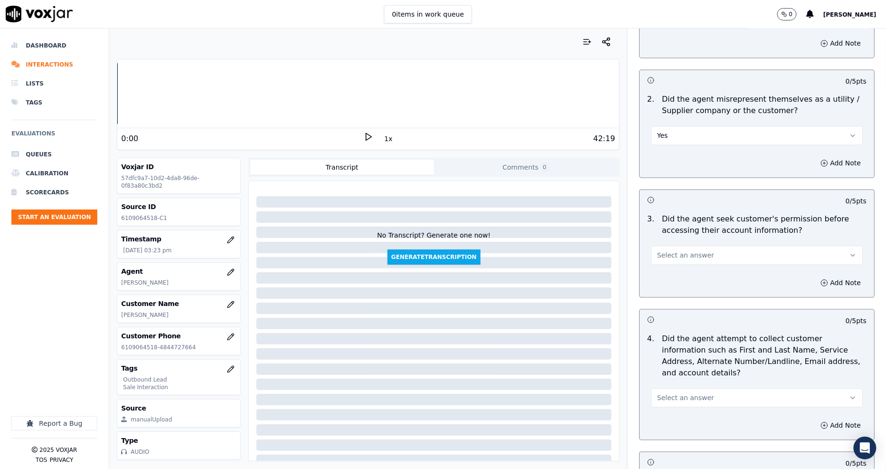
scroll to position [738, 0]
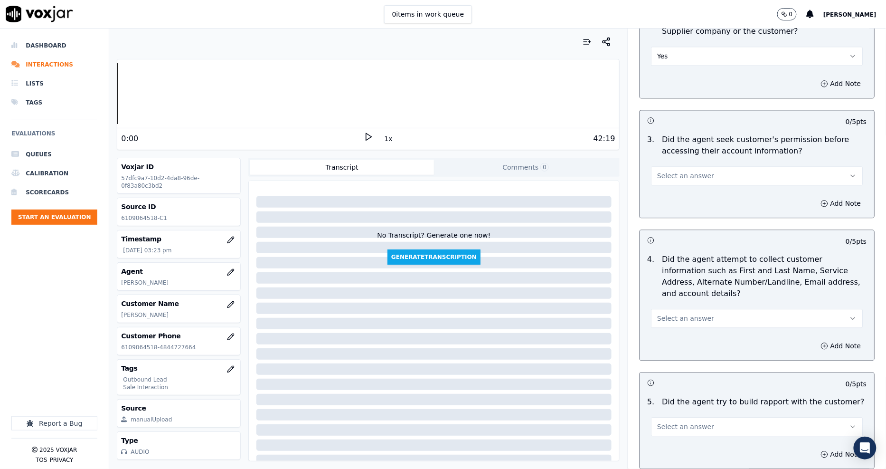
click at [669, 179] on span "Select an answer" at bounding box center [685, 175] width 57 height 9
click at [671, 199] on div "Yes" at bounding box center [740, 196] width 194 height 15
click at [666, 174] on button "Yes" at bounding box center [757, 175] width 212 height 19
click at [728, 148] on p "Did the agent seek customer's permission before accessing their account informa…" at bounding box center [764, 145] width 205 height 23
click at [674, 313] on span "Select an answer" at bounding box center [685, 317] width 57 height 9
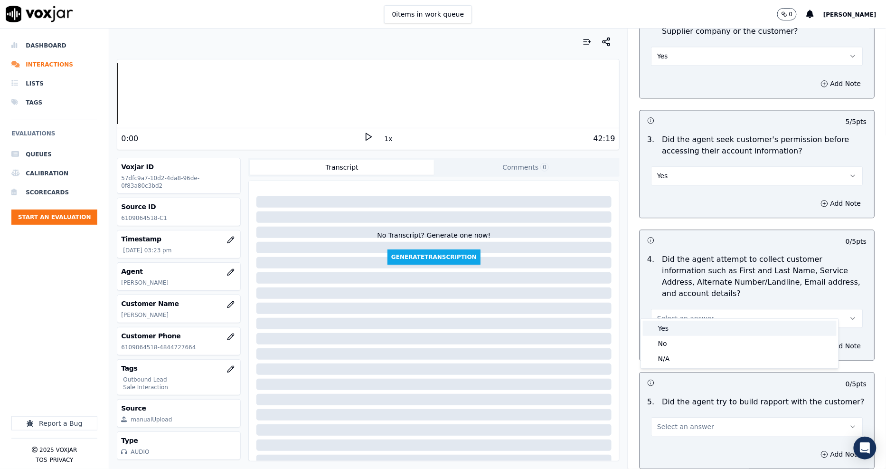
drag, startPoint x: 674, startPoint y: 316, endPoint x: 673, endPoint y: 326, distance: 10.1
click at [673, 325] on div "Yes" at bounding box center [740, 328] width 194 height 15
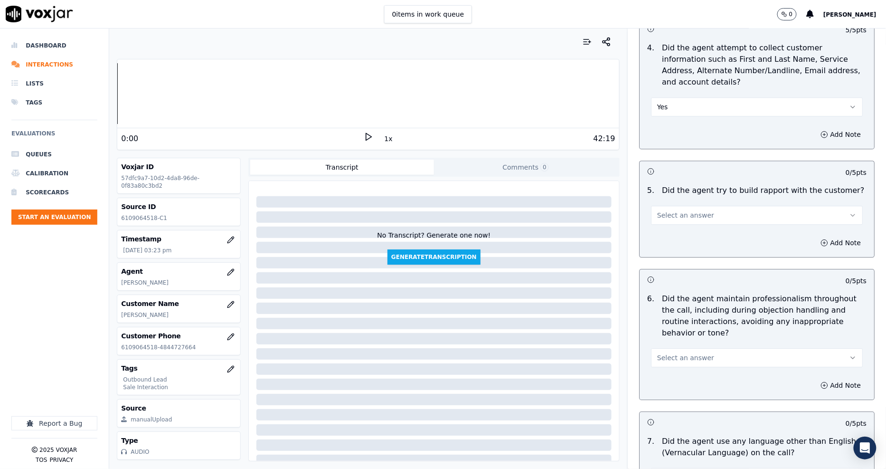
click at [663, 210] on span "Select an answer" at bounding box center [685, 214] width 57 height 9
click at [668, 248] on div "N/A" at bounding box center [740, 255] width 194 height 15
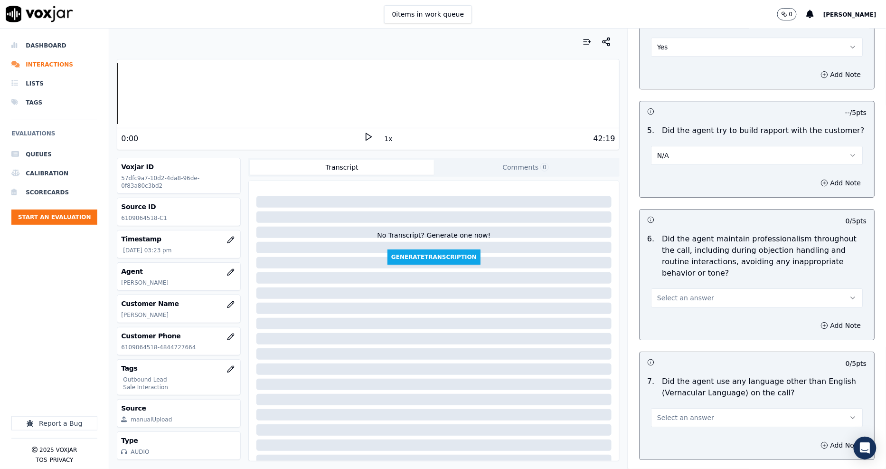
scroll to position [1055, 0]
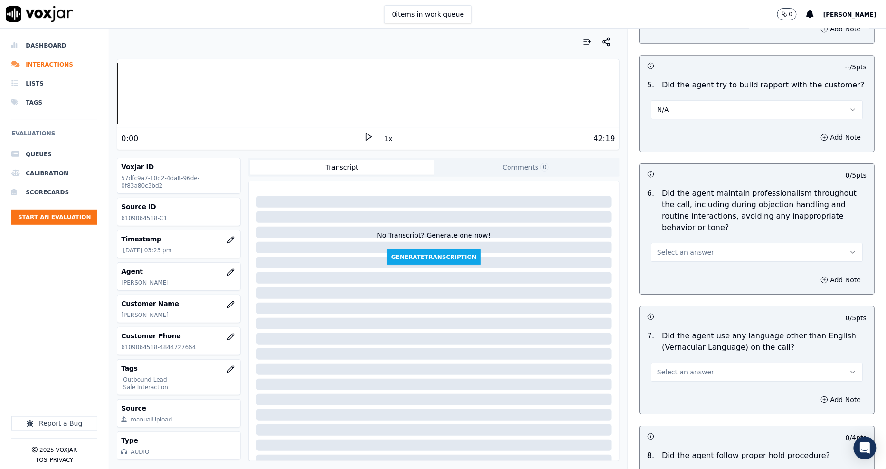
click at [669, 247] on span "Select an answer" at bounding box center [685, 251] width 57 height 9
click at [671, 263] on div "Yes" at bounding box center [740, 262] width 194 height 15
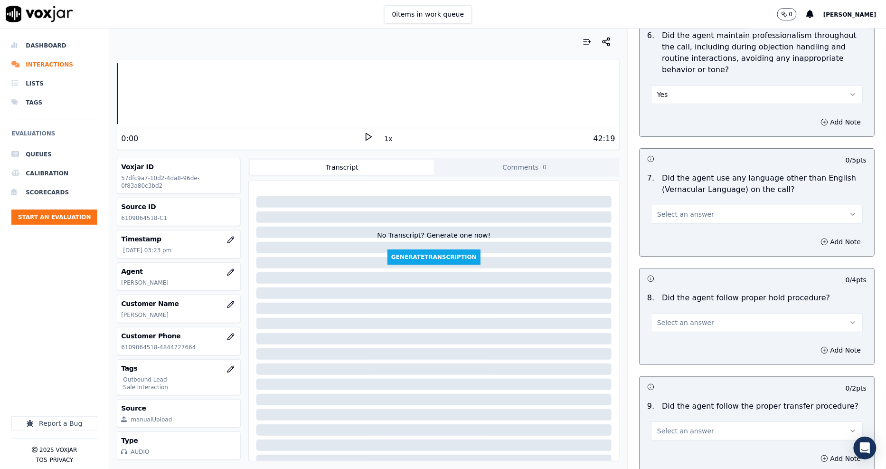
scroll to position [1213, 0]
click at [668, 208] on button "Select an answer" at bounding box center [757, 213] width 212 height 19
click at [677, 242] on div "No" at bounding box center [740, 239] width 194 height 15
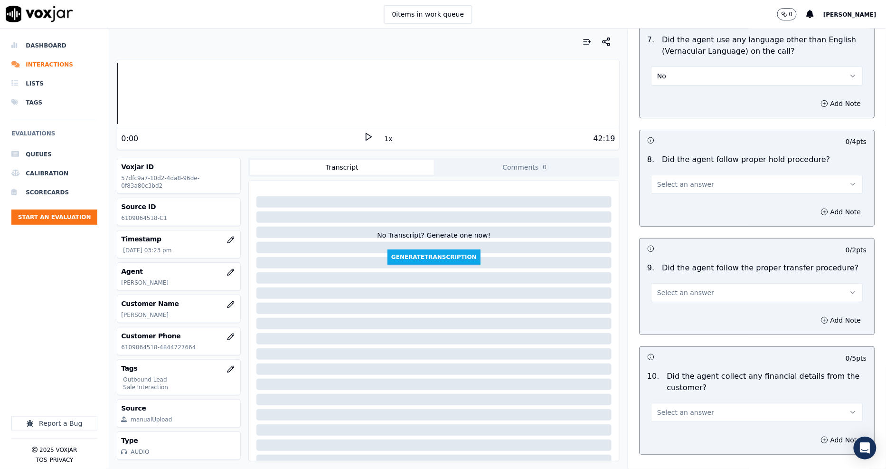
scroll to position [1372, 0]
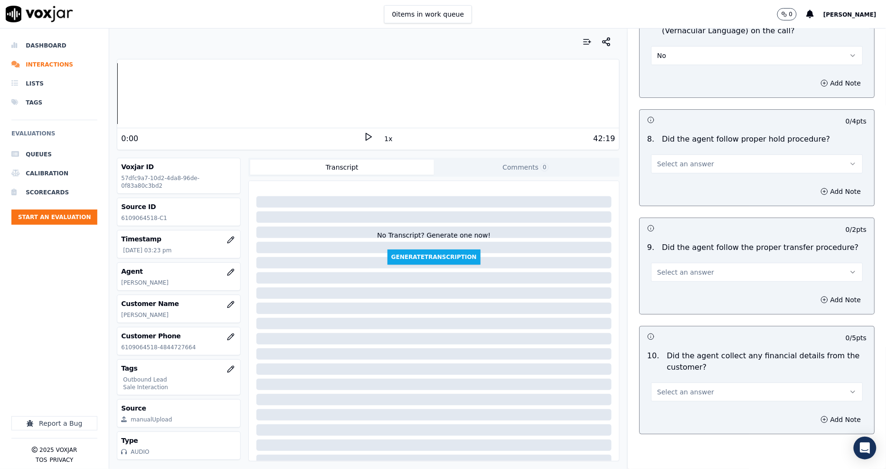
click at [676, 159] on span "Select an answer" at bounding box center [685, 163] width 57 height 9
click at [678, 204] on div "N/A" at bounding box center [740, 204] width 194 height 15
click at [680, 267] on span "Select an answer" at bounding box center [685, 271] width 57 height 9
click at [663, 314] on div "N/A" at bounding box center [740, 312] width 194 height 15
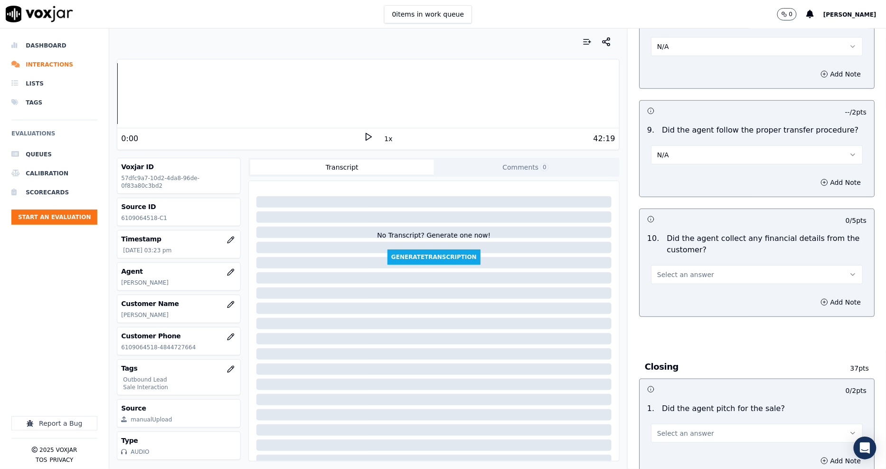
scroll to position [1583, 0]
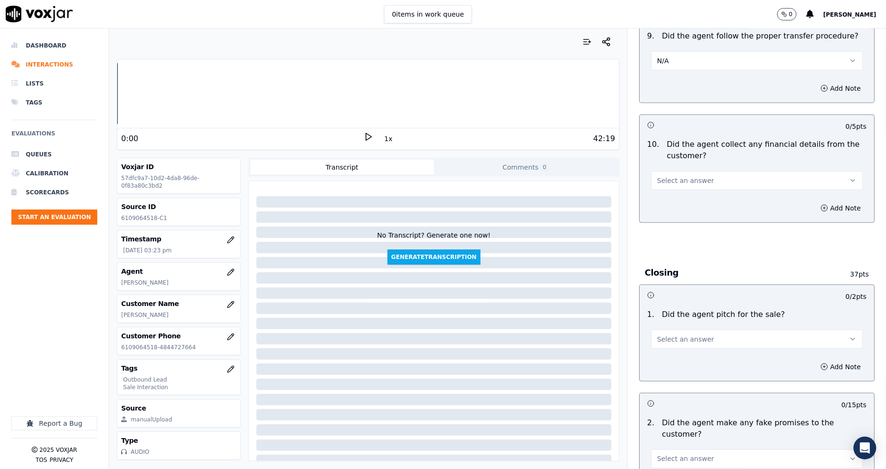
click at [667, 171] on button "Select an answer" at bounding box center [757, 180] width 212 height 19
click at [666, 205] on div "No" at bounding box center [740, 206] width 194 height 15
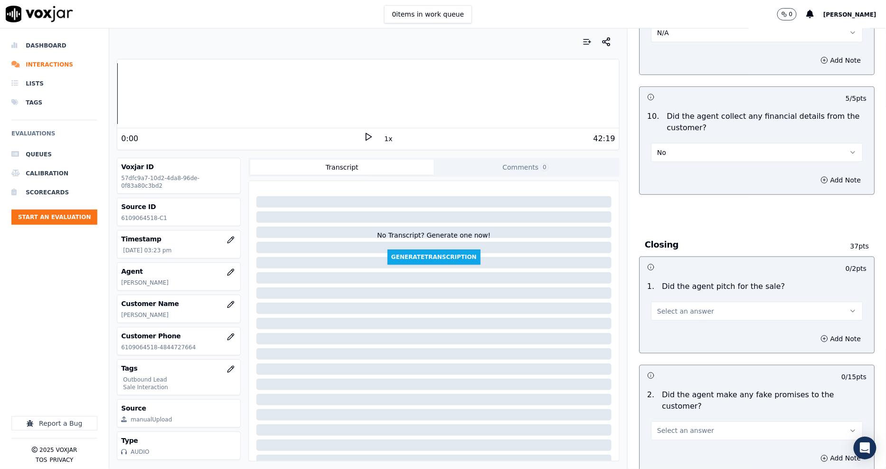
scroll to position [1636, 0]
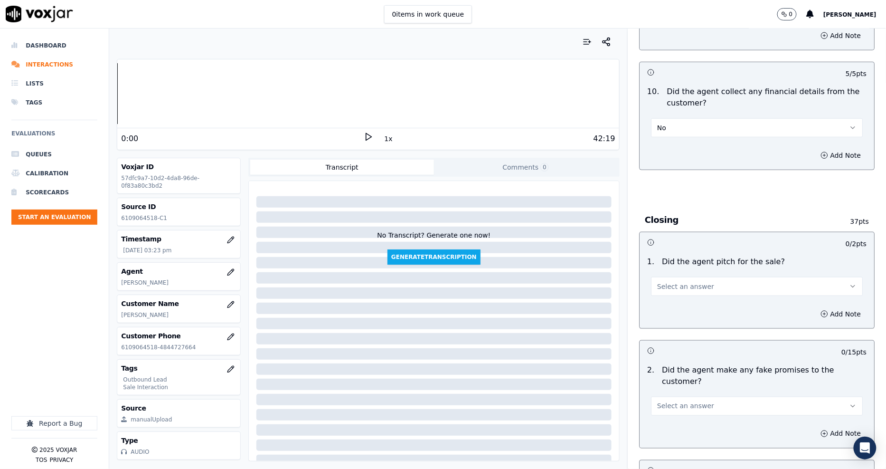
click at [672, 282] on span "Select an answer" at bounding box center [685, 286] width 57 height 9
click at [672, 293] on div "Yes" at bounding box center [740, 296] width 194 height 15
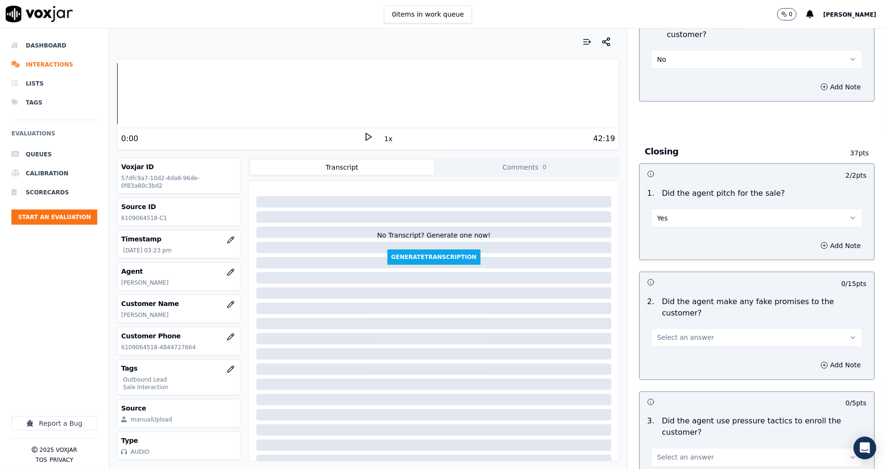
scroll to position [1794, 0]
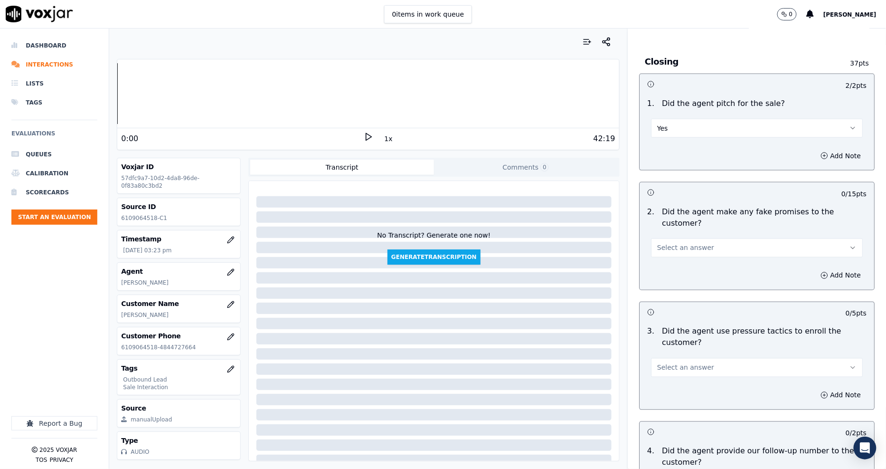
click at [672, 238] on button "Select an answer" at bounding box center [757, 247] width 212 height 19
click at [672, 262] on div "No" at bounding box center [740, 262] width 194 height 15
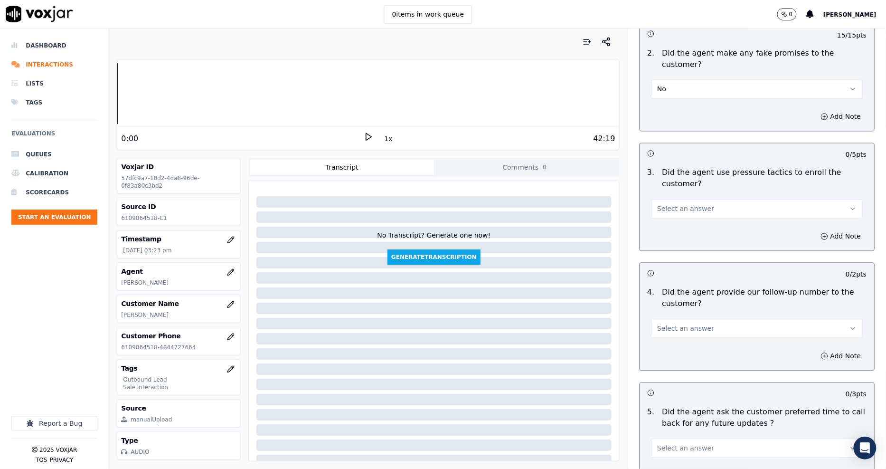
click at [675, 199] on button "Select an answer" at bounding box center [757, 208] width 212 height 19
click at [678, 212] on div "No" at bounding box center [740, 212] width 194 height 15
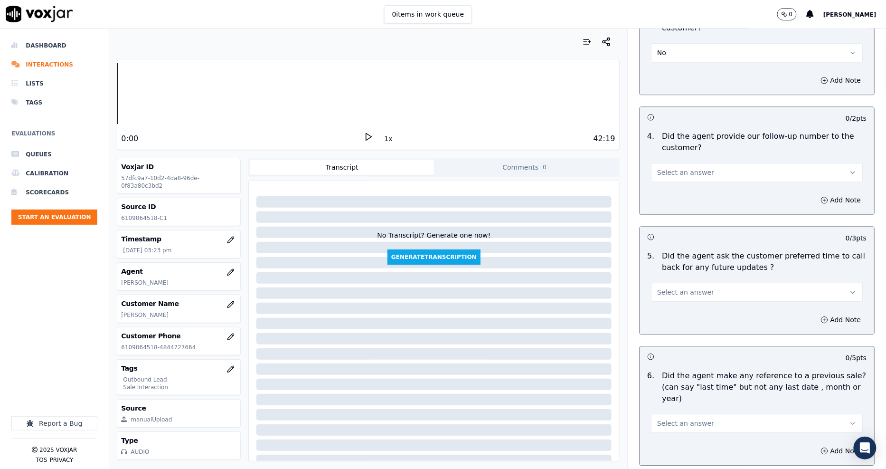
scroll to position [2110, 0]
click at [677, 161] on button "Select an answer" at bounding box center [757, 170] width 212 height 19
click at [677, 154] on div "Yes" at bounding box center [740, 158] width 194 height 15
click at [671, 281] on button "Select an answer" at bounding box center [757, 290] width 212 height 19
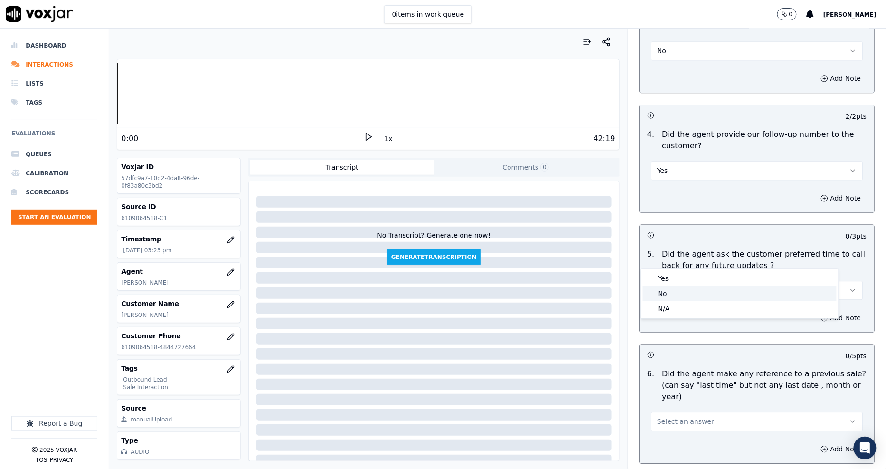
click at [672, 286] on div "No" at bounding box center [740, 293] width 194 height 15
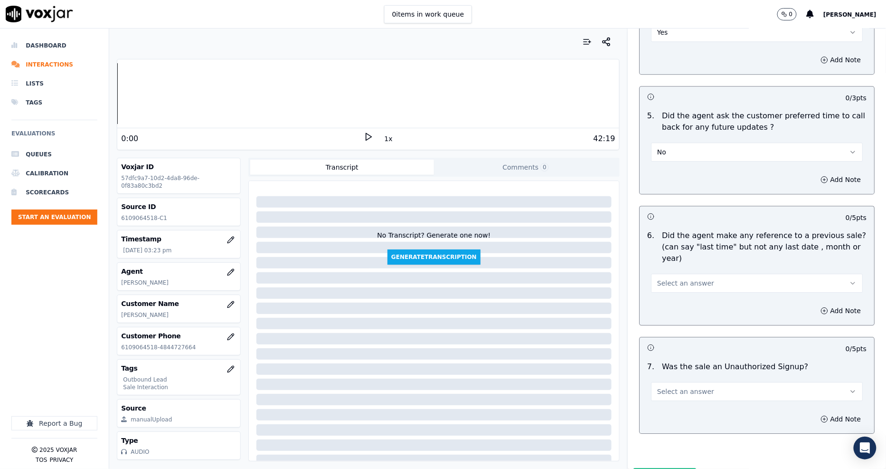
scroll to position [2249, 0]
click at [676, 278] on span "Select an answer" at bounding box center [685, 282] width 57 height 9
click at [676, 278] on div "No" at bounding box center [740, 274] width 194 height 15
click at [657, 147] on span "No" at bounding box center [661, 151] width 9 height 9
click at [656, 167] on div "N/A" at bounding box center [740, 169] width 194 height 15
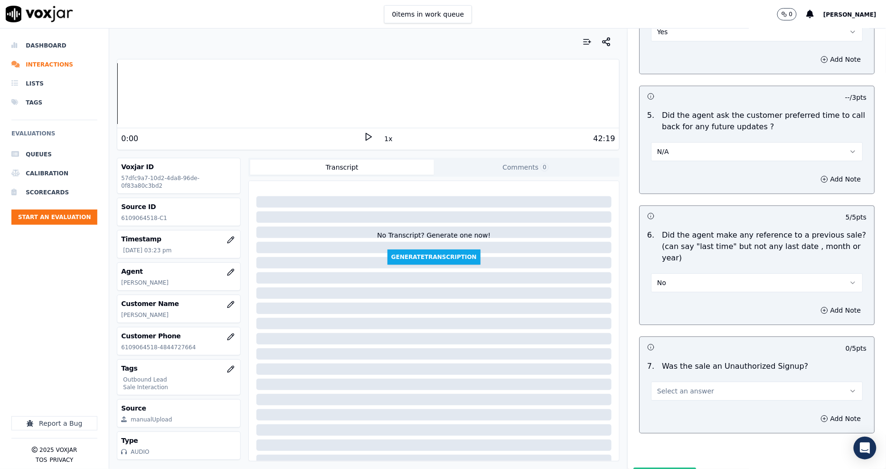
click at [657, 386] on span "Select an answer" at bounding box center [685, 390] width 57 height 9
click at [665, 386] on div "No" at bounding box center [740, 382] width 194 height 15
drag, startPoint x: 649, startPoint y: 428, endPoint x: 654, endPoint y: 421, distance: 9.2
click at [649, 467] on button "Submit Scores" at bounding box center [665, 475] width 63 height 17
